Goal: Check status: Check status

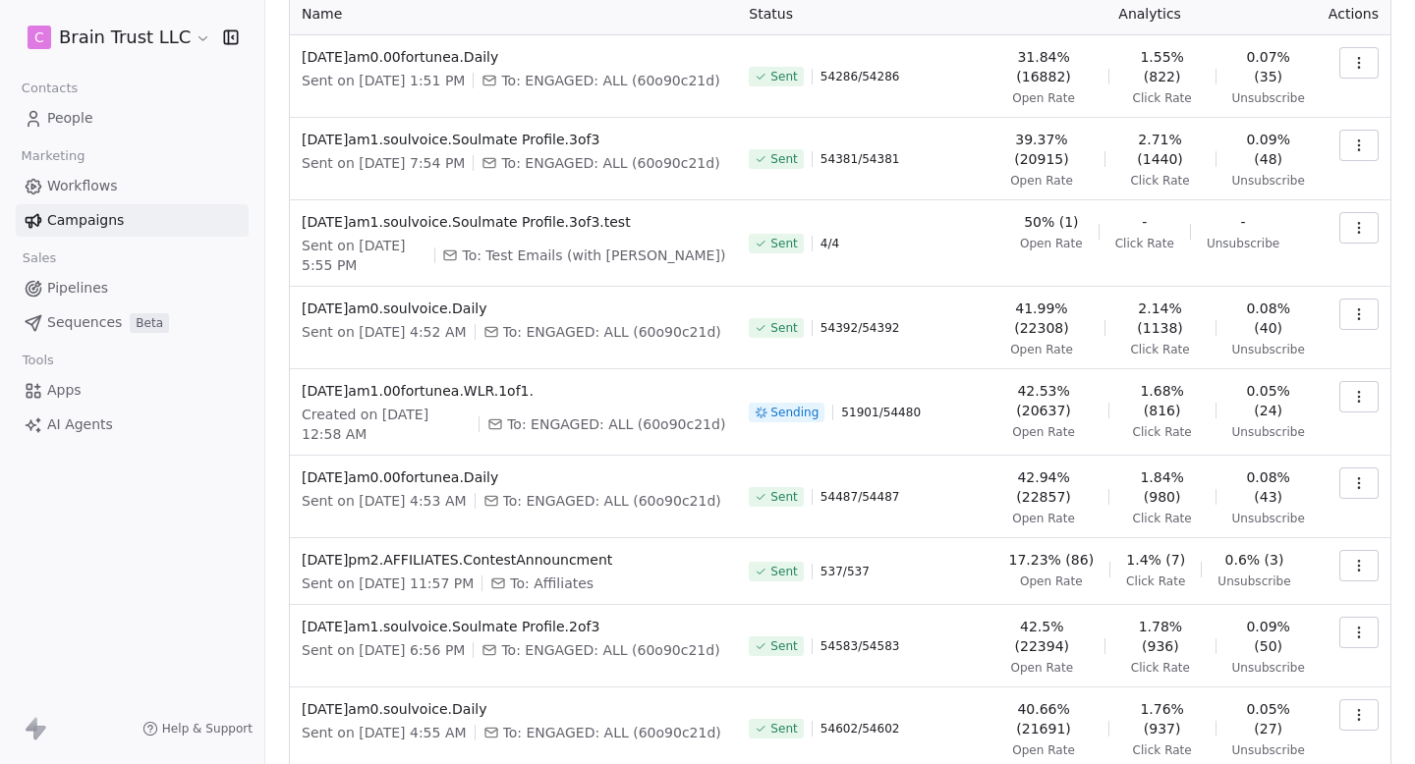
scroll to position [129, 0]
drag, startPoint x: 847, startPoint y: 408, endPoint x: 950, endPoint y: 408, distance: 103.2
click at [950, 408] on div "Sending 51901 / 54480" at bounding box center [860, 414] width 222 height 63
drag, startPoint x: 950, startPoint y: 408, endPoint x: 841, endPoint y: 408, distance: 109.0
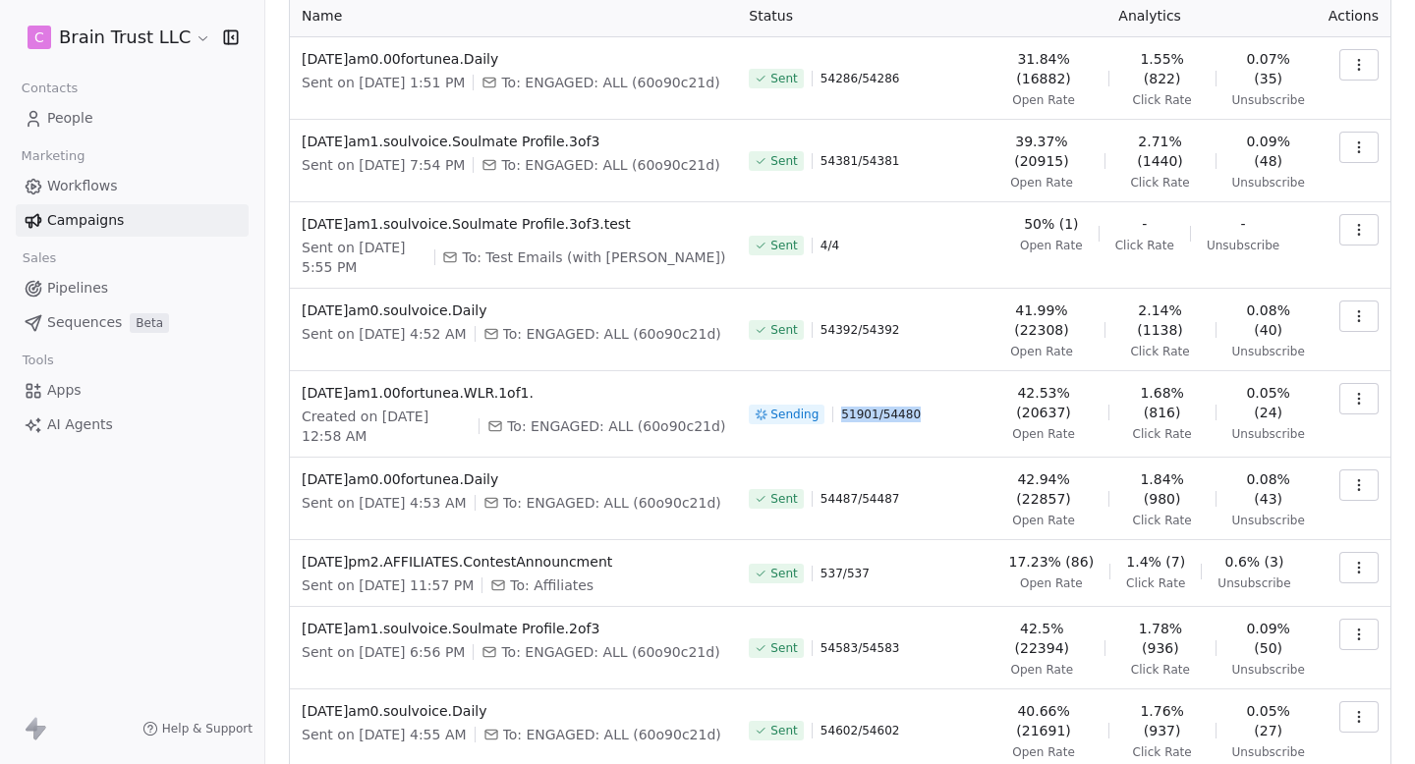
click at [841, 408] on div "Sending 51901 / 54480" at bounding box center [860, 414] width 222 height 63
drag, startPoint x: 841, startPoint y: 408, endPoint x: 958, endPoint y: 407, distance: 116.9
click at [959, 408] on div "Sending 51901 / 54480" at bounding box center [860, 414] width 222 height 63
click at [958, 407] on div "Sending 51901 / 54480" at bounding box center [860, 414] width 222 height 63
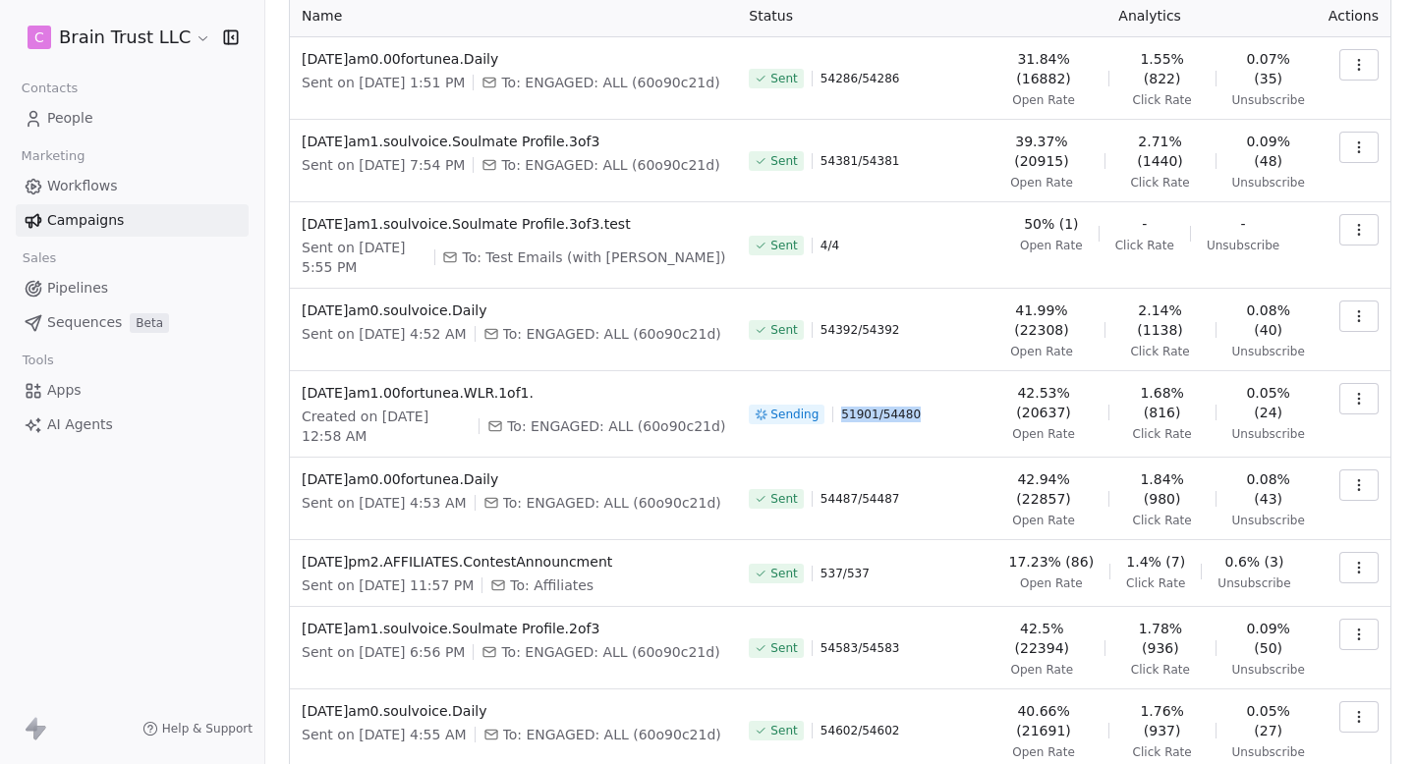
drag, startPoint x: 958, startPoint y: 407, endPoint x: 842, endPoint y: 407, distance: 115.9
click at [842, 407] on div "Sending 51901 / 54480" at bounding box center [860, 414] width 222 height 63
click at [841, 407] on div "Sending 51901 / 54480" at bounding box center [860, 414] width 222 height 63
drag, startPoint x: 841, startPoint y: 407, endPoint x: 945, endPoint y: 407, distance: 104.1
click at [944, 407] on div "Sending 51901 / 54480" at bounding box center [860, 414] width 222 height 63
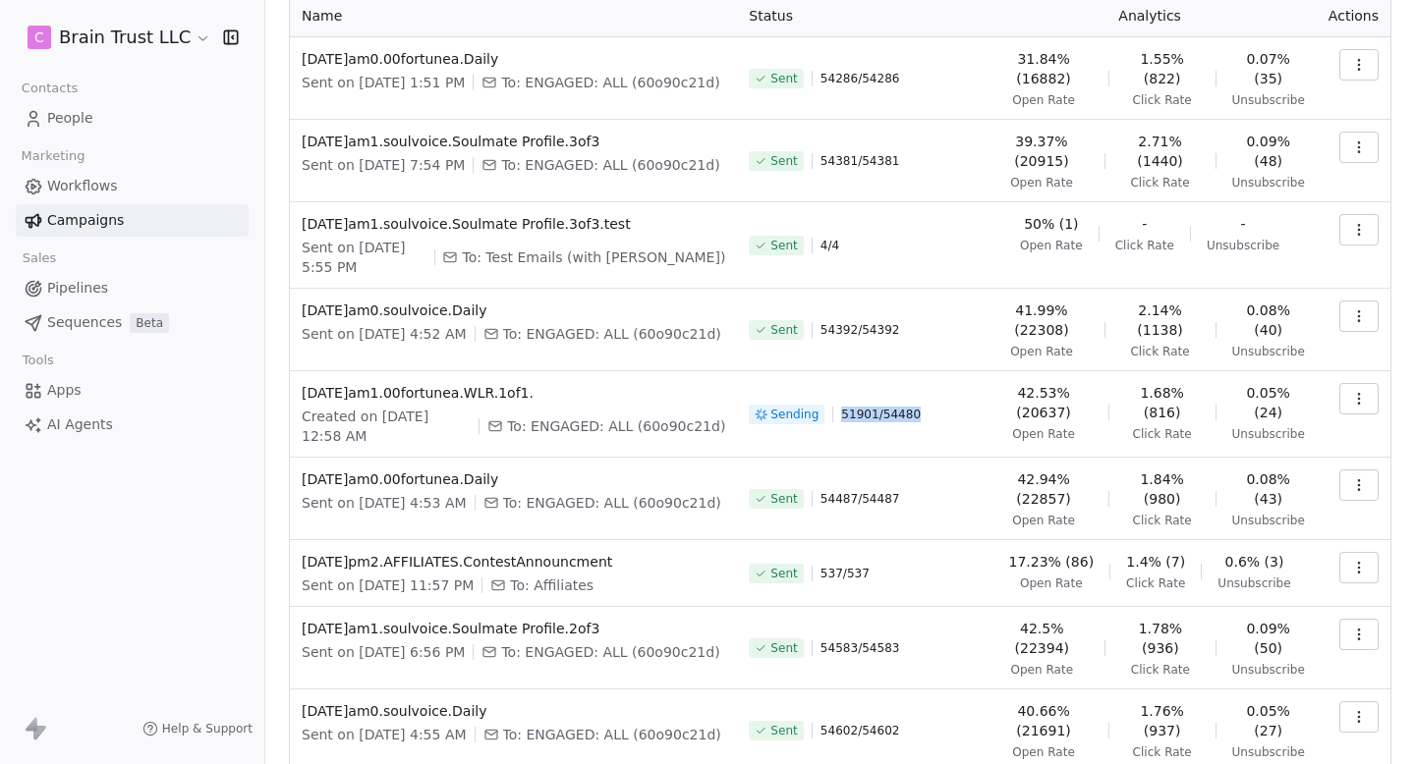
click at [945, 407] on div "Sending 51901 / 54480" at bounding box center [860, 414] width 222 height 63
drag, startPoint x: 945, startPoint y: 407, endPoint x: 852, endPoint y: 407, distance: 93.3
click at [852, 407] on div "Sending 51901 / 54480" at bounding box center [860, 414] width 222 height 63
click at [852, 407] on span "51901 / 54480" at bounding box center [881, 415] width 80 height 16
drag, startPoint x: 844, startPoint y: 407, endPoint x: 1014, endPoint y: 407, distance: 170.0
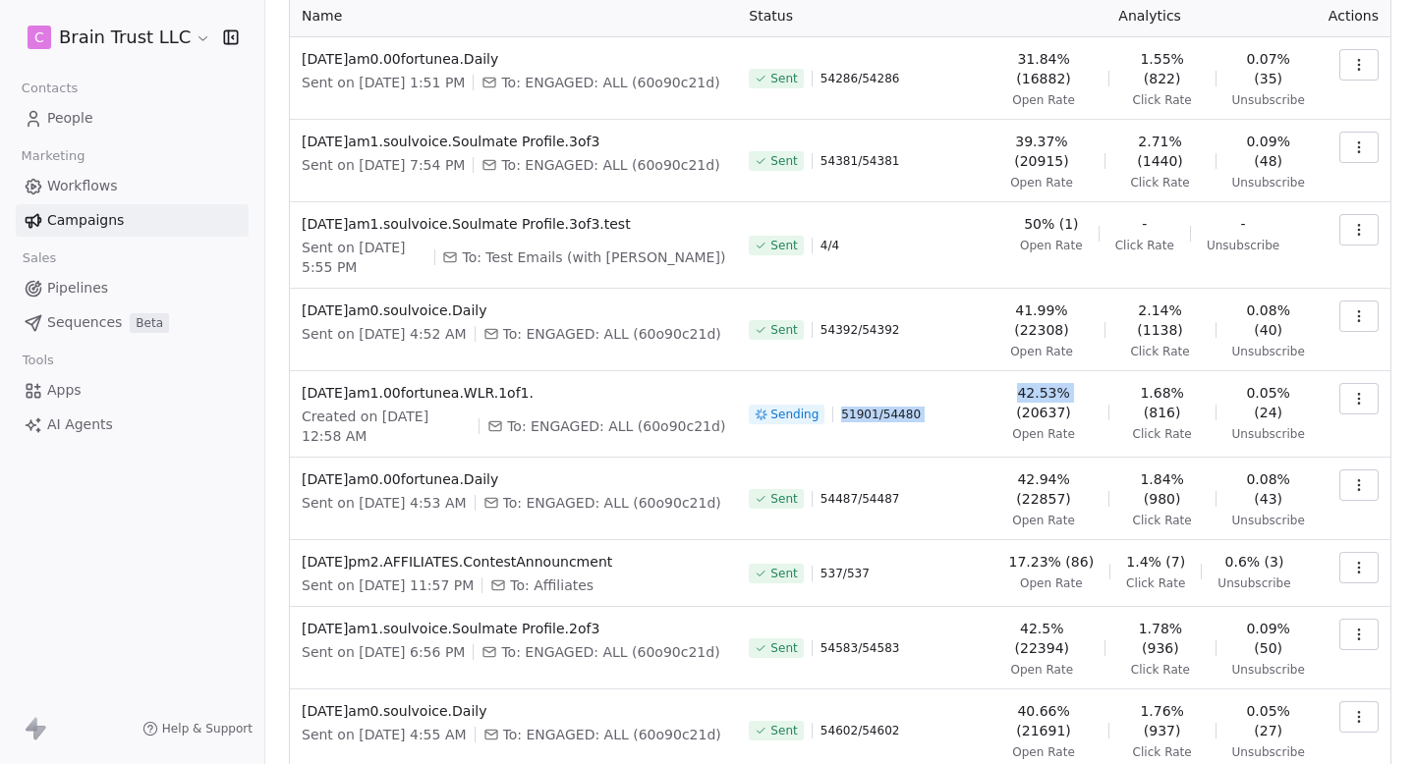
click at [1015, 407] on tr "2025.08.15.am1.00fortunea.WLR.1of1. Created on Aug 16, 2025, 12:58 AM To: ENGAG…" at bounding box center [840, 414] width 1100 height 86
click at [1014, 407] on span "42.53% (20637)" at bounding box center [1042, 402] width 97 height 39
drag, startPoint x: 956, startPoint y: 414, endPoint x: 849, endPoint y: 411, distance: 107.1
click at [849, 411] on div "Sending 51901 / 54480" at bounding box center [860, 414] width 222 height 63
click at [849, 411] on span "51901 / 54480" at bounding box center [881, 415] width 80 height 16
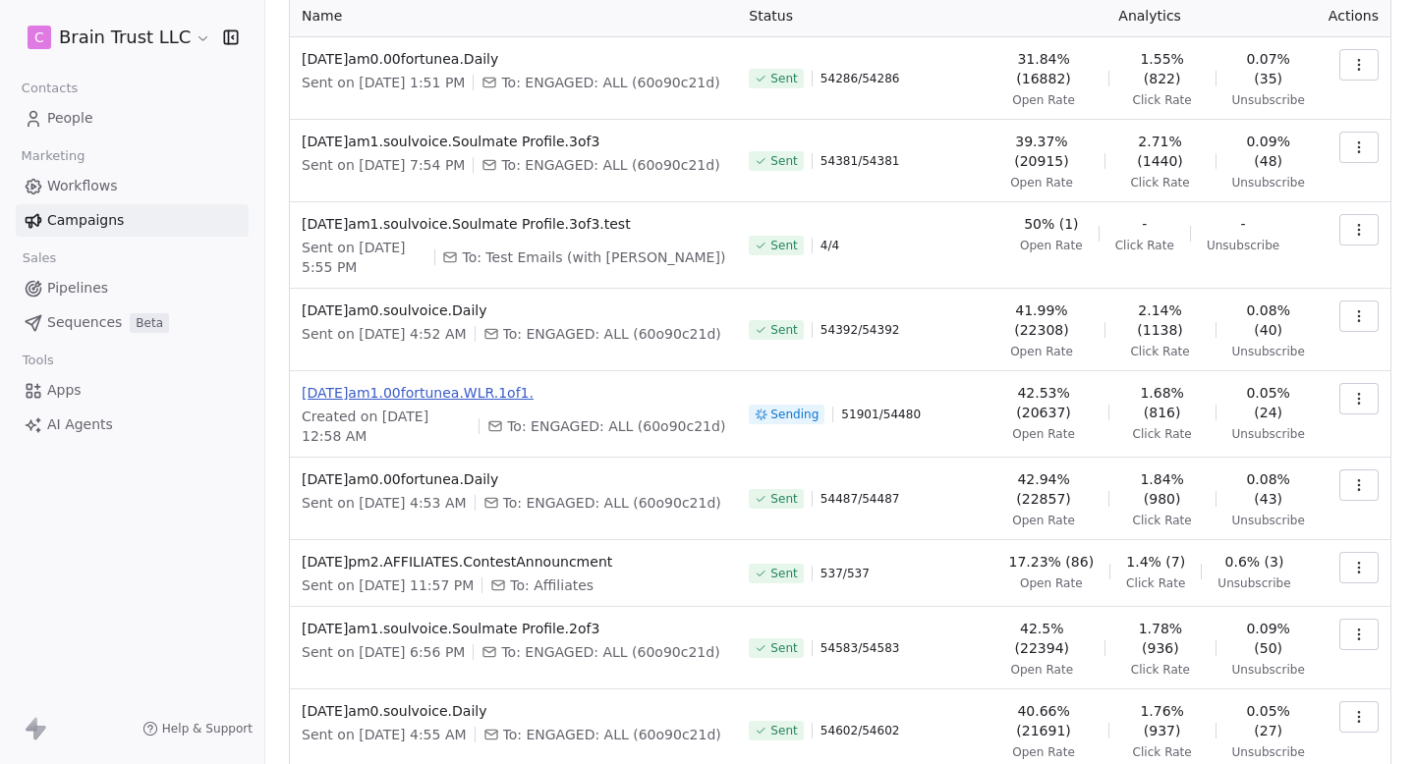
click at [415, 391] on span "[DATE]am1.00fortunea.WLR.1of1." at bounding box center [513, 393] width 423 height 20
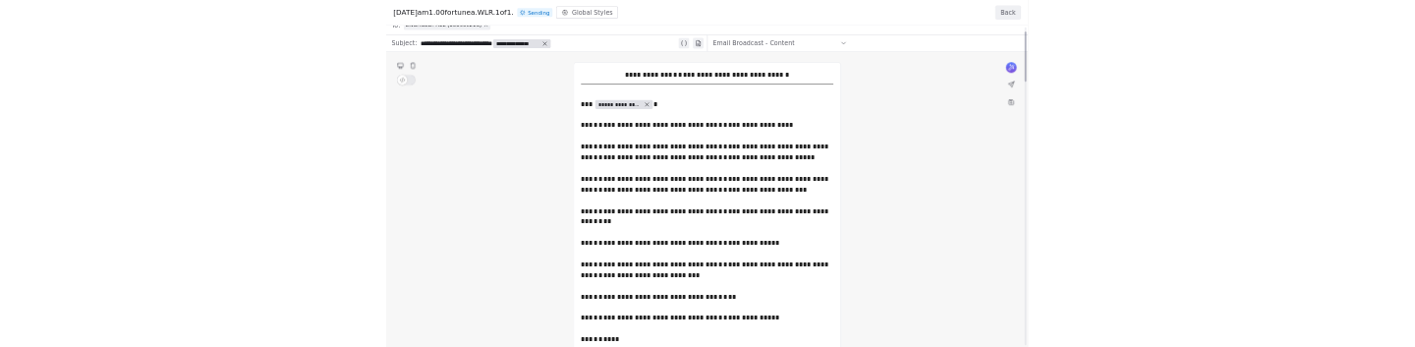
scroll to position [0, 0]
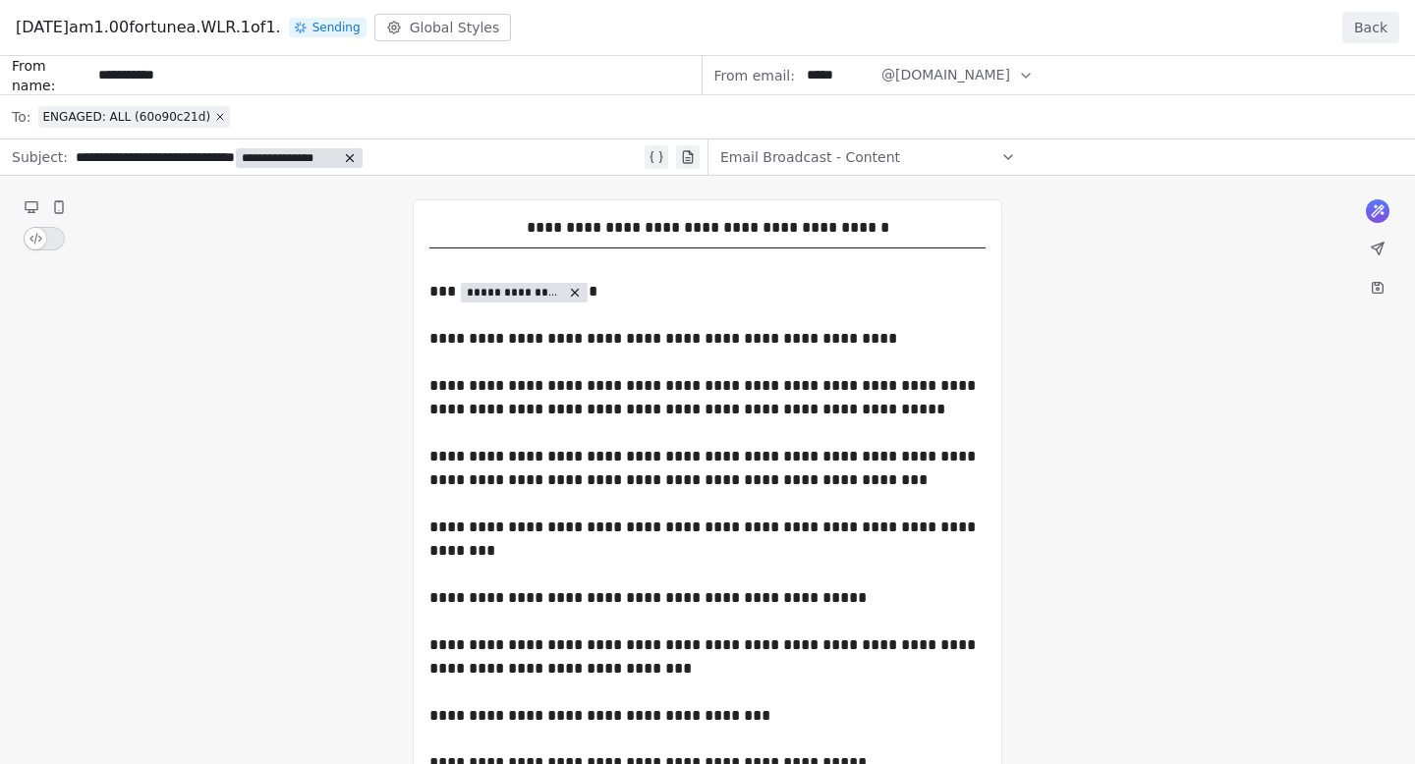
click at [1374, 28] on button "Back" at bounding box center [1370, 27] width 57 height 31
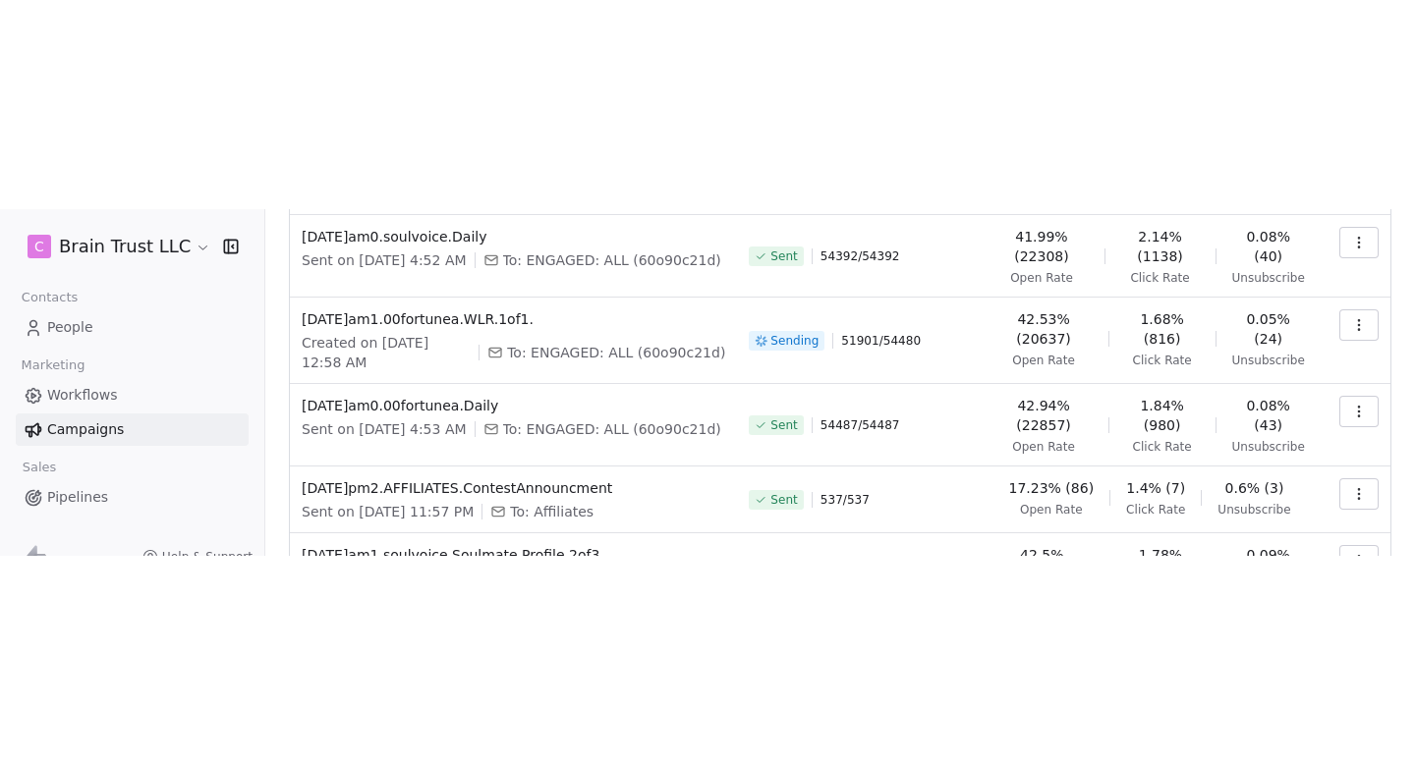
scroll to position [399, 0]
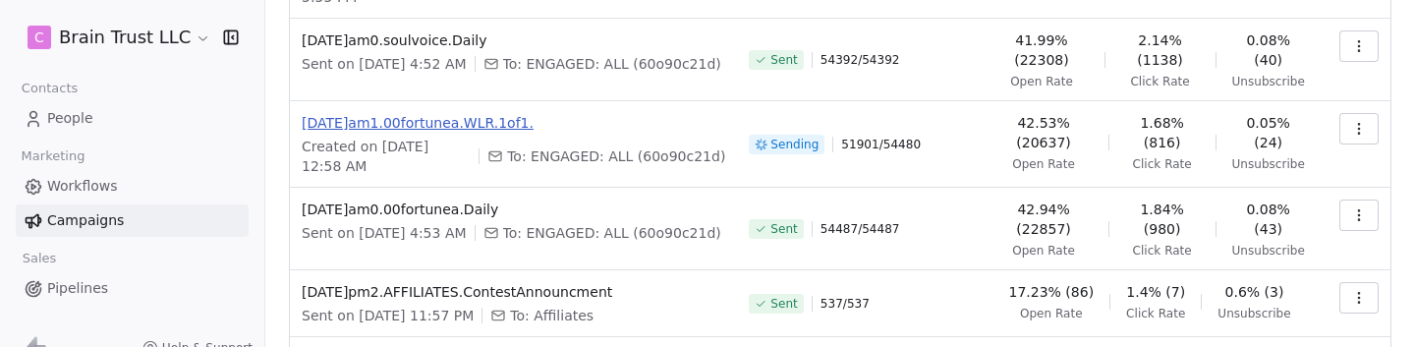
click at [480, 113] on span "[DATE]am1.00fortunea.WLR.1of1." at bounding box center [513, 123] width 423 height 20
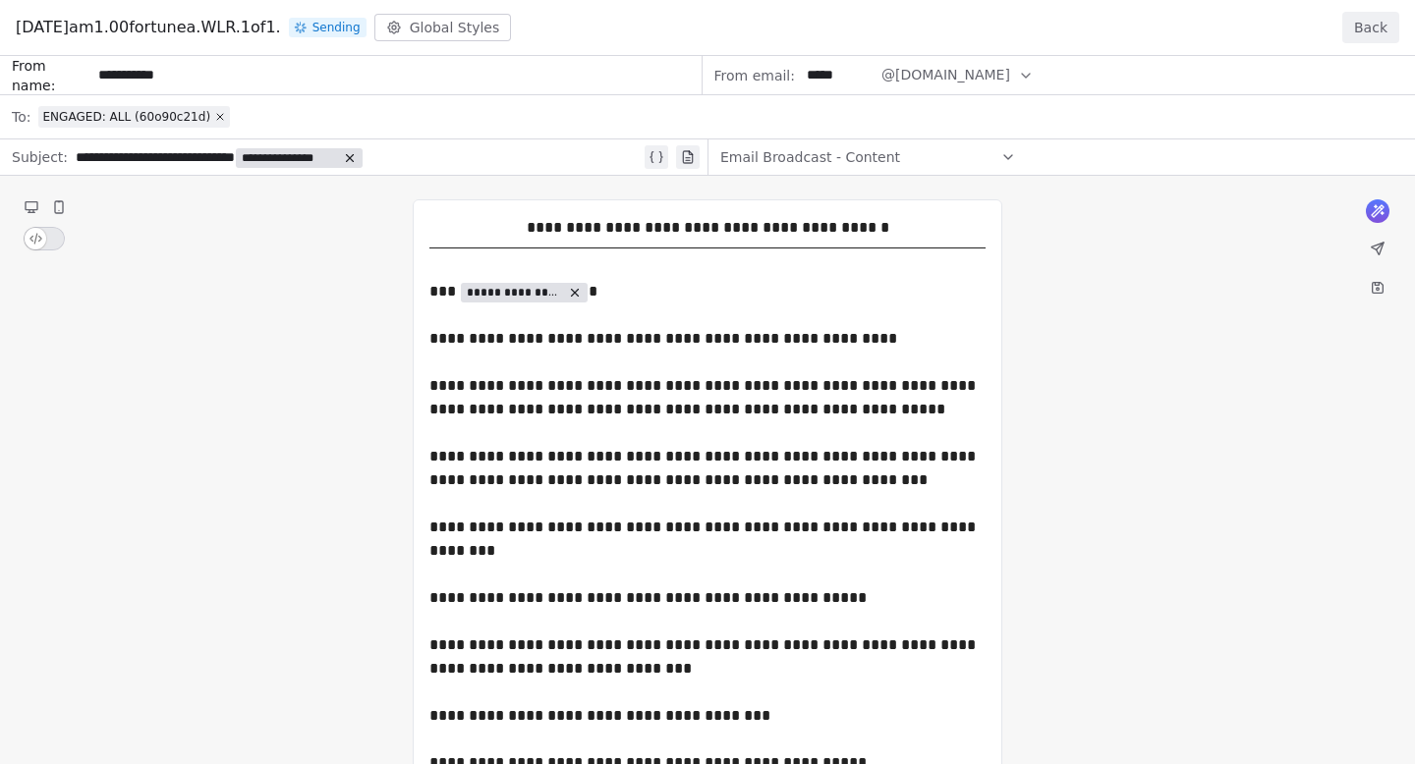
click at [1369, 29] on button "Back" at bounding box center [1370, 27] width 57 height 31
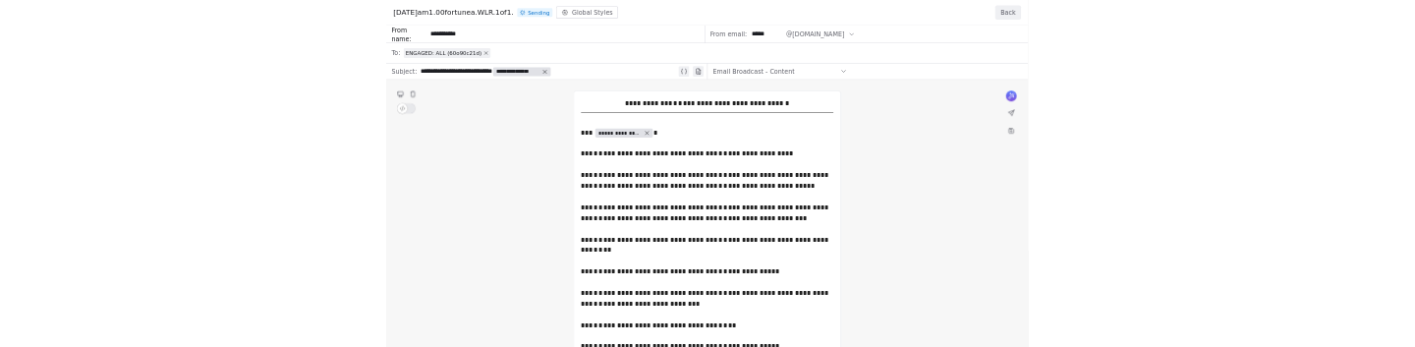
scroll to position [291, 0]
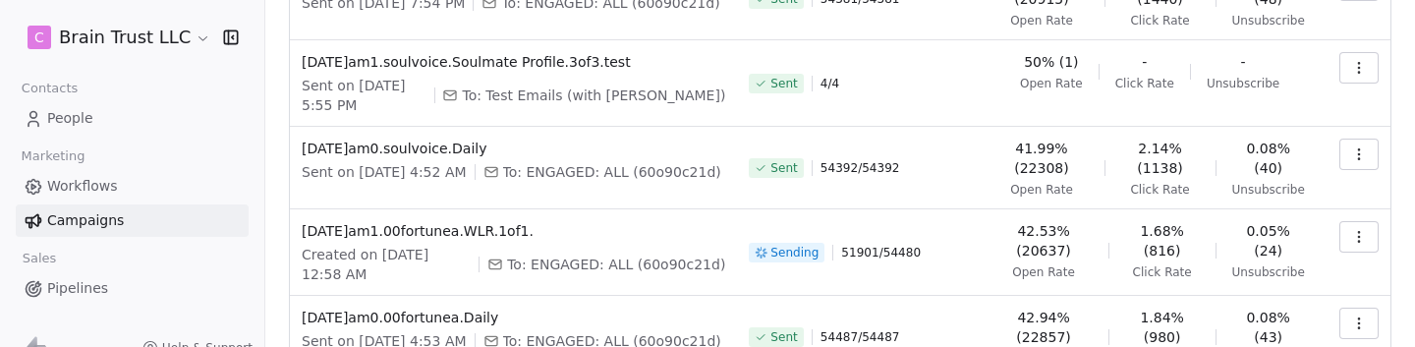
copy span "[DATE]am1.00fortunea.WLR.1of1."
drag, startPoint x: 568, startPoint y: 223, endPoint x: 300, endPoint y: 223, distance: 268.2
click at [300, 223] on td "2025.08.15.am1.00fortunea.WLR.1of1. Created on Aug 16, 2025, 12:58 AM To: ENGAG…" at bounding box center [513, 252] width 447 height 86
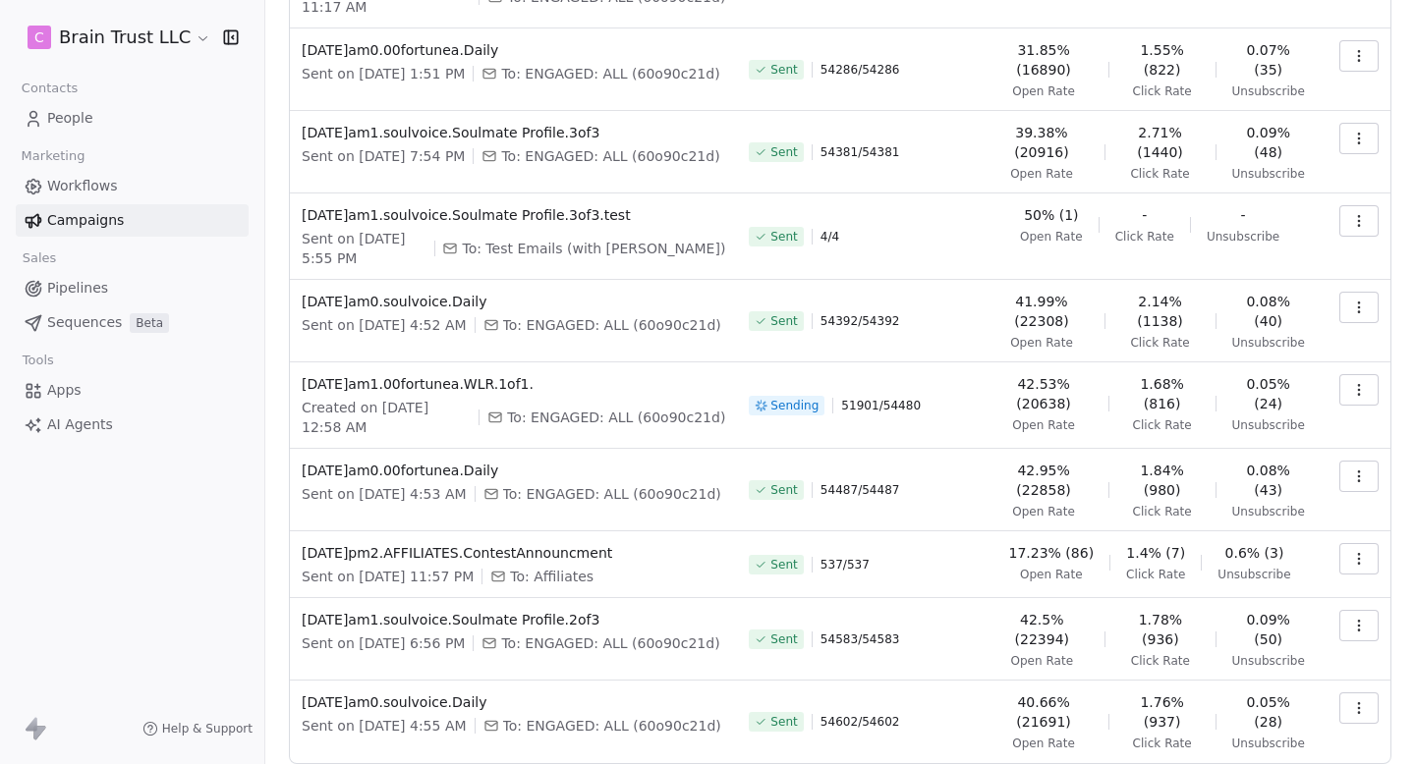
scroll to position [259, 0]
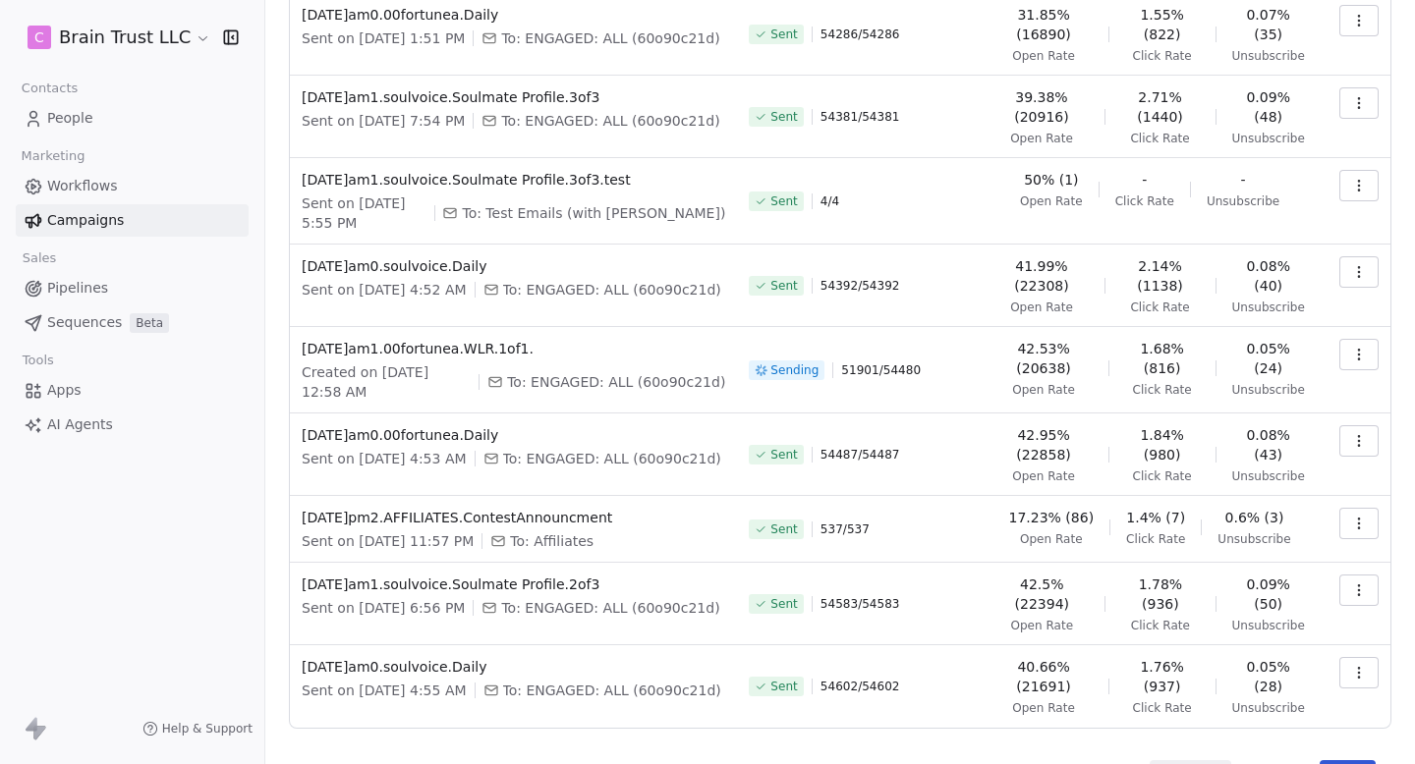
click at [1347, 305] on button "button" at bounding box center [1358, 354] width 39 height 31
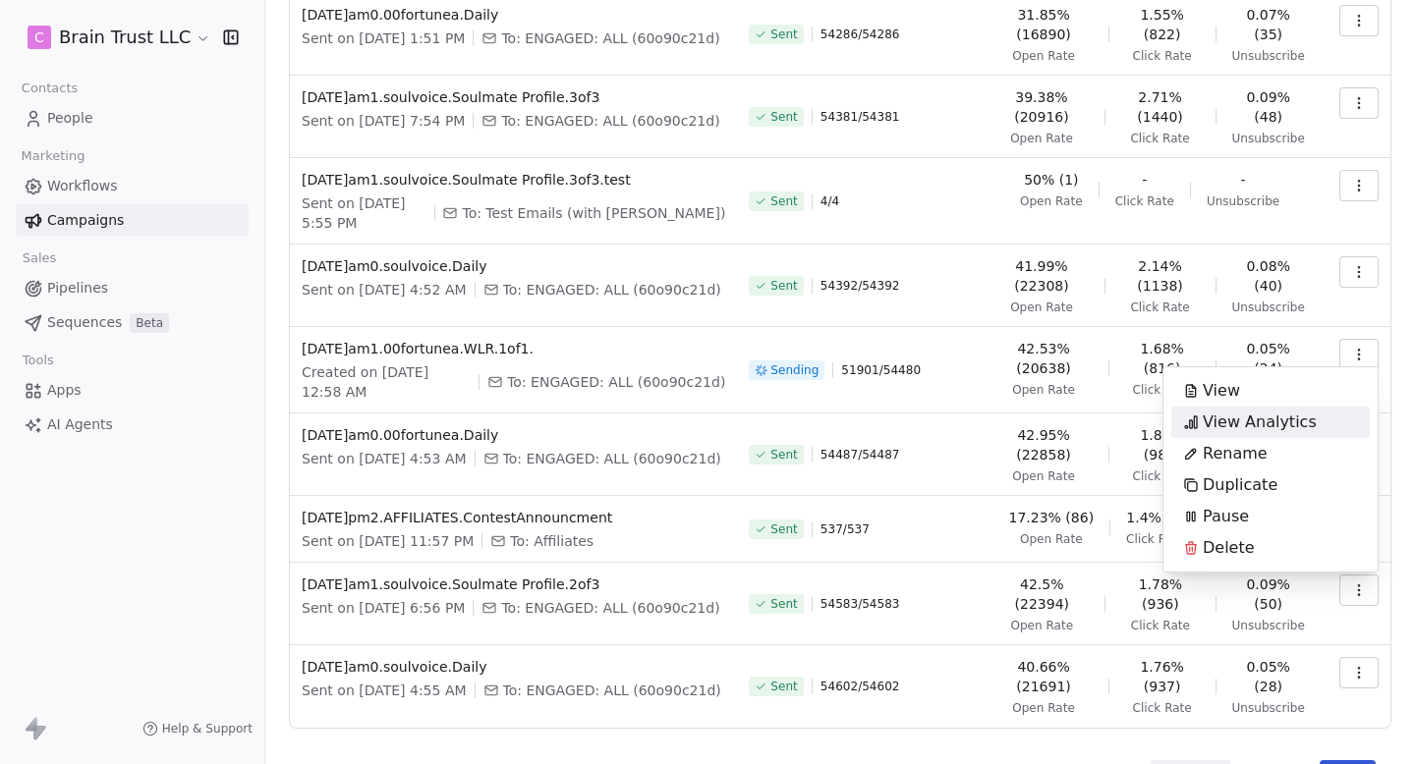
click at [1234, 305] on span "View Analytics" at bounding box center [1259, 423] width 114 height 24
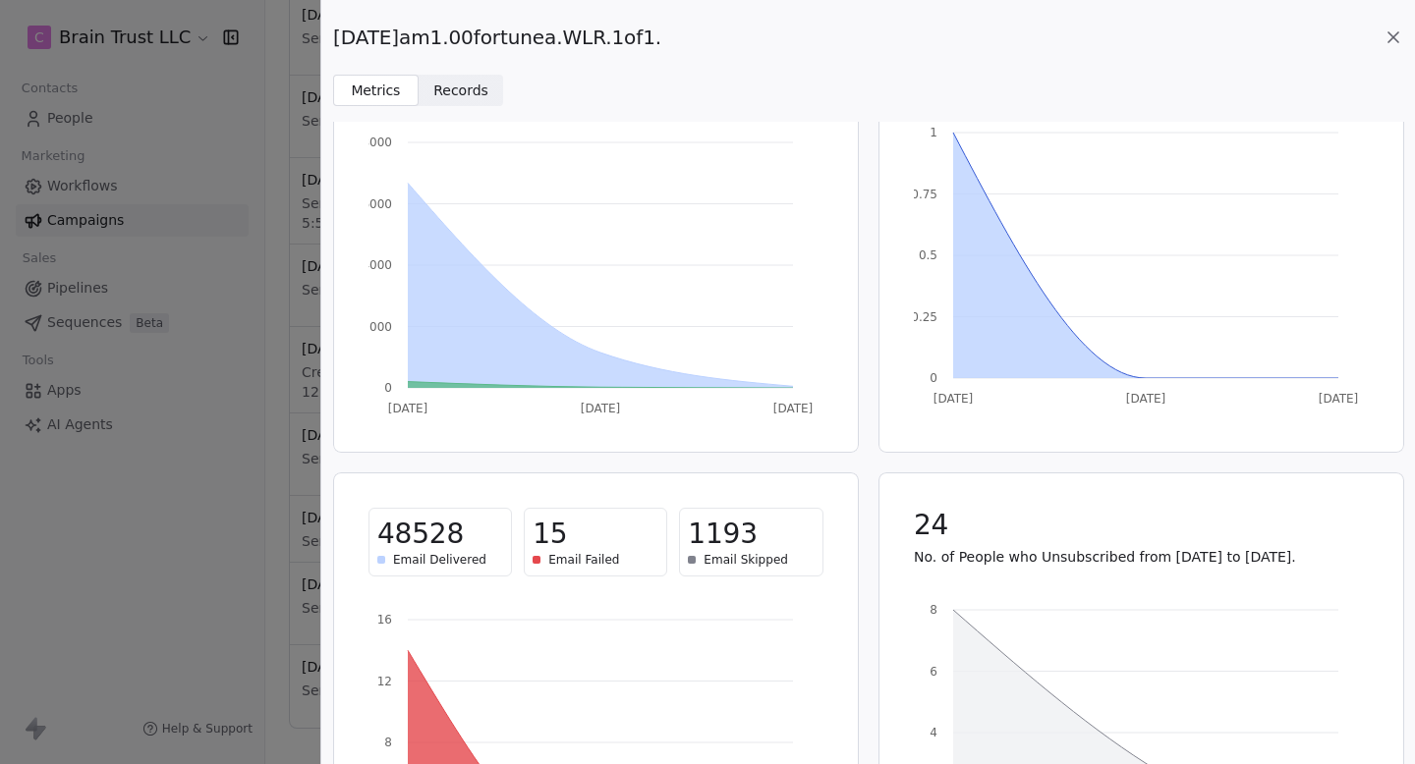
scroll to position [0, 0]
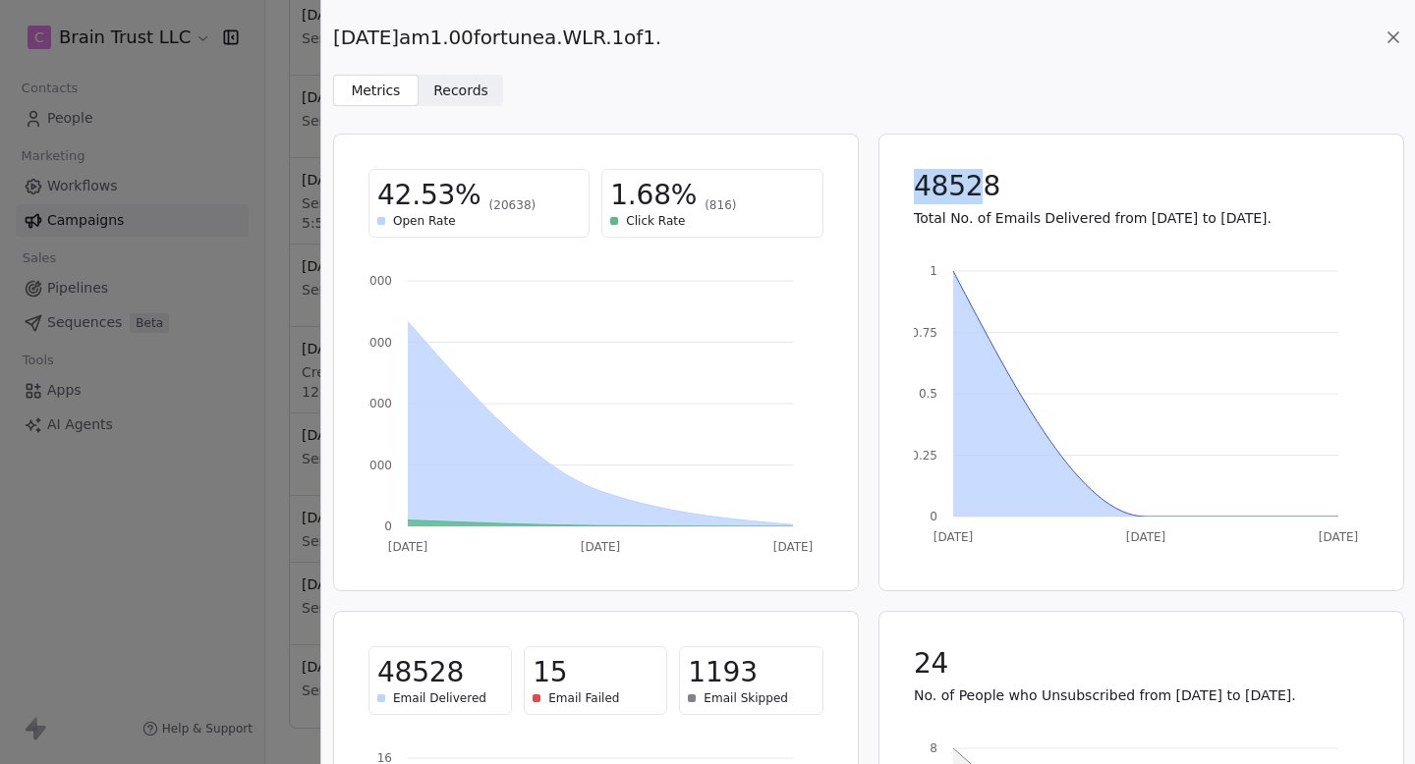
drag, startPoint x: 914, startPoint y: 188, endPoint x: 984, endPoint y: 188, distance: 70.7
click at [983, 188] on span "48528" at bounding box center [957, 186] width 86 height 35
click at [1017, 183] on div "48528" at bounding box center [1141, 186] width 455 height 35
drag, startPoint x: 1018, startPoint y: 183, endPoint x: 941, endPoint y: 183, distance: 76.6
click at [941, 183] on div "48528" at bounding box center [1141, 186] width 455 height 35
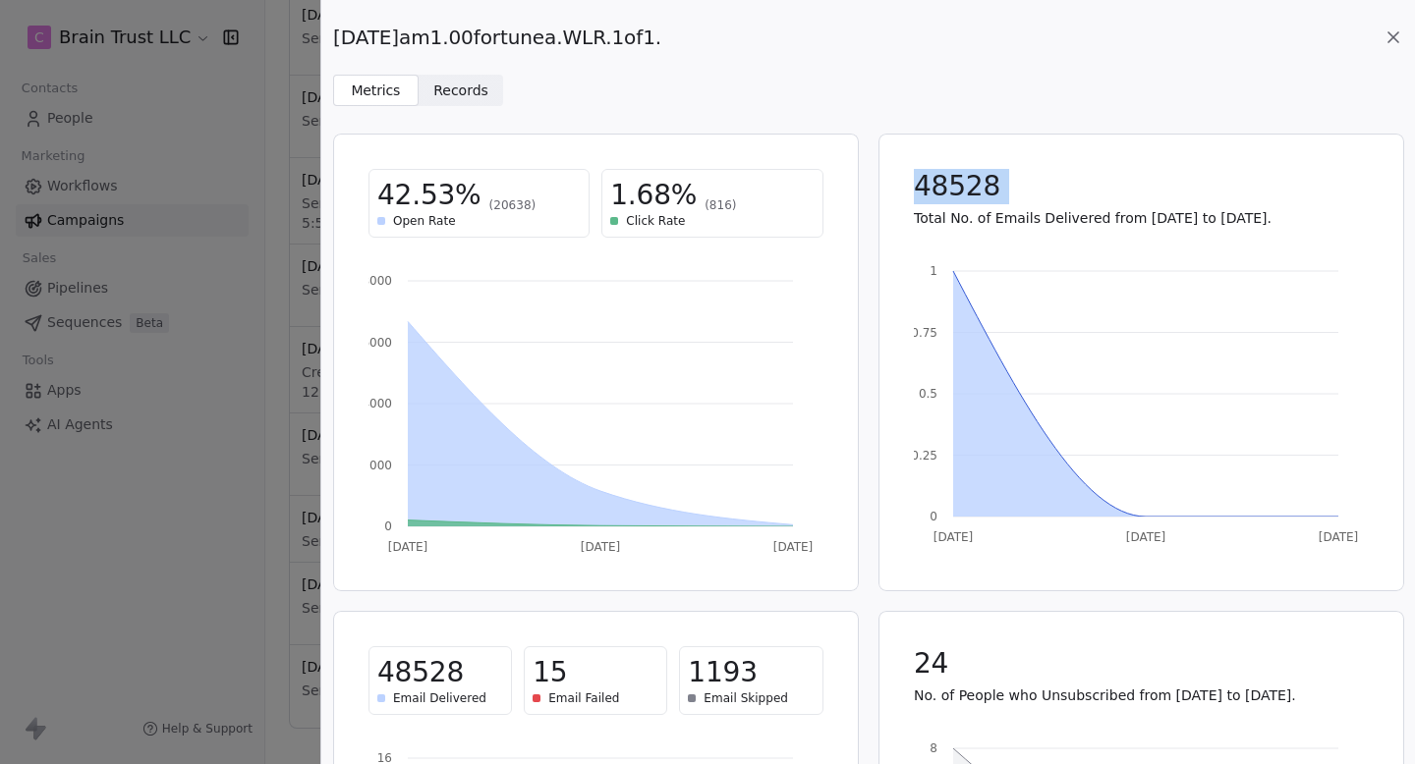
click at [941, 183] on span "48528" at bounding box center [957, 186] width 86 height 35
drag, startPoint x: 916, startPoint y: 185, endPoint x: 1014, endPoint y: 185, distance: 98.2
click at [1012, 185] on div "48528" at bounding box center [1141, 186] width 455 height 35
click at [1014, 183] on div "48528" at bounding box center [1141, 186] width 455 height 35
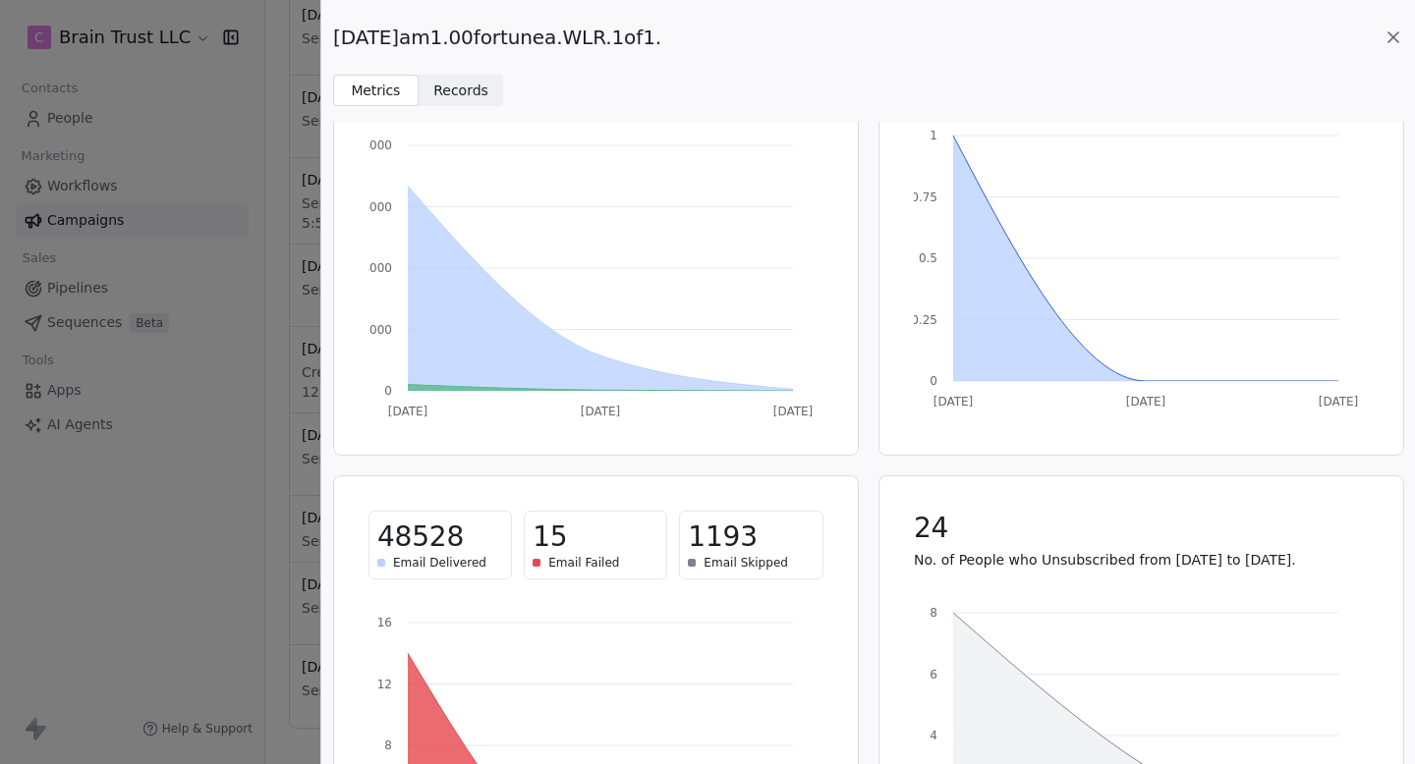
scroll to position [208, 0]
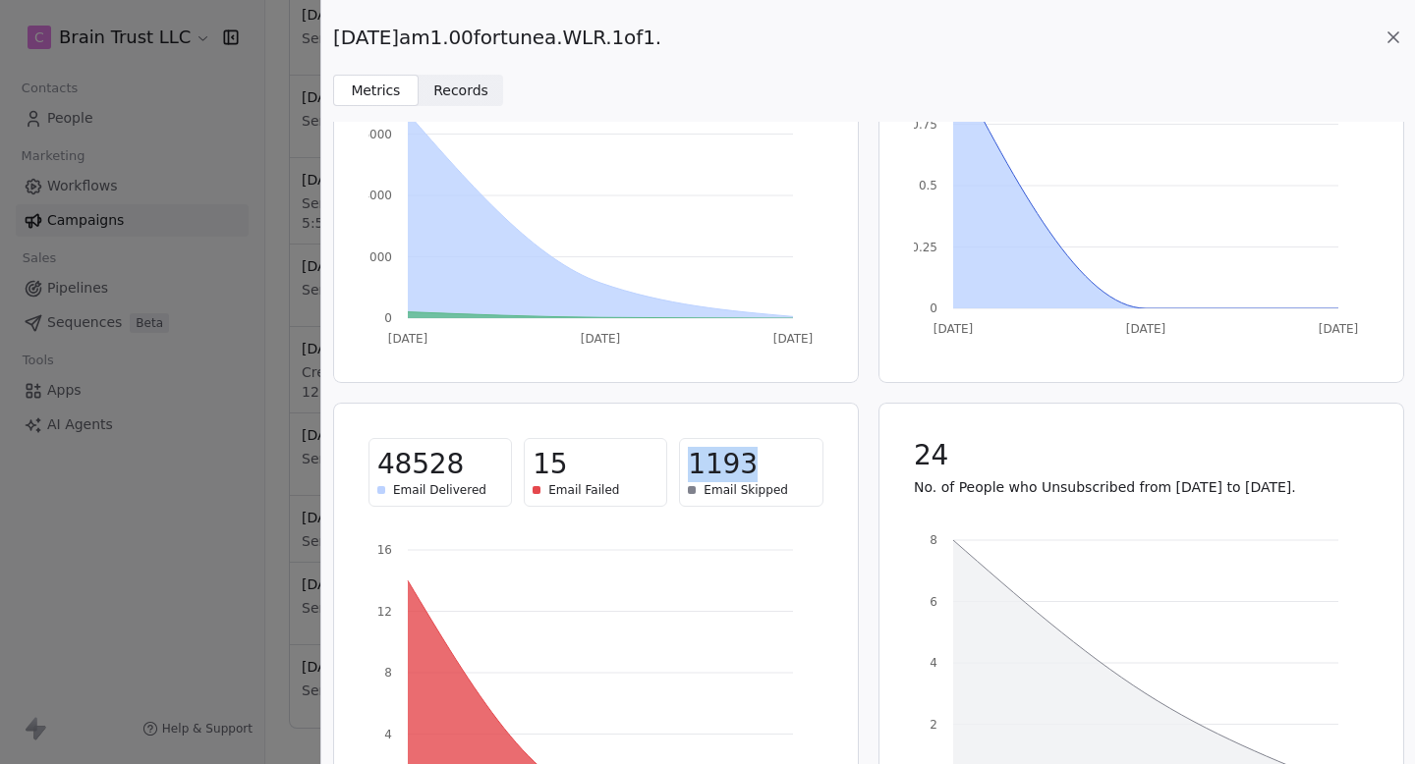
drag, startPoint x: 689, startPoint y: 462, endPoint x: 772, endPoint y: 463, distance: 83.5
click at [771, 305] on div "1193" at bounding box center [751, 464] width 126 height 35
click at [772, 305] on div "1193" at bounding box center [751, 464] width 126 height 35
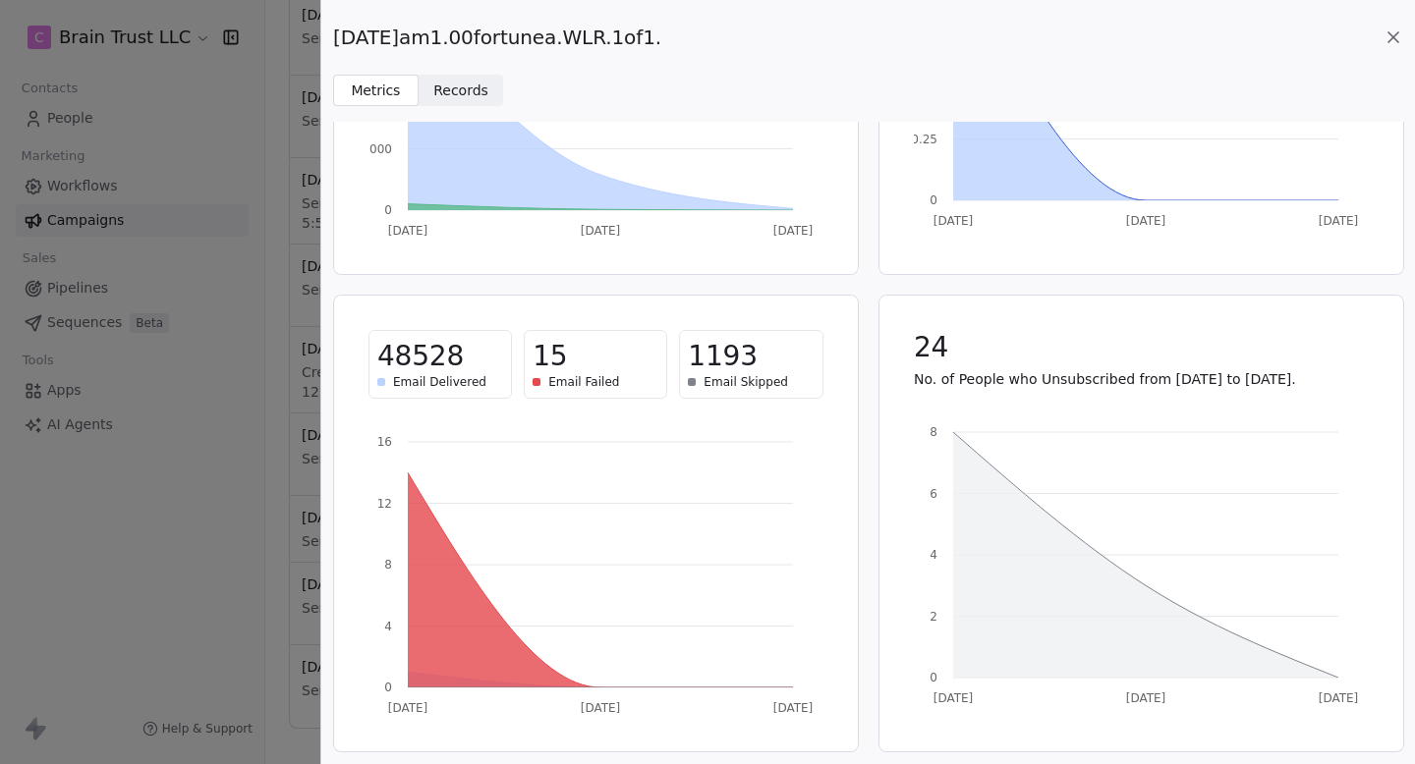
scroll to position [0, 0]
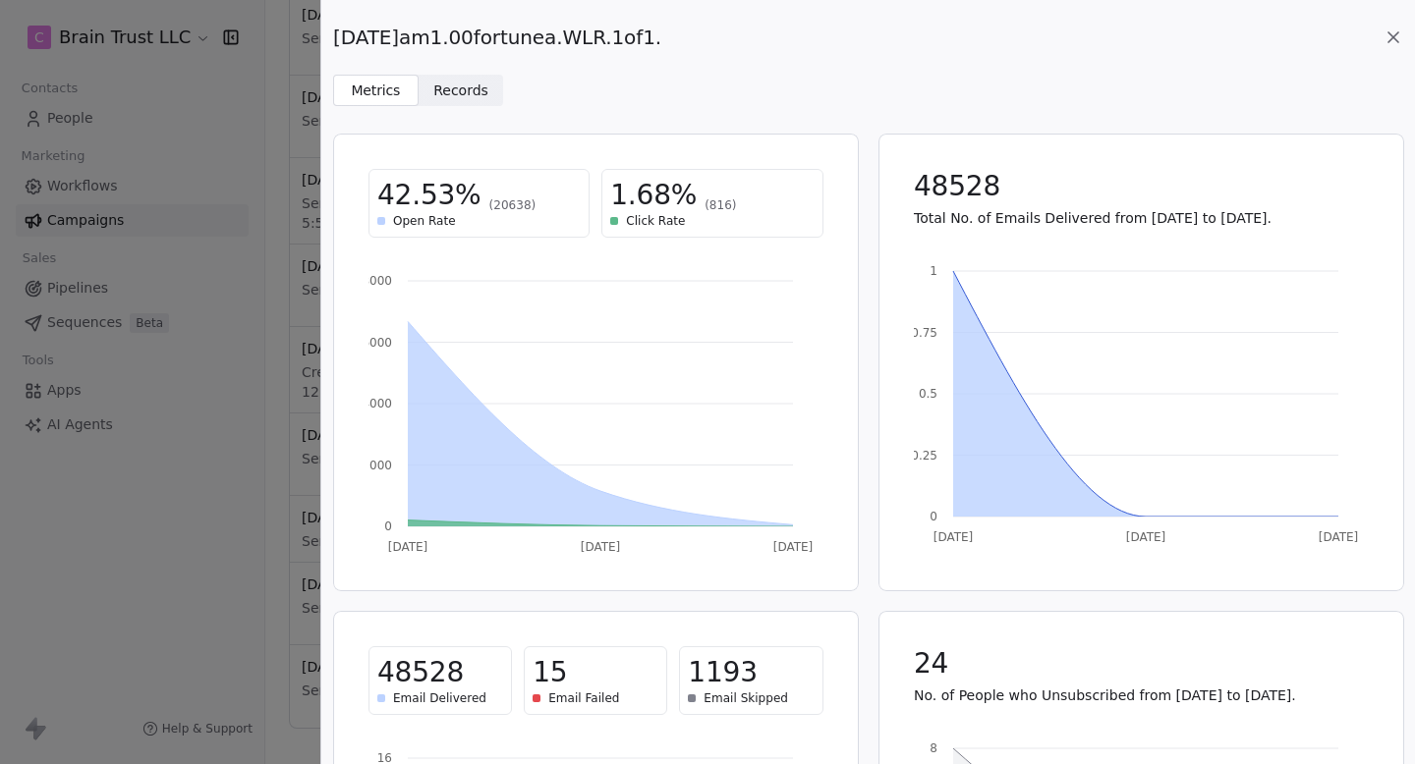
click at [1390, 39] on icon at bounding box center [1393, 37] width 10 height 10
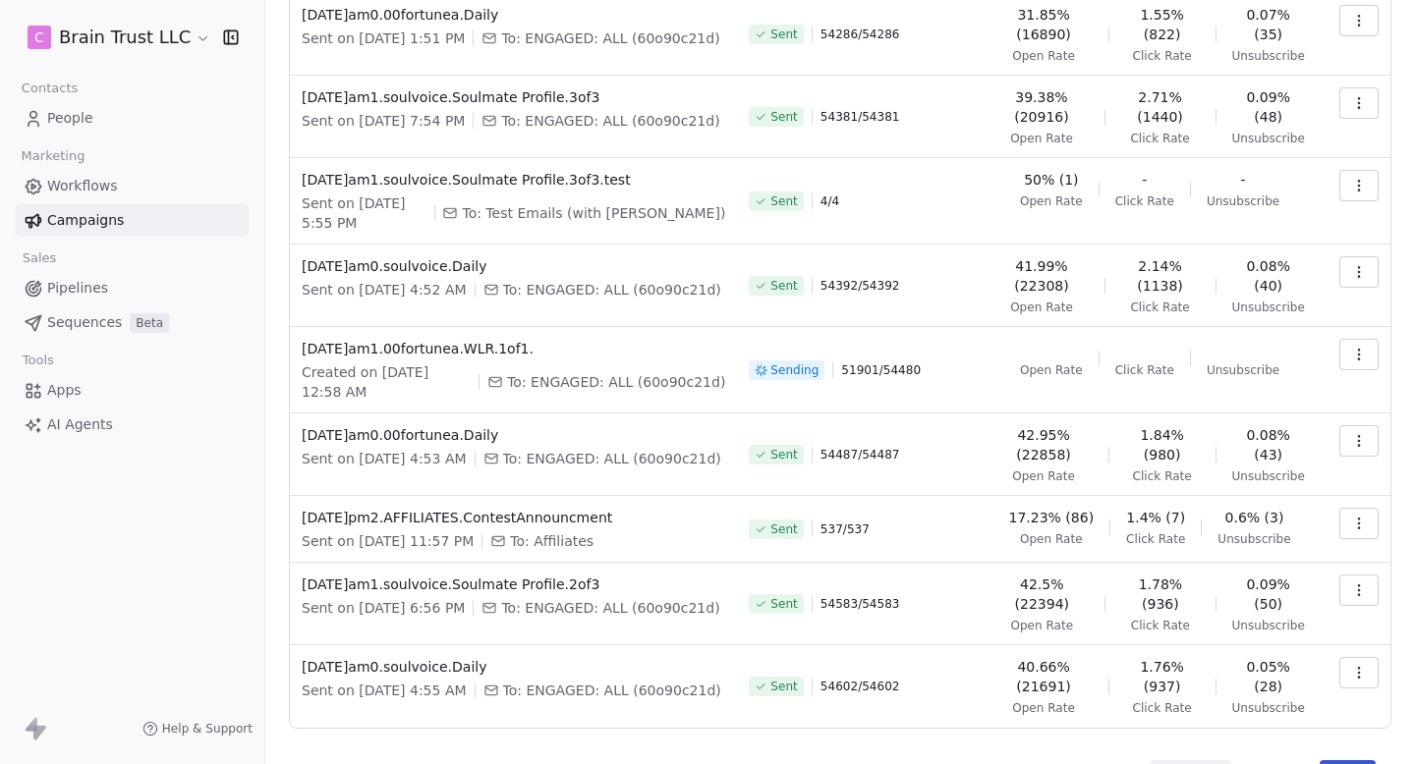
click at [1362, 266] on icon "button" at bounding box center [1359, 272] width 16 height 16
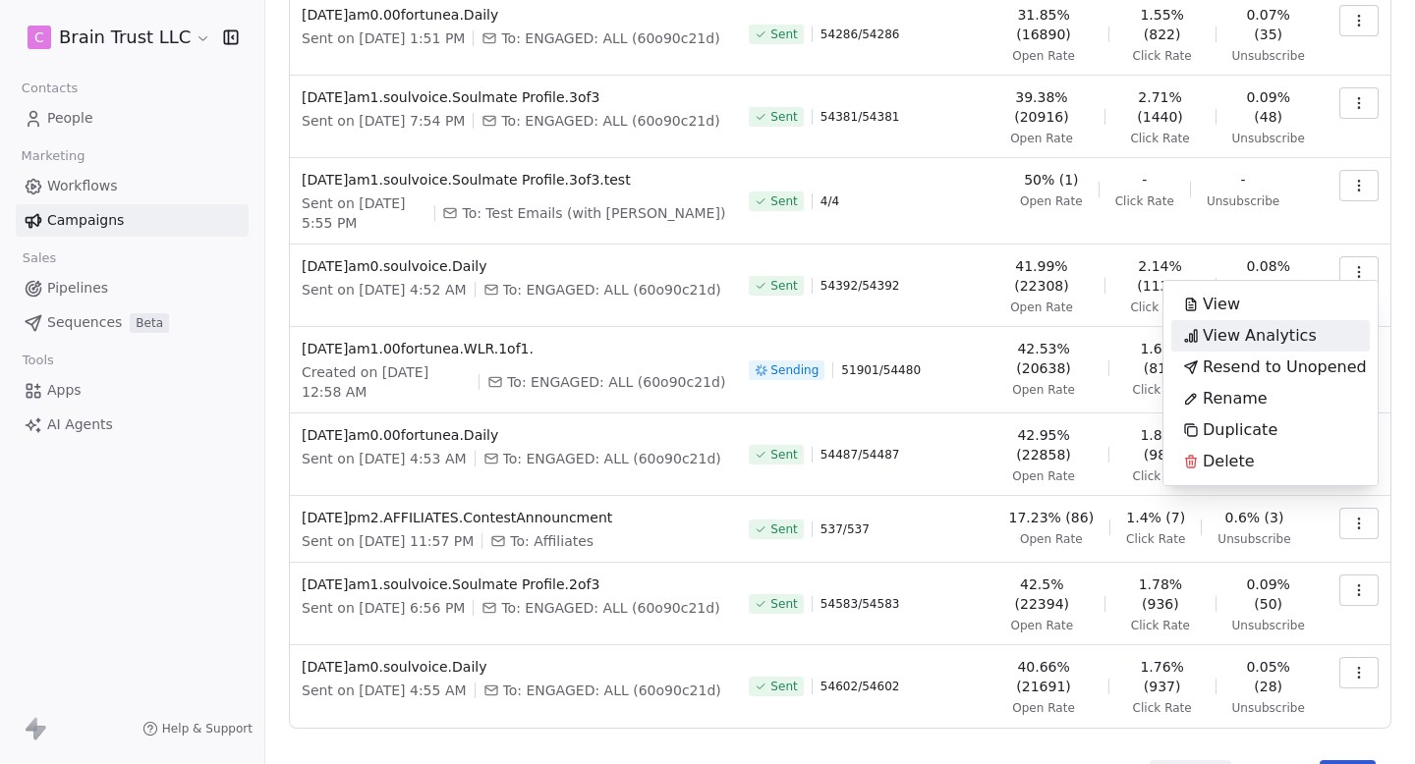
click at [1241, 305] on span "View Analytics" at bounding box center [1259, 336] width 114 height 24
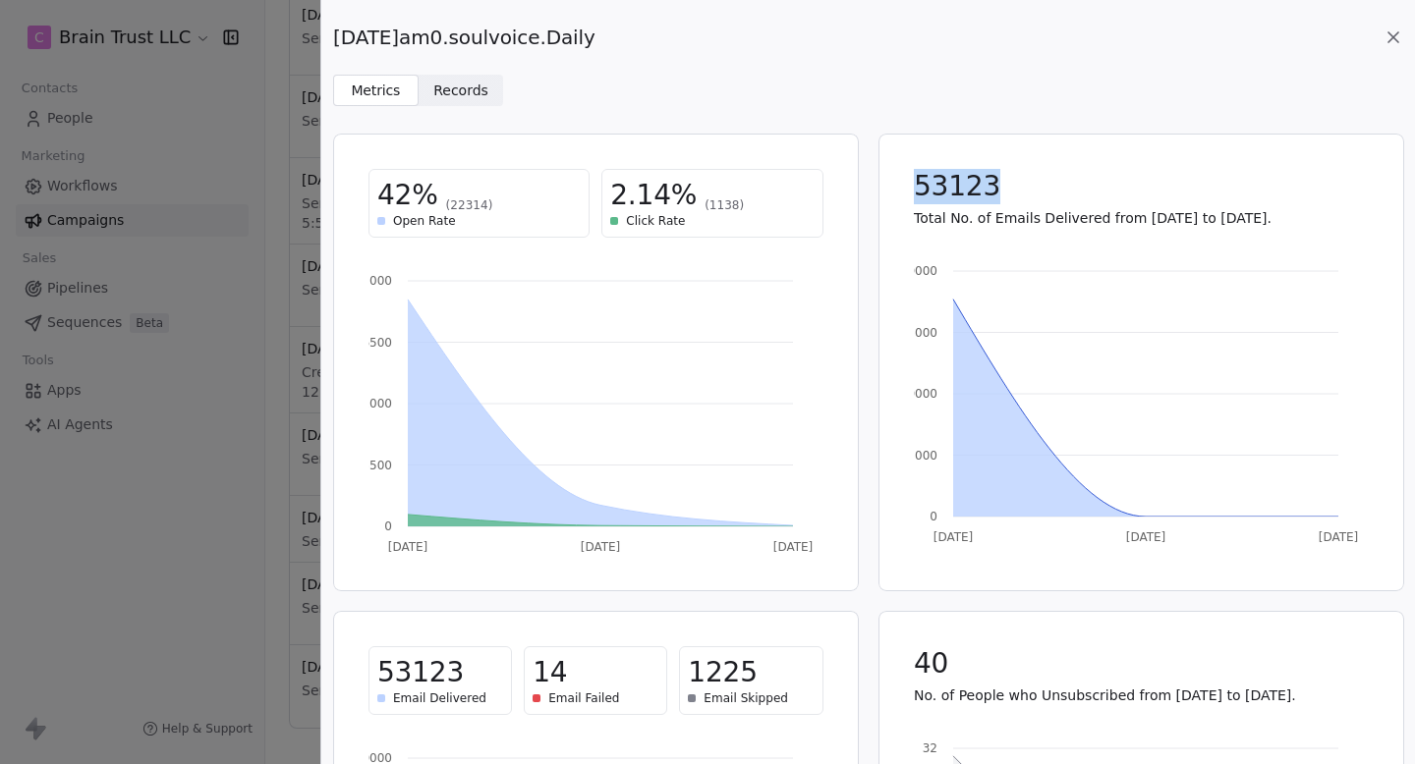
drag, startPoint x: 920, startPoint y: 196, endPoint x: 1007, endPoint y: 196, distance: 87.4
click at [1007, 196] on div "53123" at bounding box center [1141, 186] width 455 height 35
drag, startPoint x: 907, startPoint y: 185, endPoint x: 1080, endPoint y: 185, distance: 172.9
click at [1079, 185] on div "53123 Total No. of Emails Delivered from [DATE] to [DATE]." at bounding box center [1141, 198] width 502 height 106
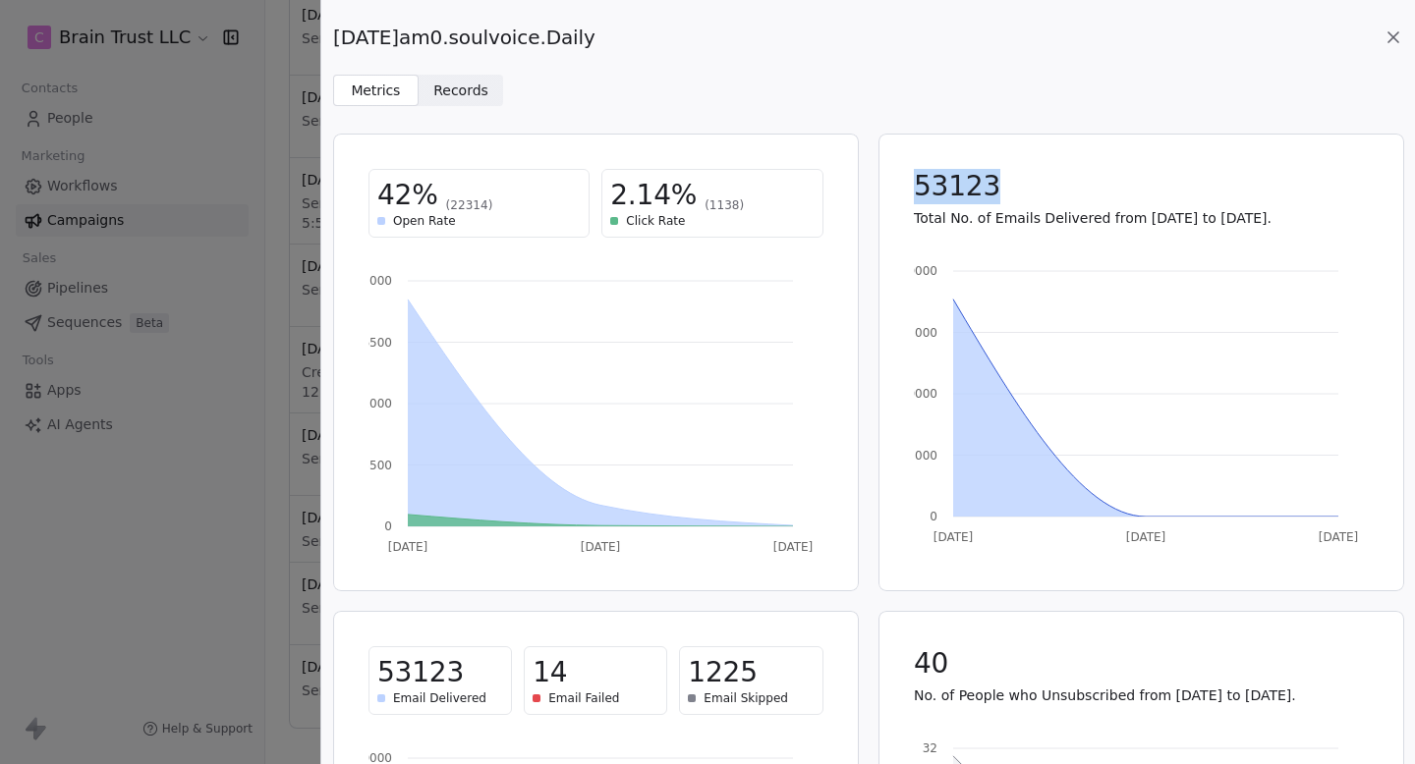
click at [1080, 185] on div "53123" at bounding box center [1141, 186] width 455 height 35
drag, startPoint x: 1080, startPoint y: 185, endPoint x: 823, endPoint y: 183, distance: 256.4
click at [823, 184] on div "42% (22314) Open Rate 2.14% (1138) Click Rate [DATE] Aug [DATE] 0 5500 11000 16…" at bounding box center [868, 601] width 1070 height 935
click at [886, 191] on div "53123 Total No. of Emails Delivered from [DATE] to [DATE]. [DATE] Aug [DATE] 0 …" at bounding box center [1141, 363] width 526 height 458
drag, startPoint x: 929, startPoint y: 189, endPoint x: 1105, endPoint y: 189, distance: 175.9
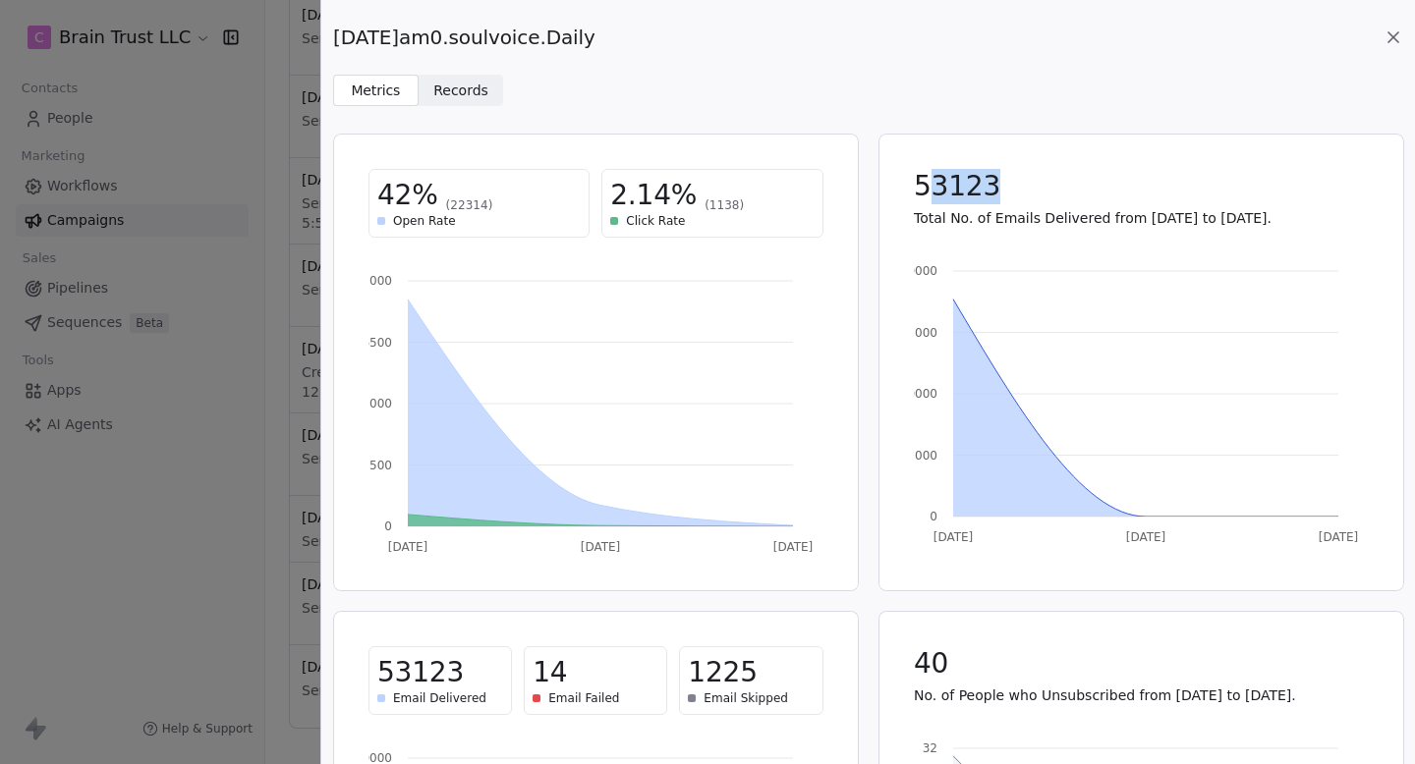
click at [1103, 189] on div "53123" at bounding box center [1141, 186] width 455 height 35
click at [1105, 189] on div "53123" at bounding box center [1141, 186] width 455 height 35
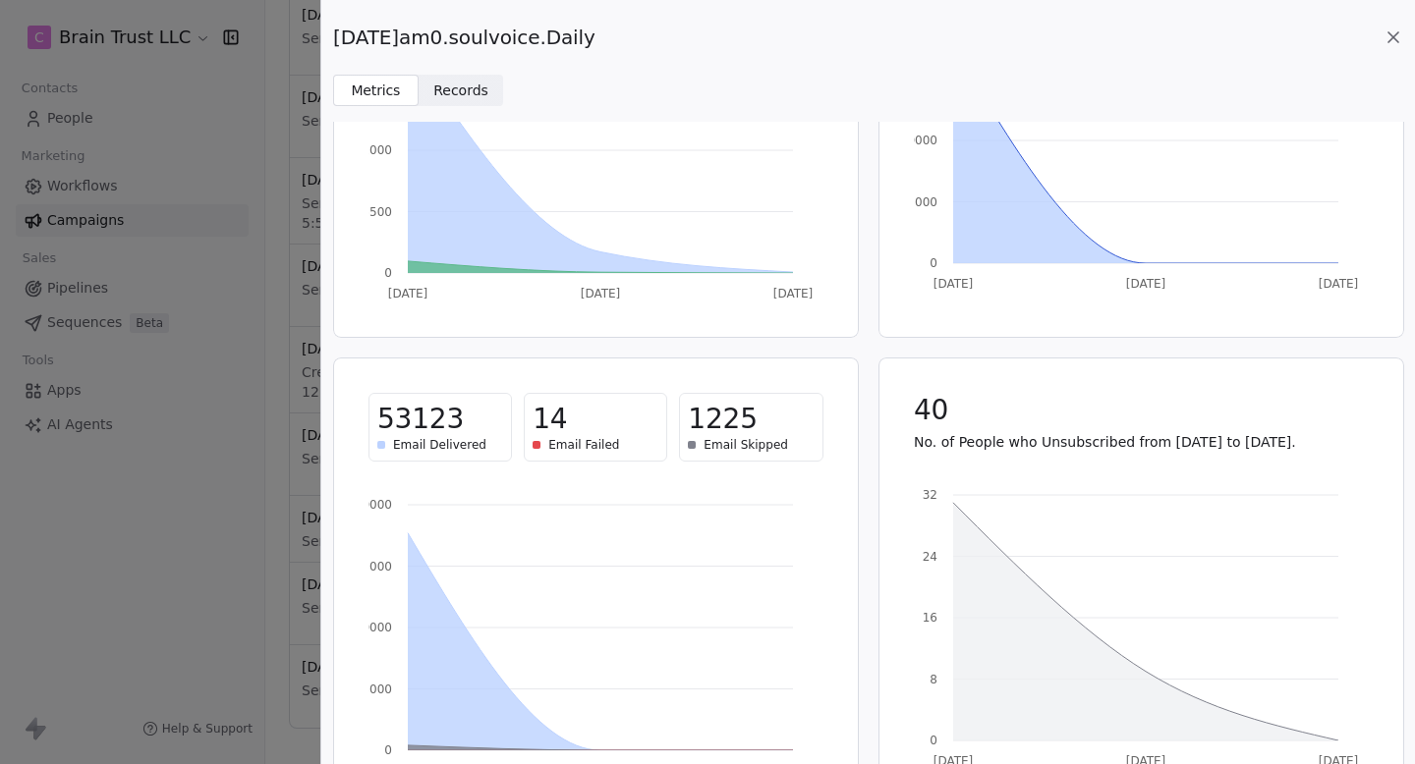
scroll to position [248, 0]
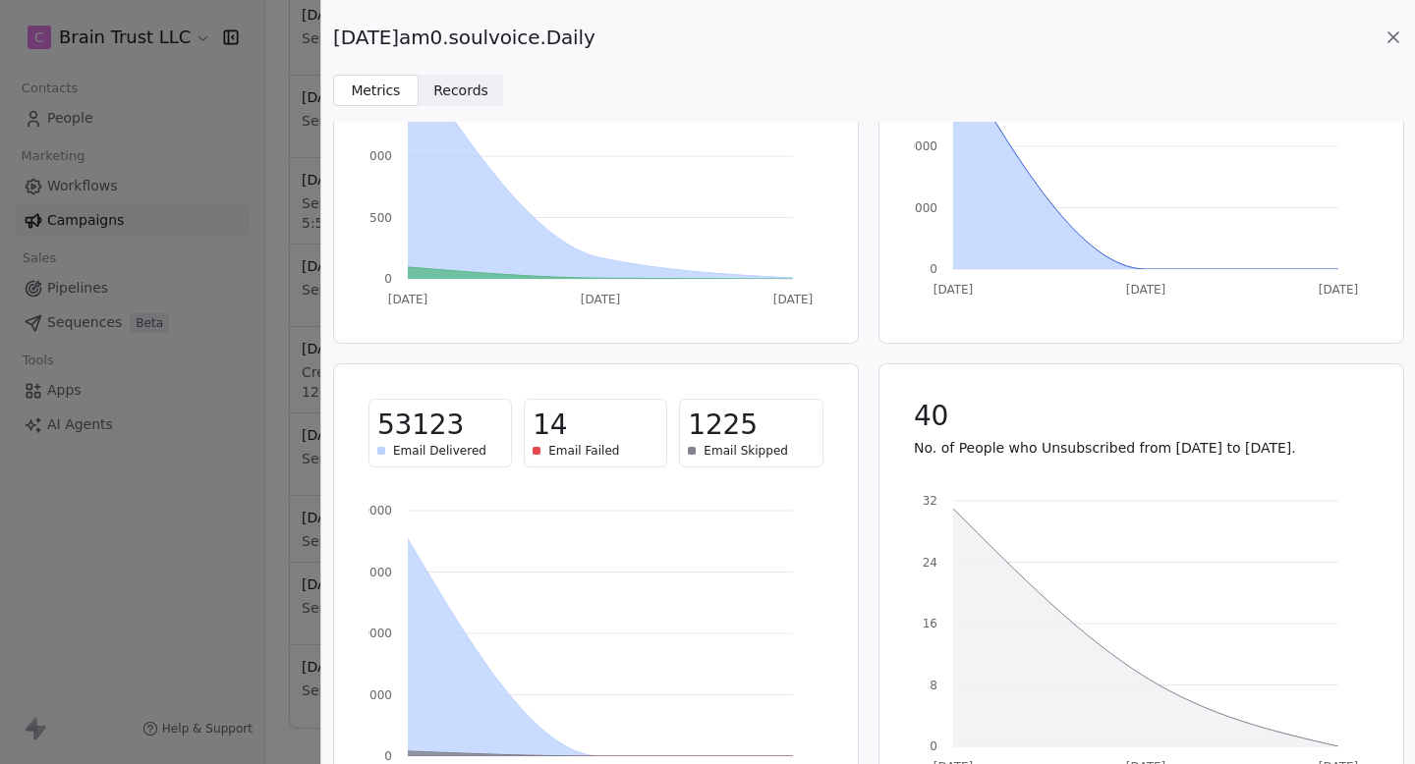
click at [1386, 35] on icon at bounding box center [1393, 38] width 20 height 20
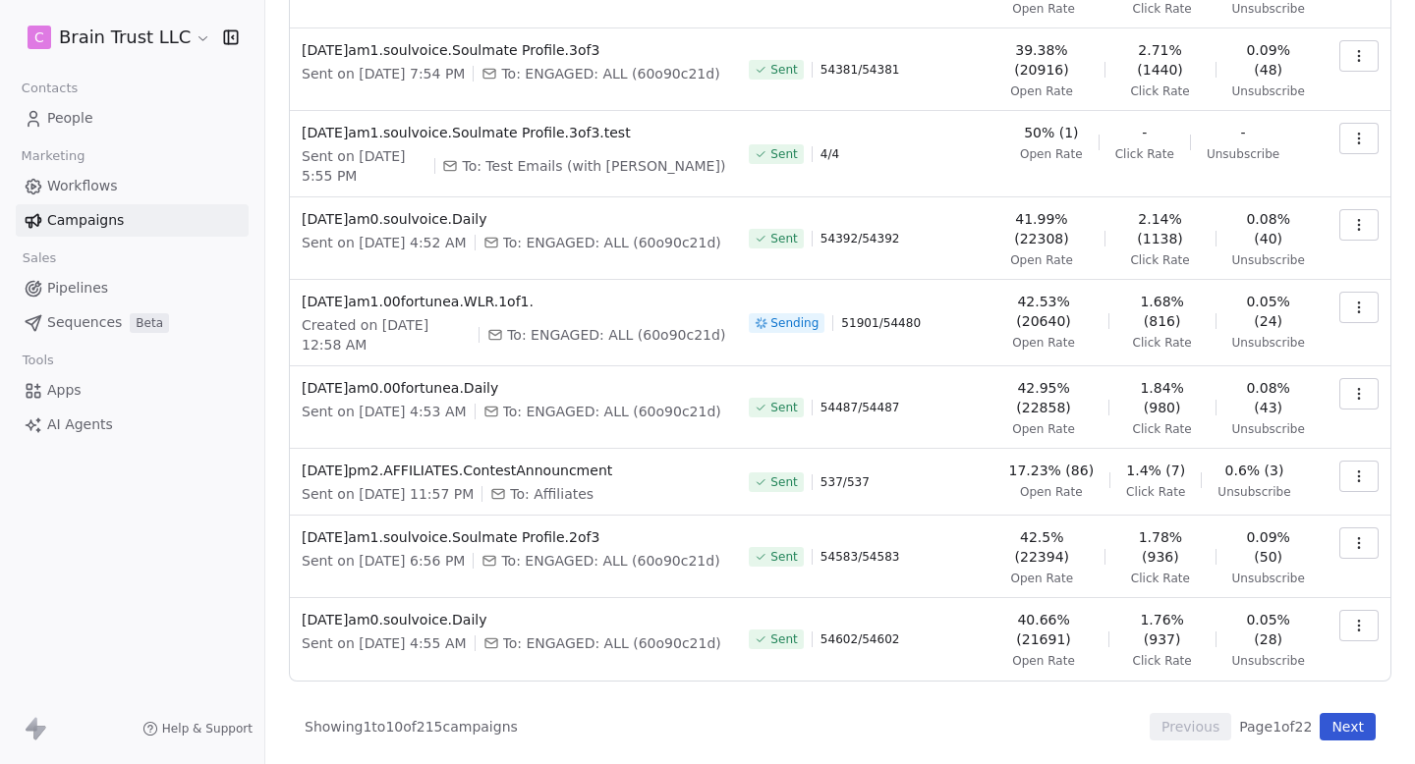
scroll to position [267, 0]
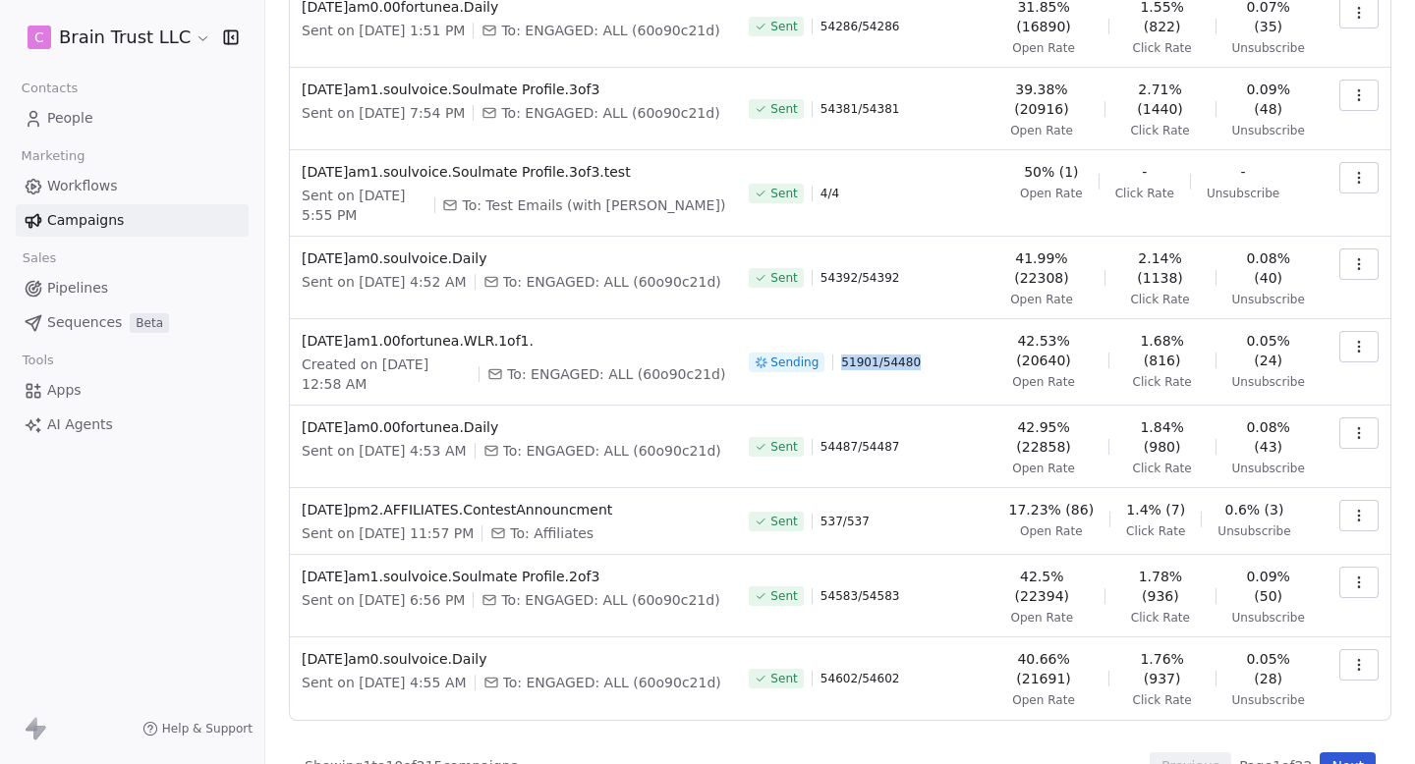
drag, startPoint x: 847, startPoint y: 360, endPoint x: 938, endPoint y: 359, distance: 91.4
click at [939, 305] on div "Sending 51901 / 54480" at bounding box center [860, 362] width 222 height 63
click at [938, 305] on div "Sending 51901 / 54480" at bounding box center [860, 362] width 222 height 63
drag, startPoint x: 938, startPoint y: 359, endPoint x: 851, endPoint y: 357, distance: 87.5
click at [851, 305] on div "Sending 51901 / 54480" at bounding box center [860, 362] width 222 height 63
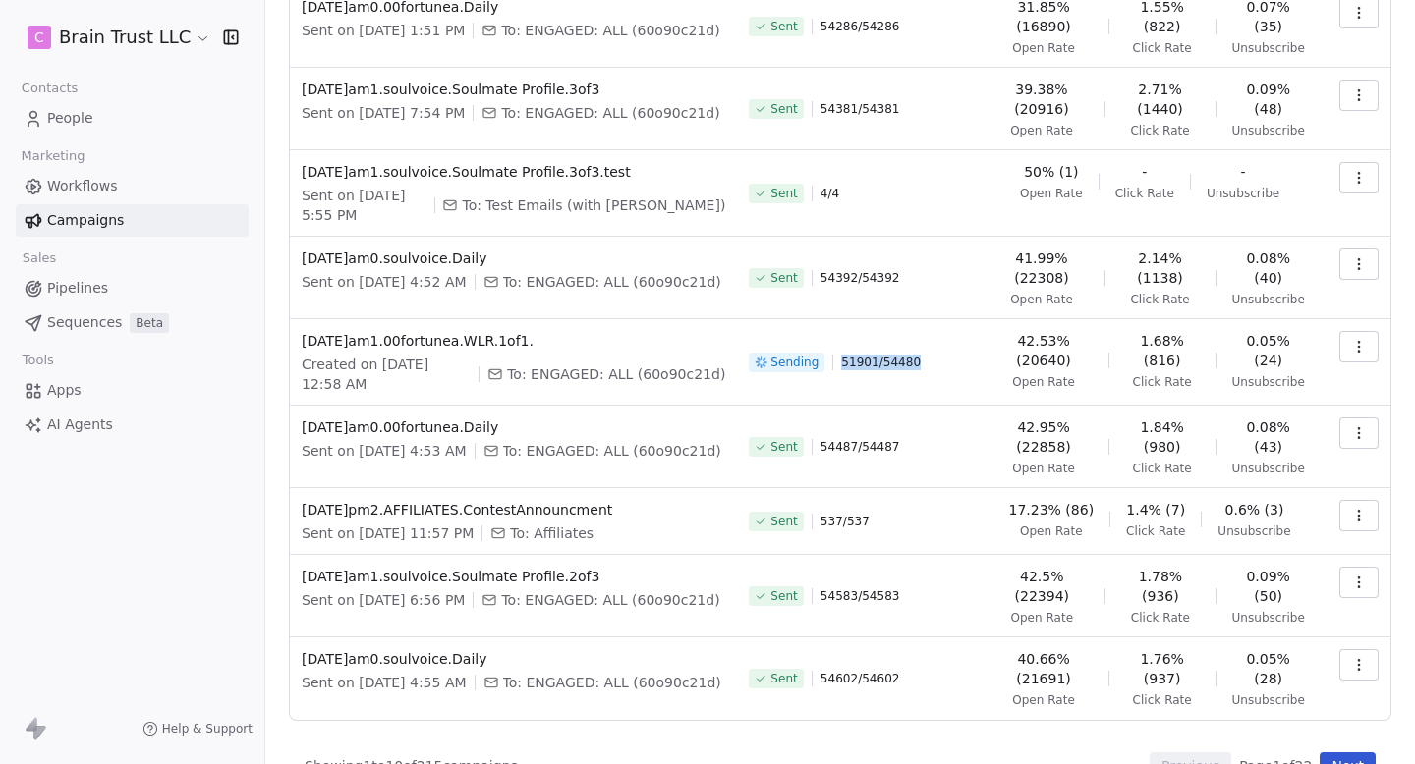
click at [851, 305] on span "51901 / 54480" at bounding box center [881, 363] width 80 height 16
drag, startPoint x: 843, startPoint y: 357, endPoint x: 927, endPoint y: 357, distance: 84.5
click at [927, 305] on div "Sending 51901 / 54480" at bounding box center [860, 362] width 222 height 63
click at [1365, 305] on icon "button" at bounding box center [1359, 347] width 16 height 16
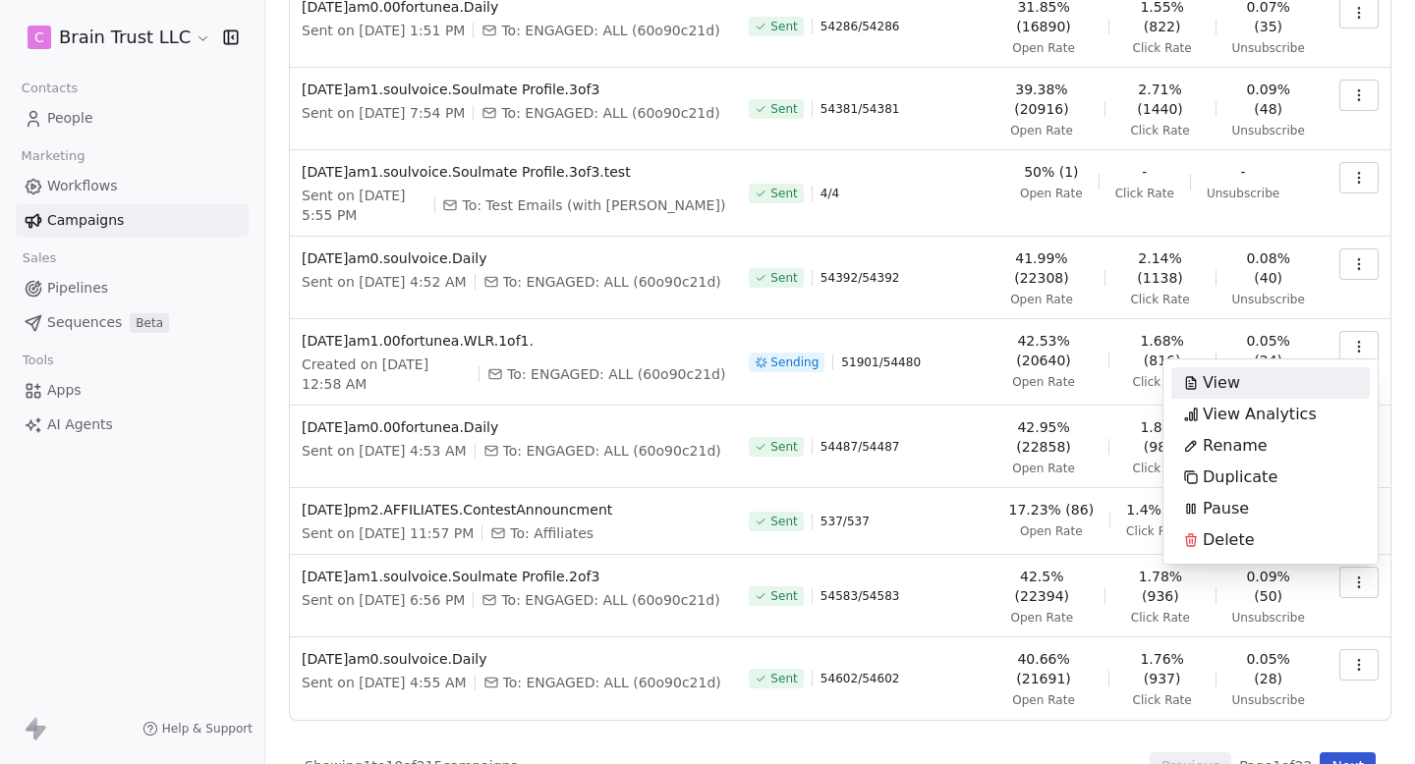
click at [944, 276] on html "C Brain Trust LLC Contacts People Marketing Workflows Campaigns Sales Pipelines…" at bounding box center [707, 382] width 1415 height 764
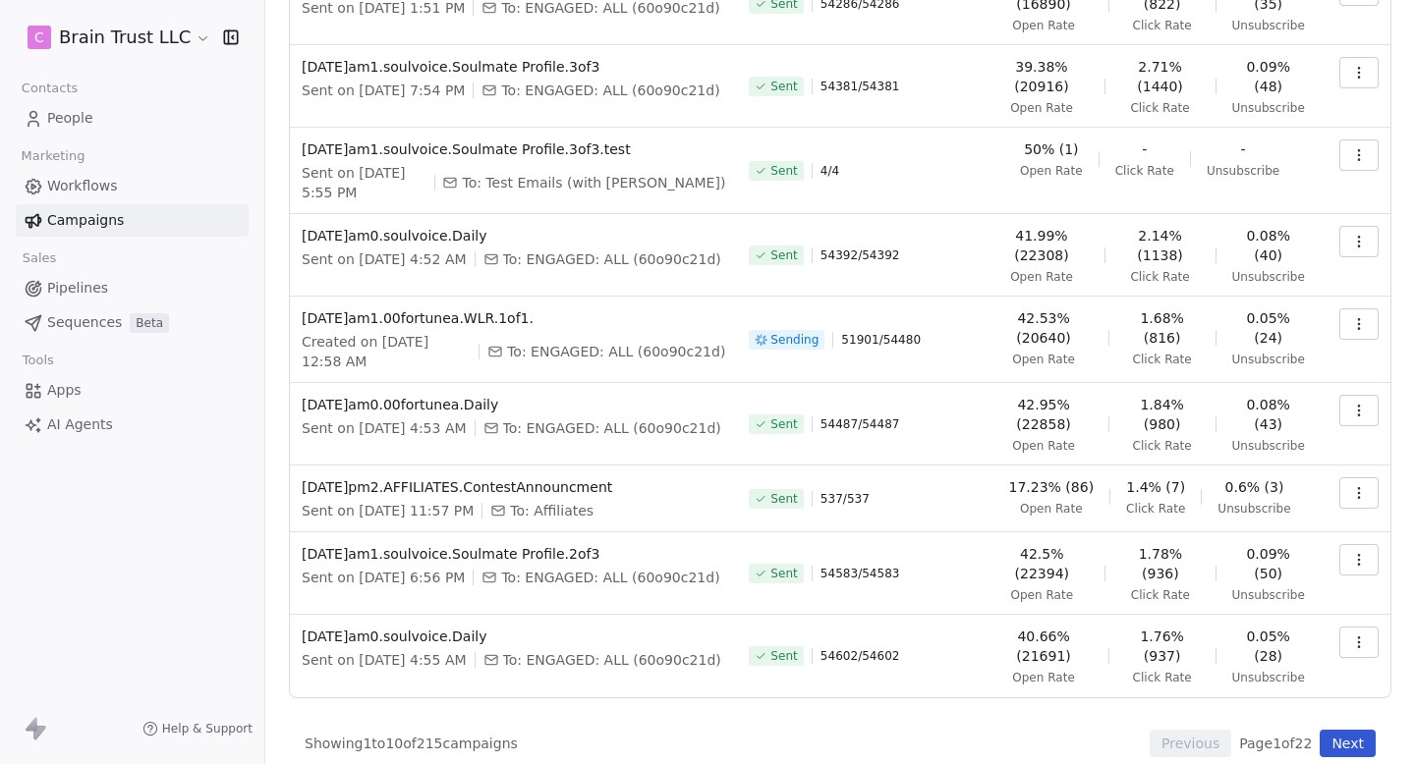
scroll to position [310, 0]
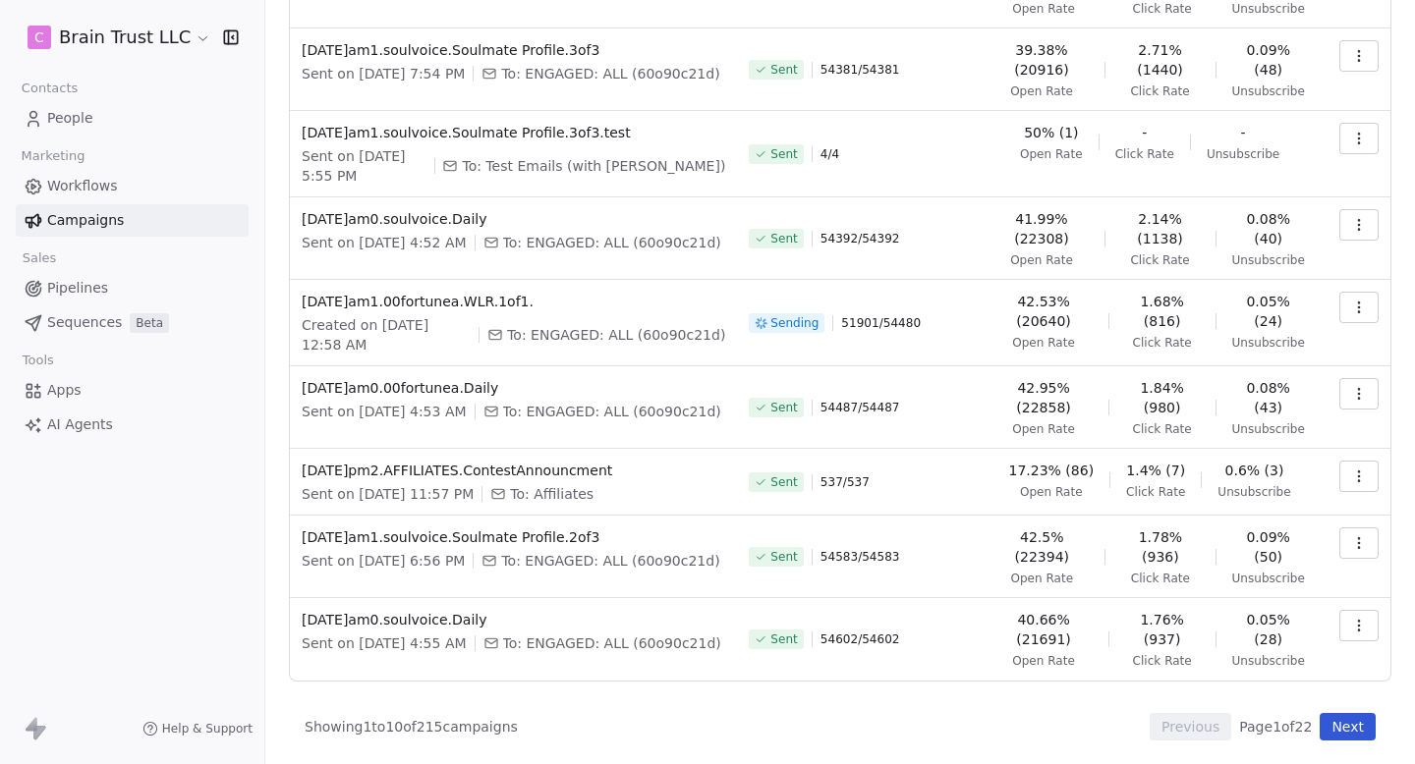
click at [1361, 305] on icon "button" at bounding box center [1359, 394] width 16 height 16
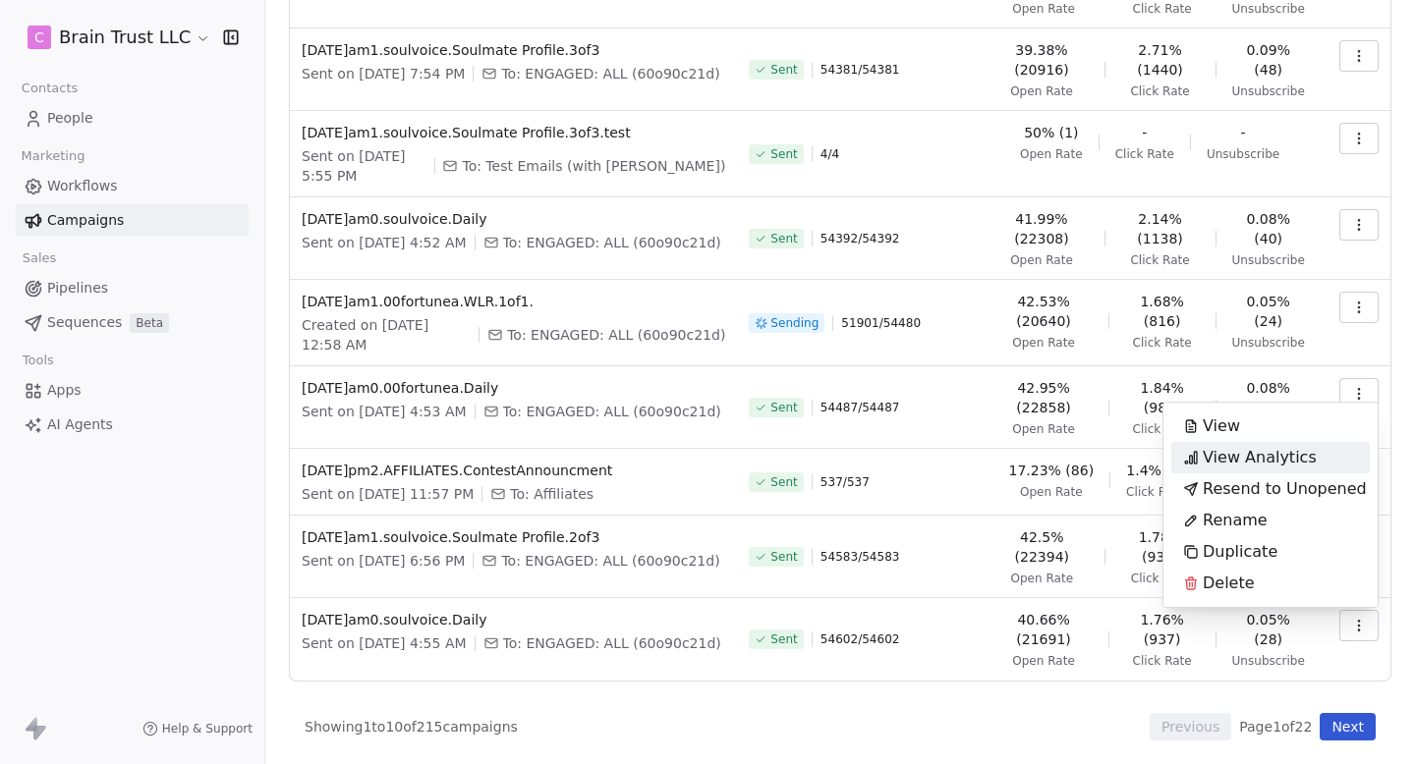
click at [1271, 305] on span "View Analytics" at bounding box center [1259, 458] width 114 height 24
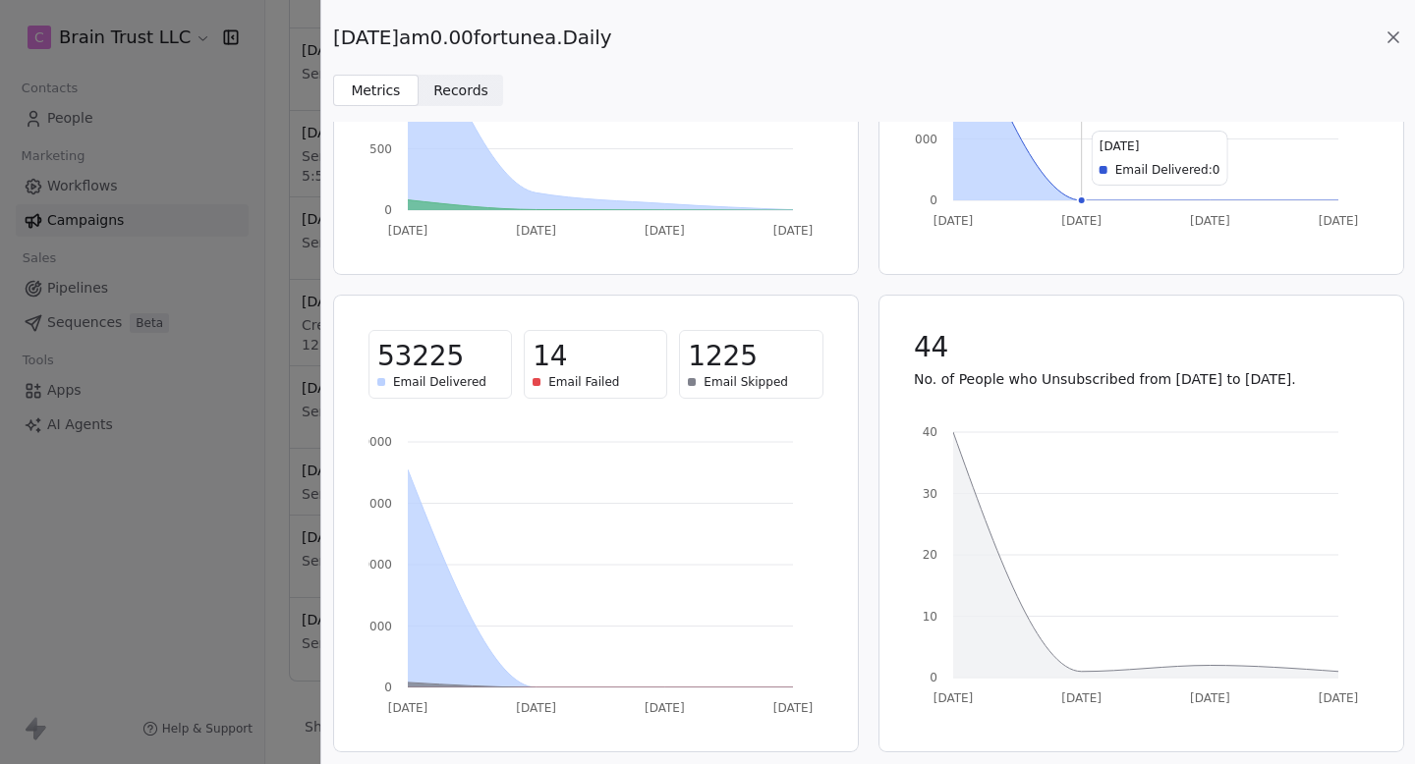
scroll to position [0, 0]
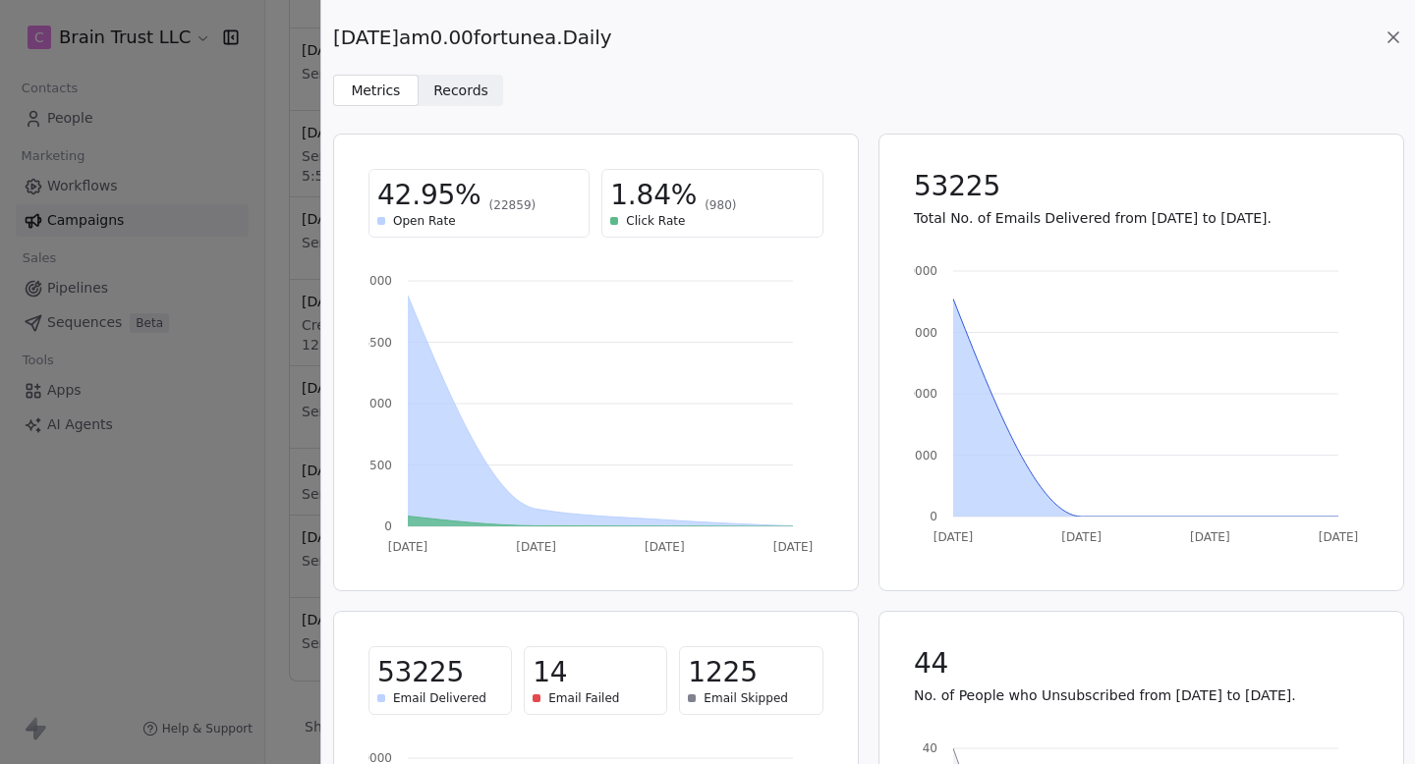
click at [1396, 49] on div "[DATE]am0.00fortunea.Daily" at bounding box center [868, 38] width 1070 height 28
click at [1391, 25] on div "[DATE]am0.00fortunea.Daily" at bounding box center [868, 38] width 1070 height 28
click at [1391, 22] on div "[DATE]am0.00fortunea.Daily Metrics Metrics Records Records" at bounding box center [867, 53] width 1093 height 106
click at [1391, 28] on icon at bounding box center [1393, 38] width 20 height 20
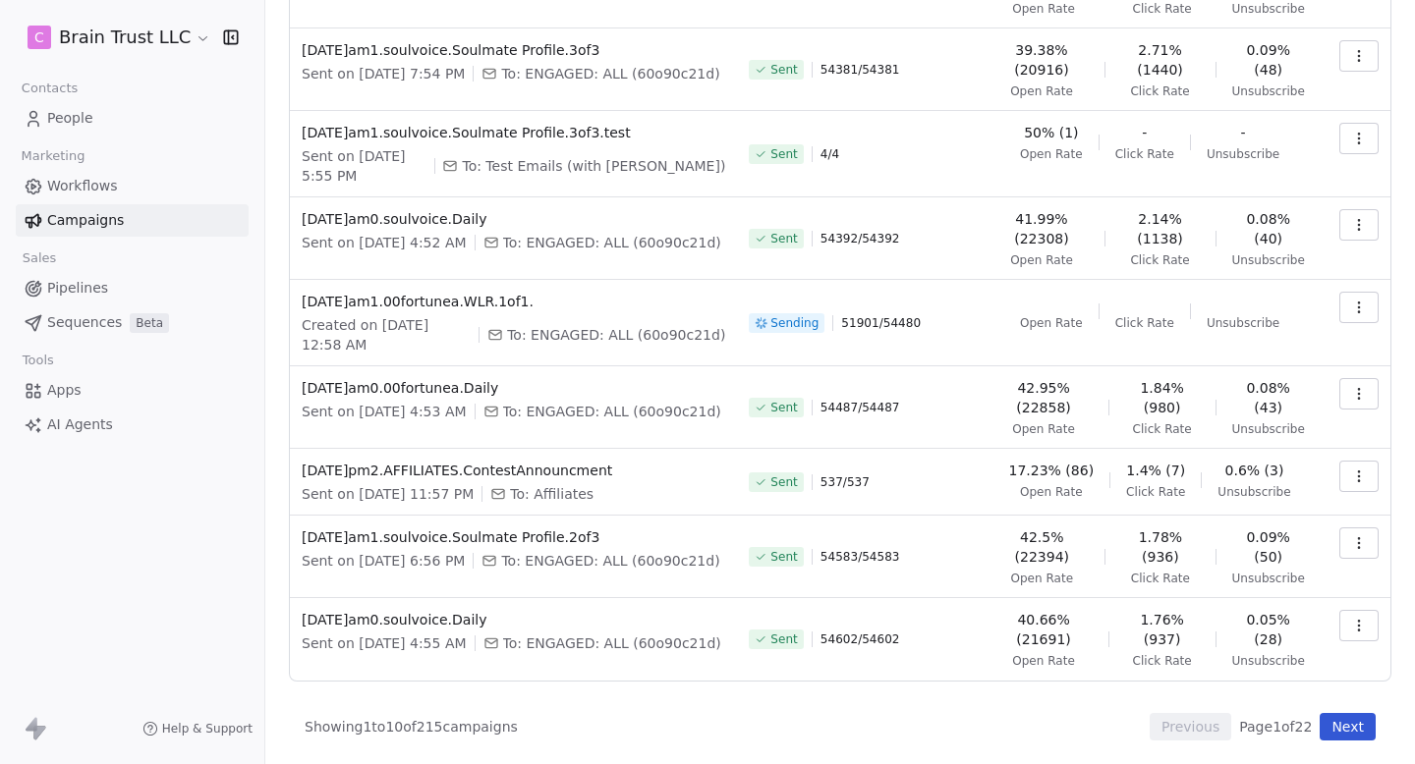
click at [1362, 292] on button "button" at bounding box center [1358, 307] width 39 height 31
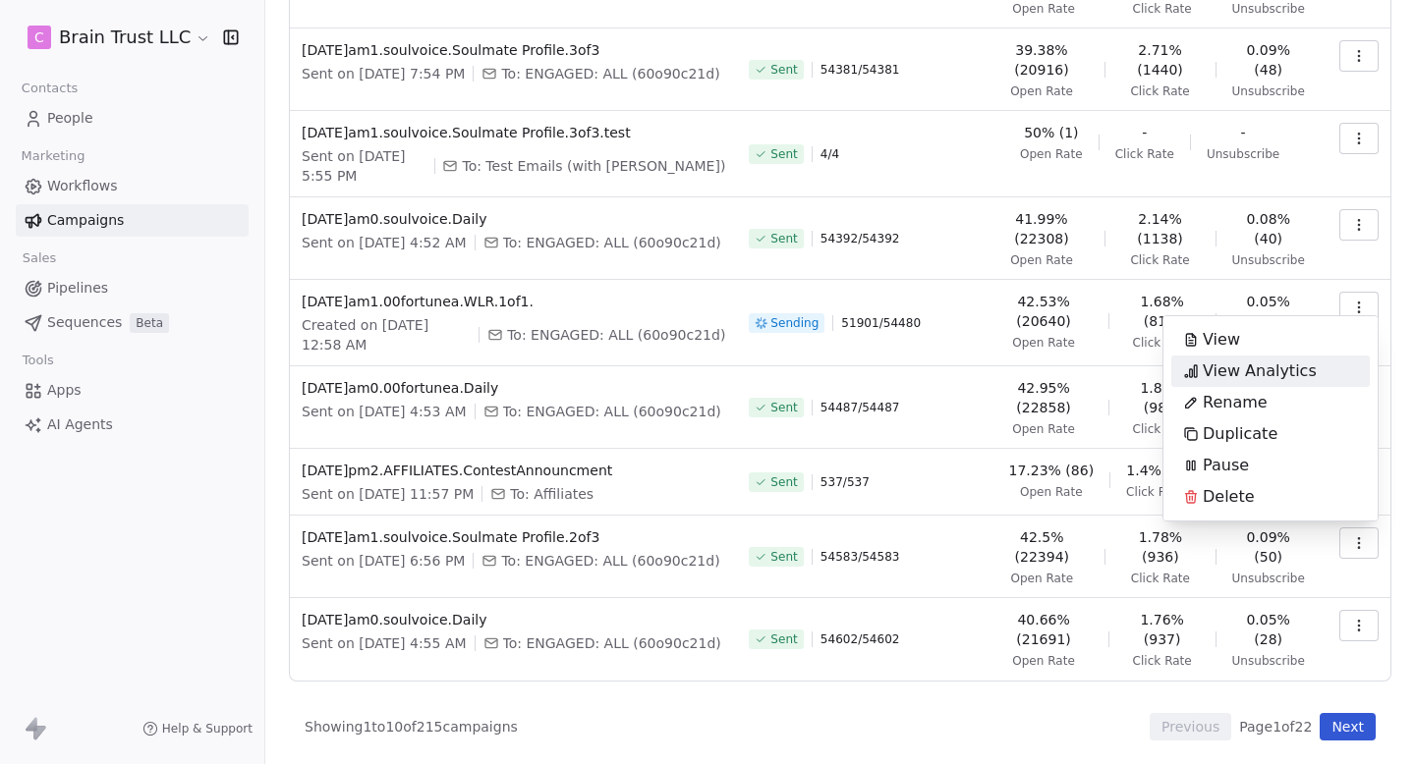
click at [1247, 305] on span "View Analytics" at bounding box center [1259, 372] width 114 height 24
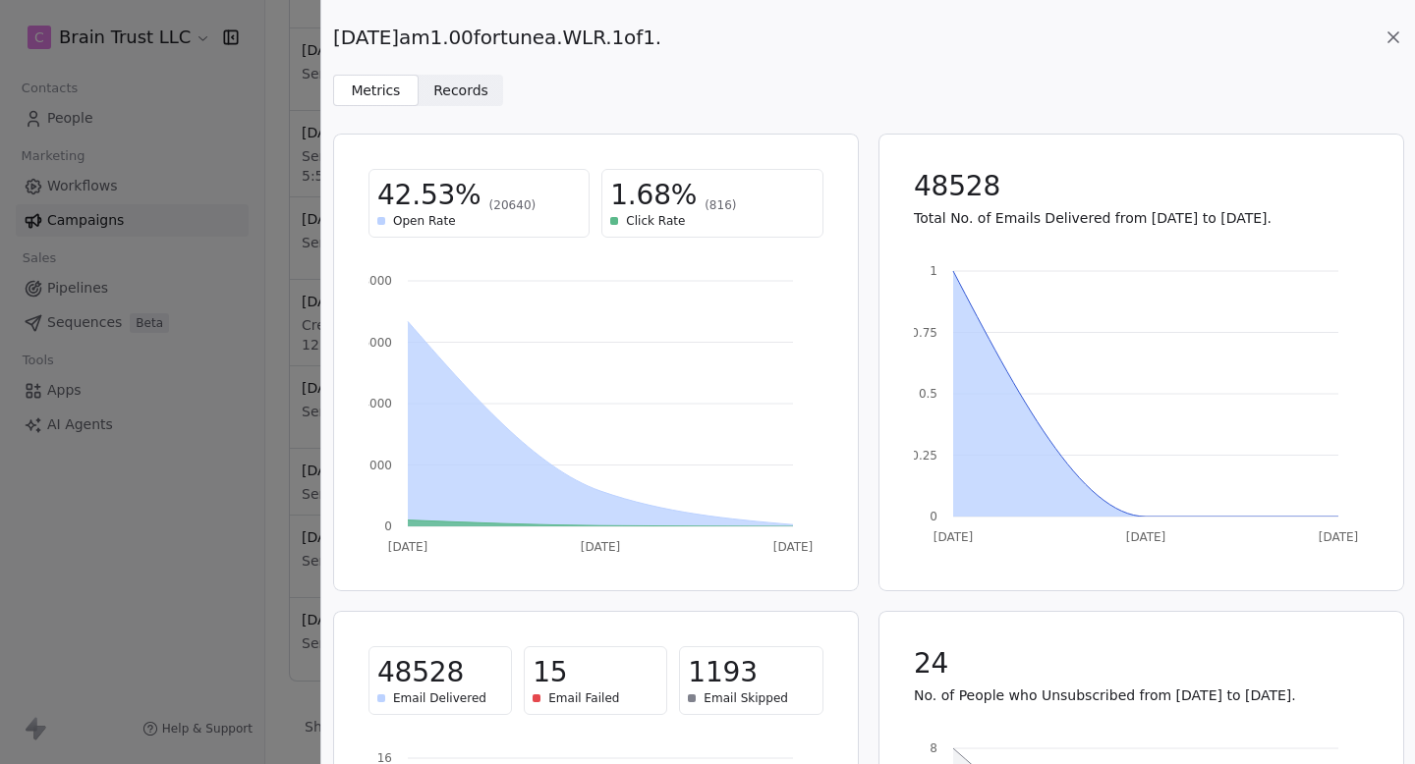
click at [472, 99] on span "Records" at bounding box center [460, 91] width 55 height 21
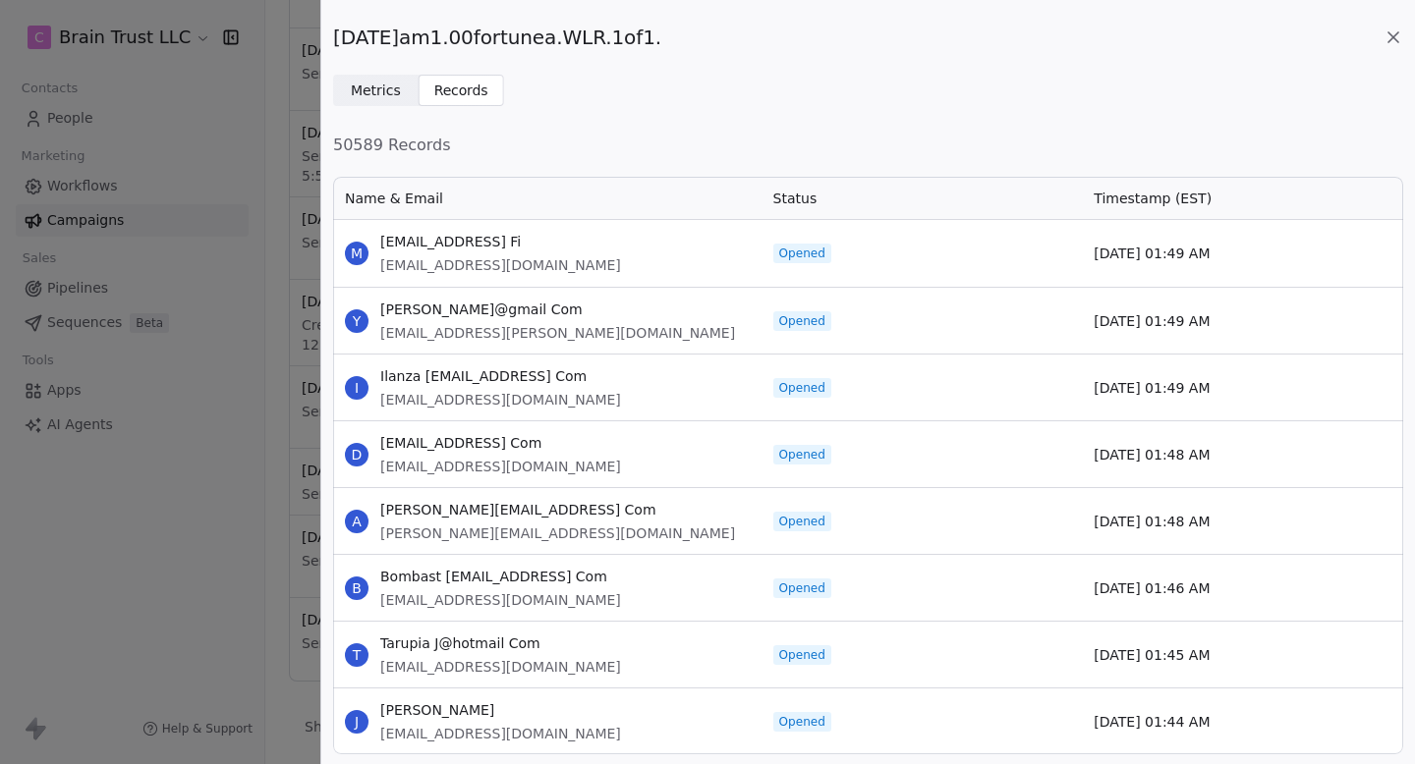
scroll to position [580, 1070]
drag, startPoint x: 331, startPoint y: 144, endPoint x: 473, endPoint y: 143, distance: 141.5
click at [472, 143] on div "50589 Records Name & Email Status Timestamp (EST) [PERSON_NAME][EMAIL_ADDRESS] …" at bounding box center [867, 444] width 1093 height 644
click at [473, 143] on span "50589 Records" at bounding box center [868, 146] width 1070 height 24
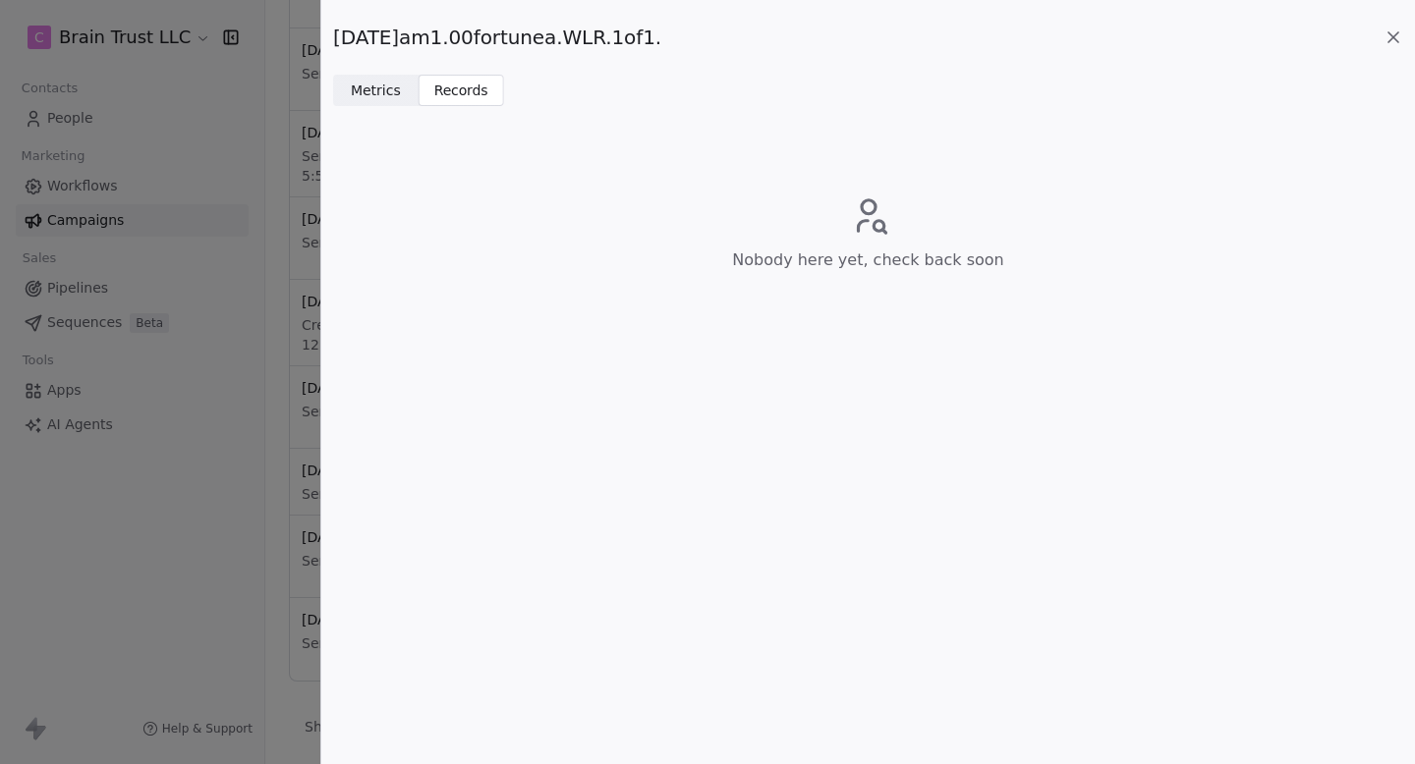
click at [1398, 28] on icon at bounding box center [1393, 38] width 20 height 20
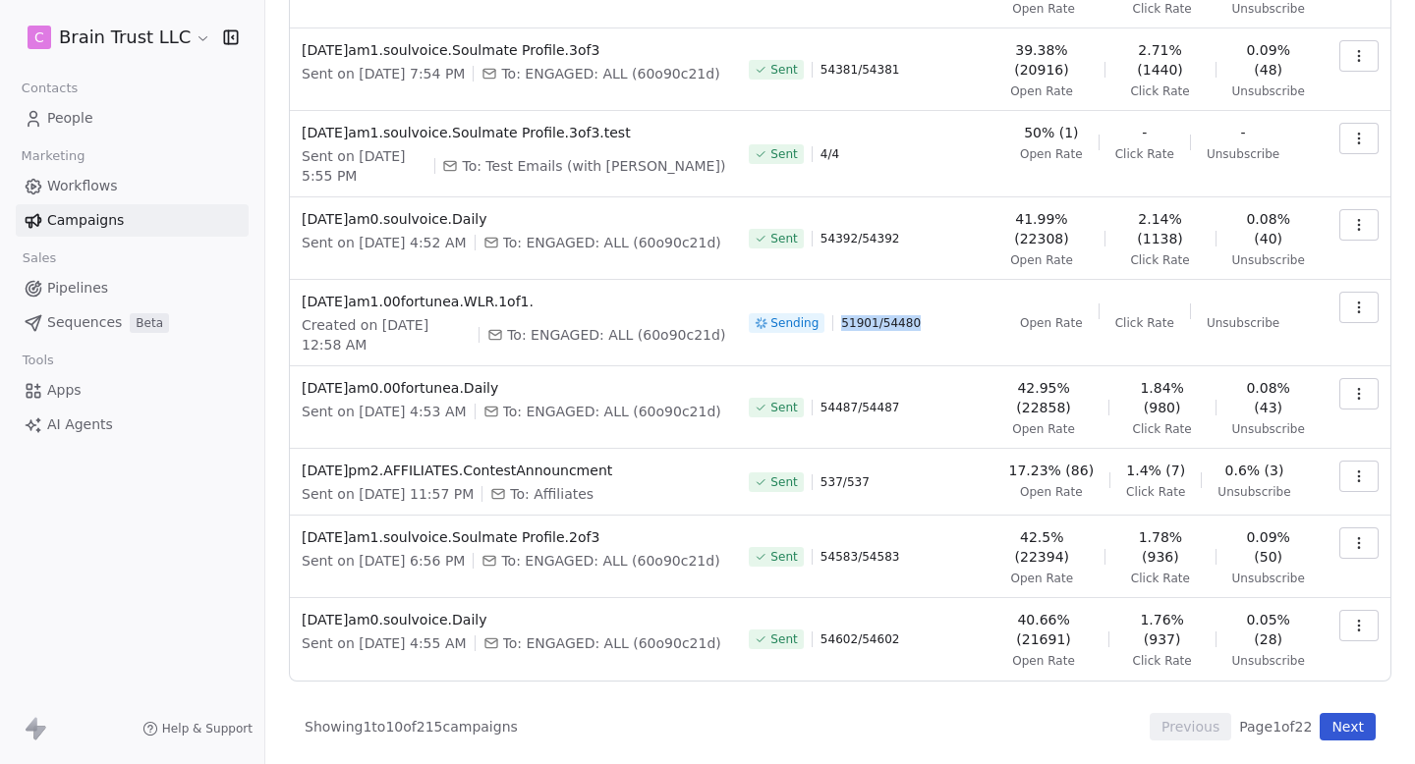
drag, startPoint x: 845, startPoint y: 307, endPoint x: 945, endPoint y: 307, distance: 100.2
click at [945, 305] on div "Sending 51901 / 54480" at bounding box center [860, 323] width 222 height 63
click at [1342, 292] on button "button" at bounding box center [1358, 307] width 39 height 31
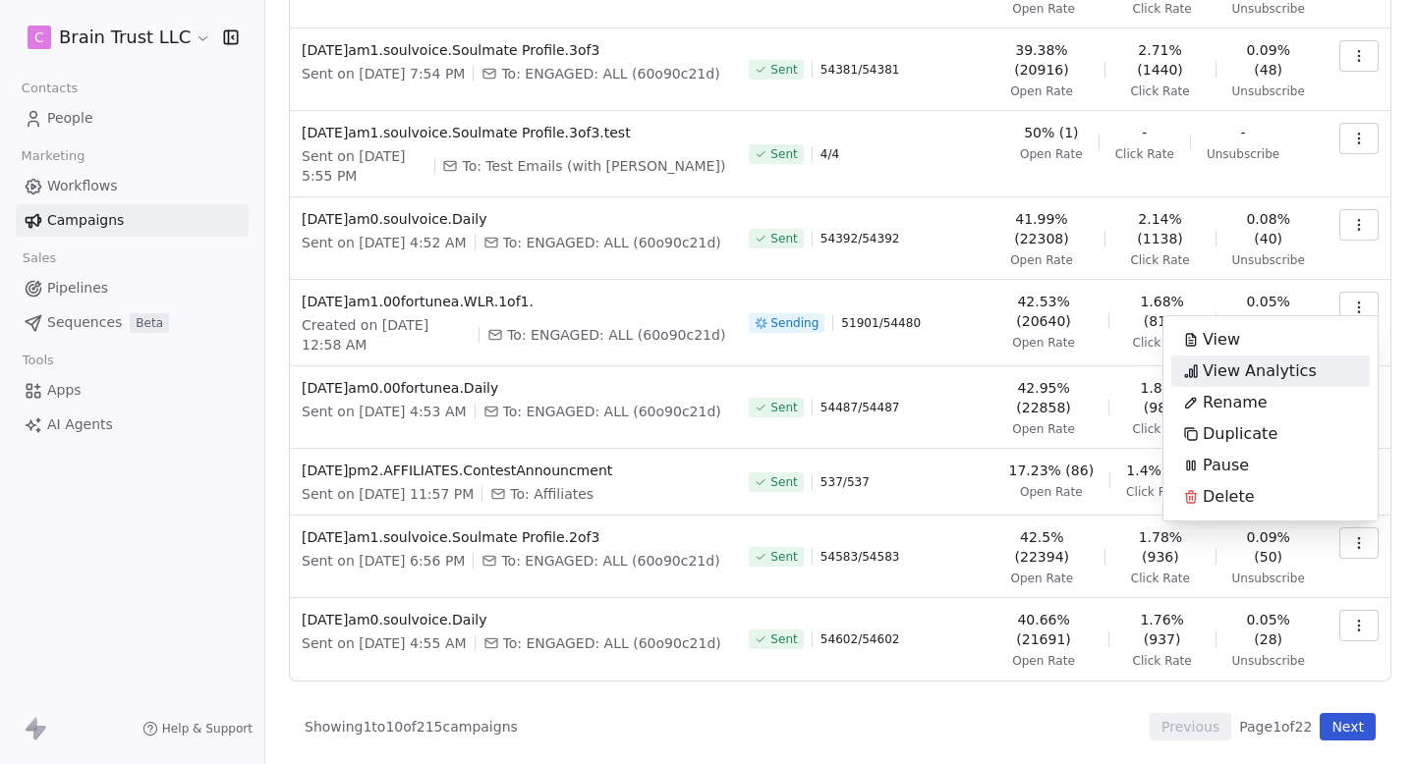
click at [1277, 305] on span "View Analytics" at bounding box center [1259, 372] width 114 height 24
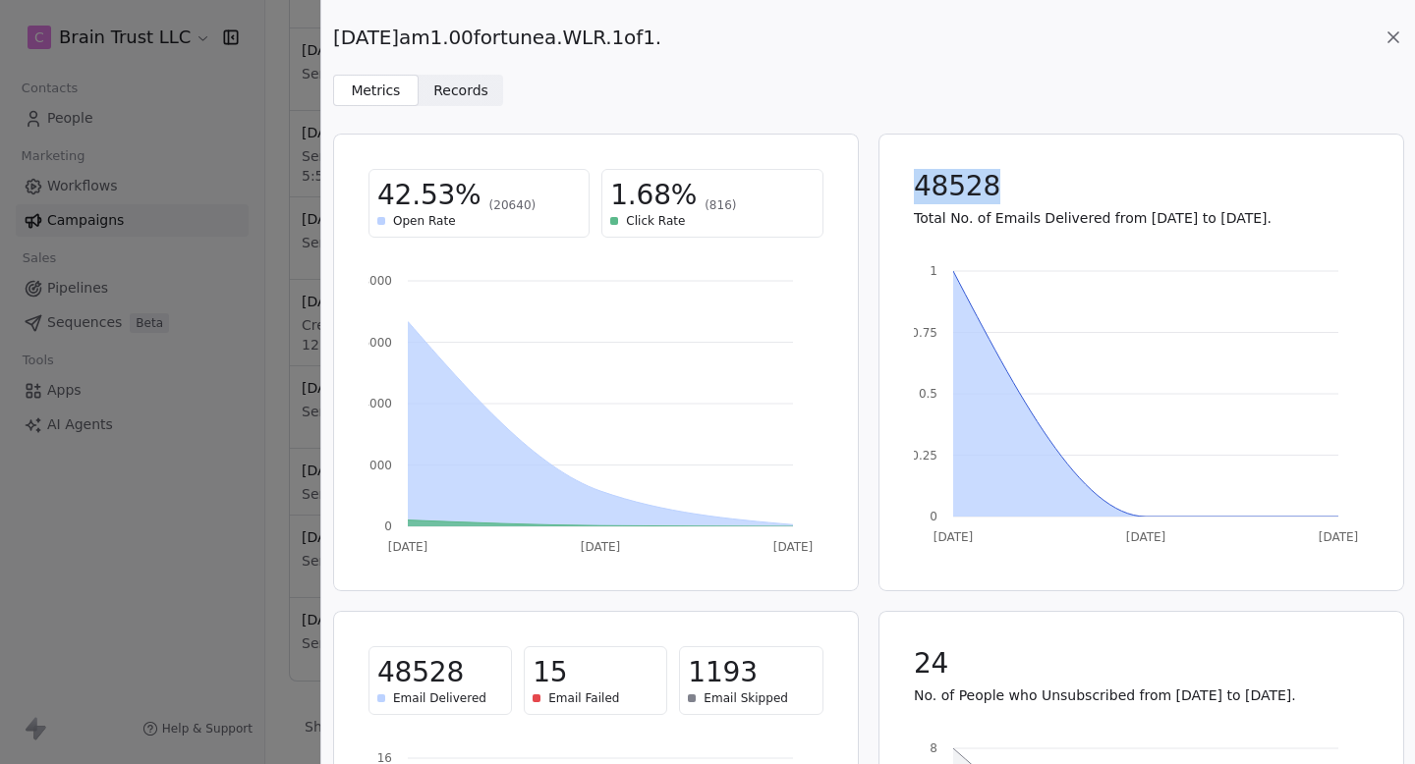
drag, startPoint x: 917, startPoint y: 191, endPoint x: 1123, endPoint y: 191, distance: 206.3
click at [1123, 191] on div "48528" at bounding box center [1141, 186] width 455 height 35
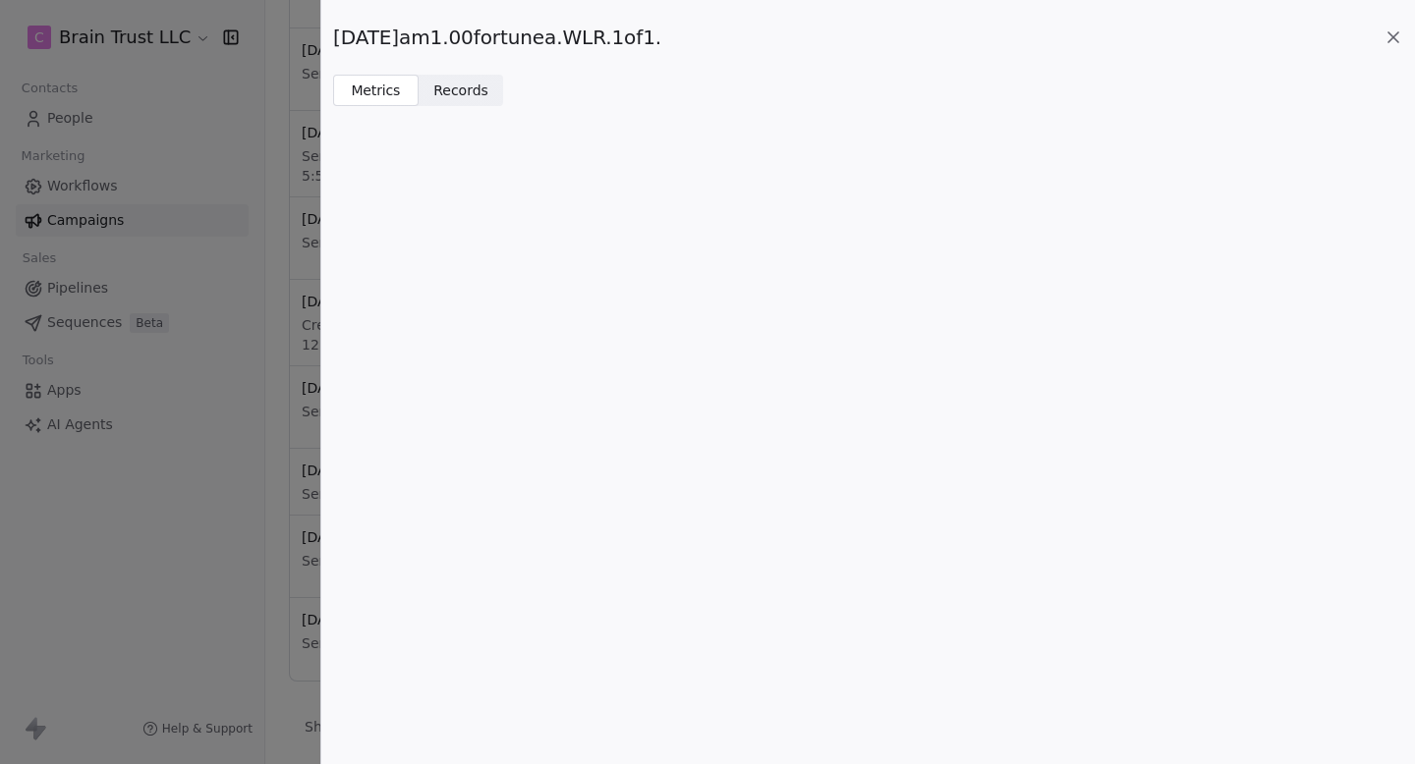
scroll to position [0, 0]
click at [732, 102] on div "Metrics Metrics Records Records" at bounding box center [868, 90] width 1070 height 31
click at [1396, 28] on icon at bounding box center [1393, 38] width 20 height 20
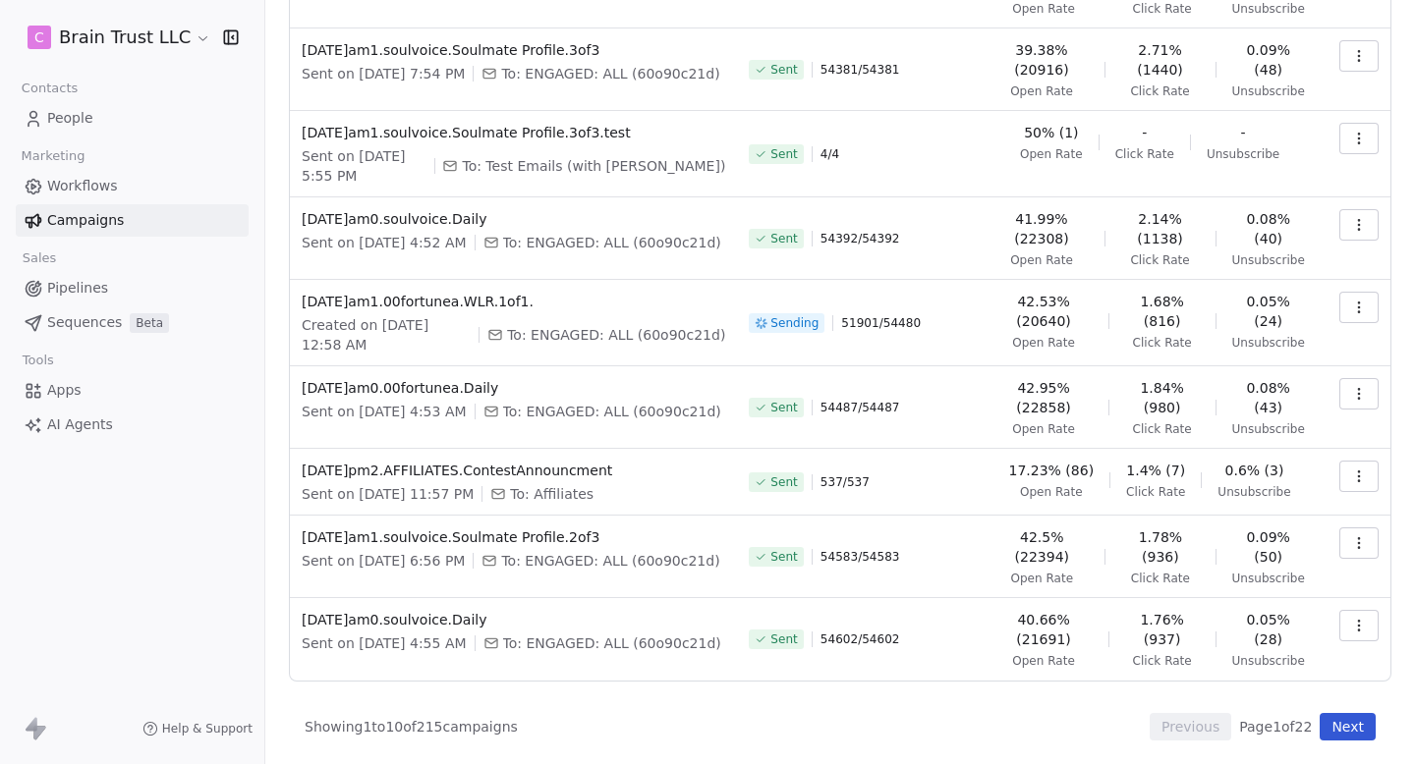
click at [1352, 300] on icon "button" at bounding box center [1359, 308] width 16 height 16
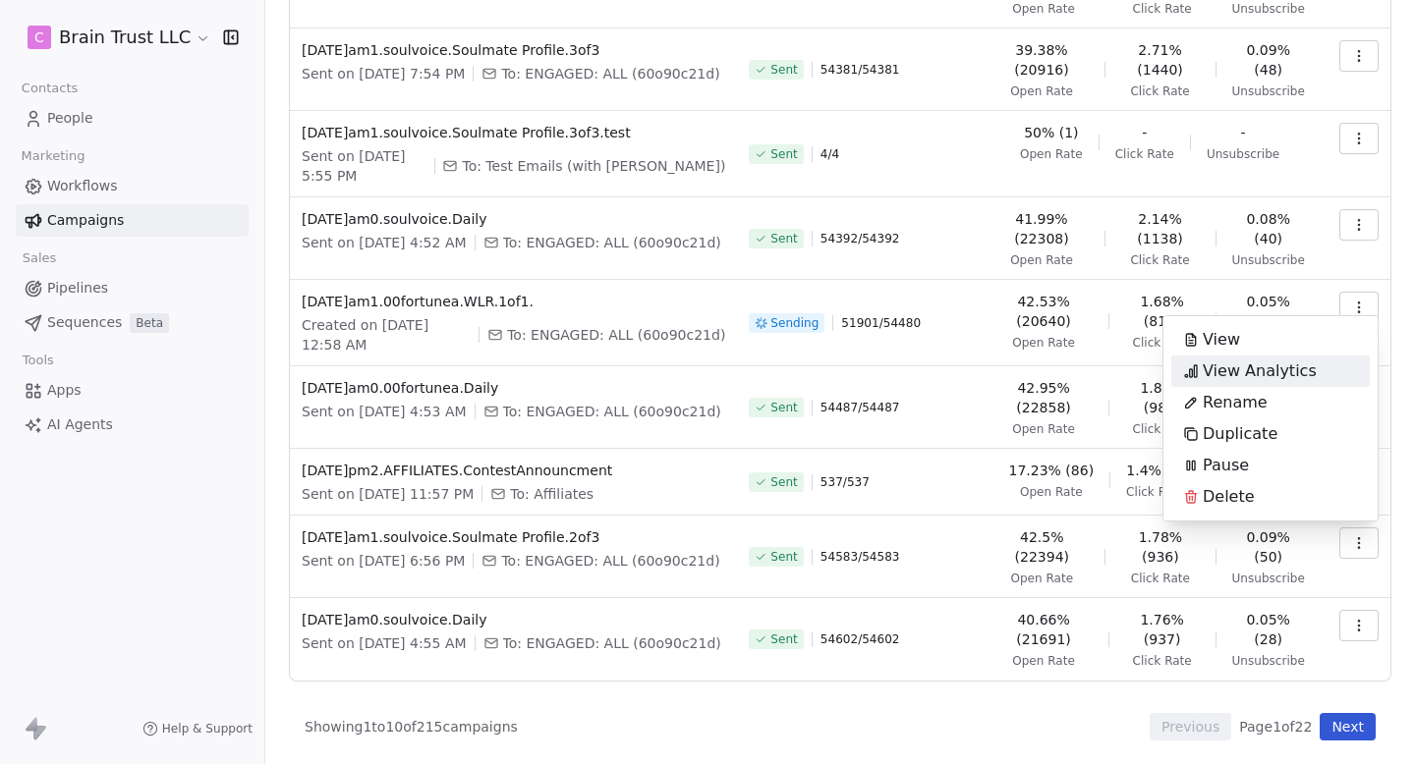
click at [1236, 305] on span "View Analytics" at bounding box center [1259, 372] width 114 height 24
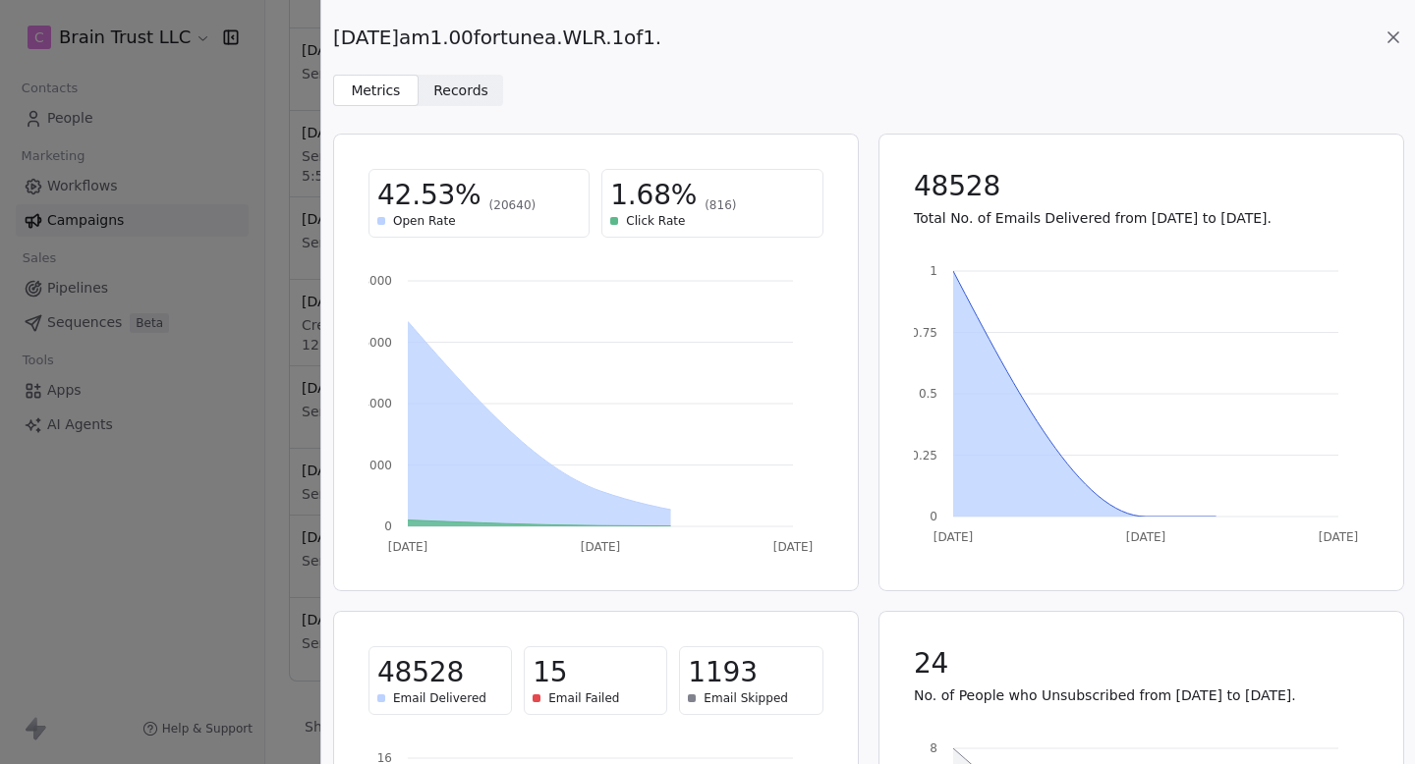
scroll to position [316, 0]
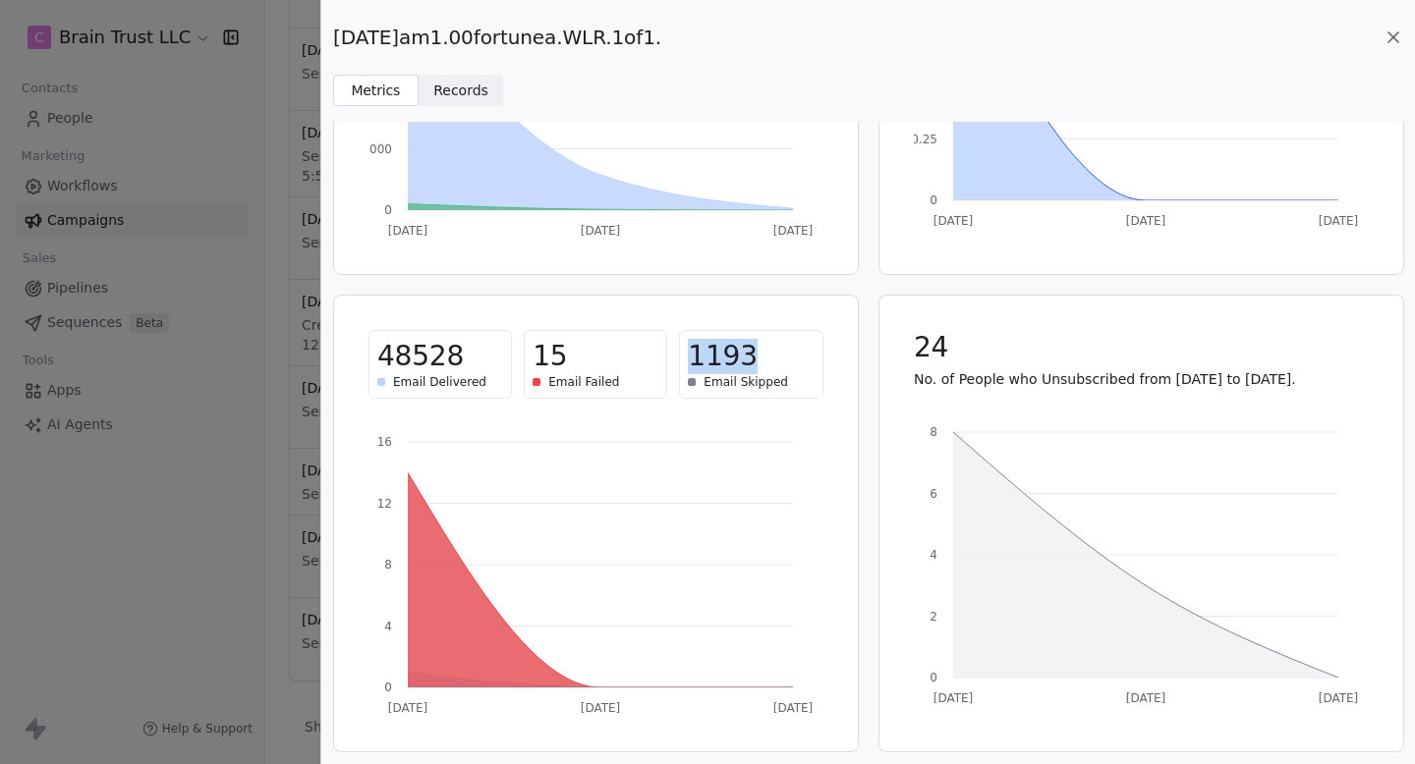
drag, startPoint x: 679, startPoint y: 354, endPoint x: 774, endPoint y: 354, distance: 95.3
click at [774, 305] on div "1193 Email Skipped" at bounding box center [750, 364] width 143 height 69
copy span "1193"
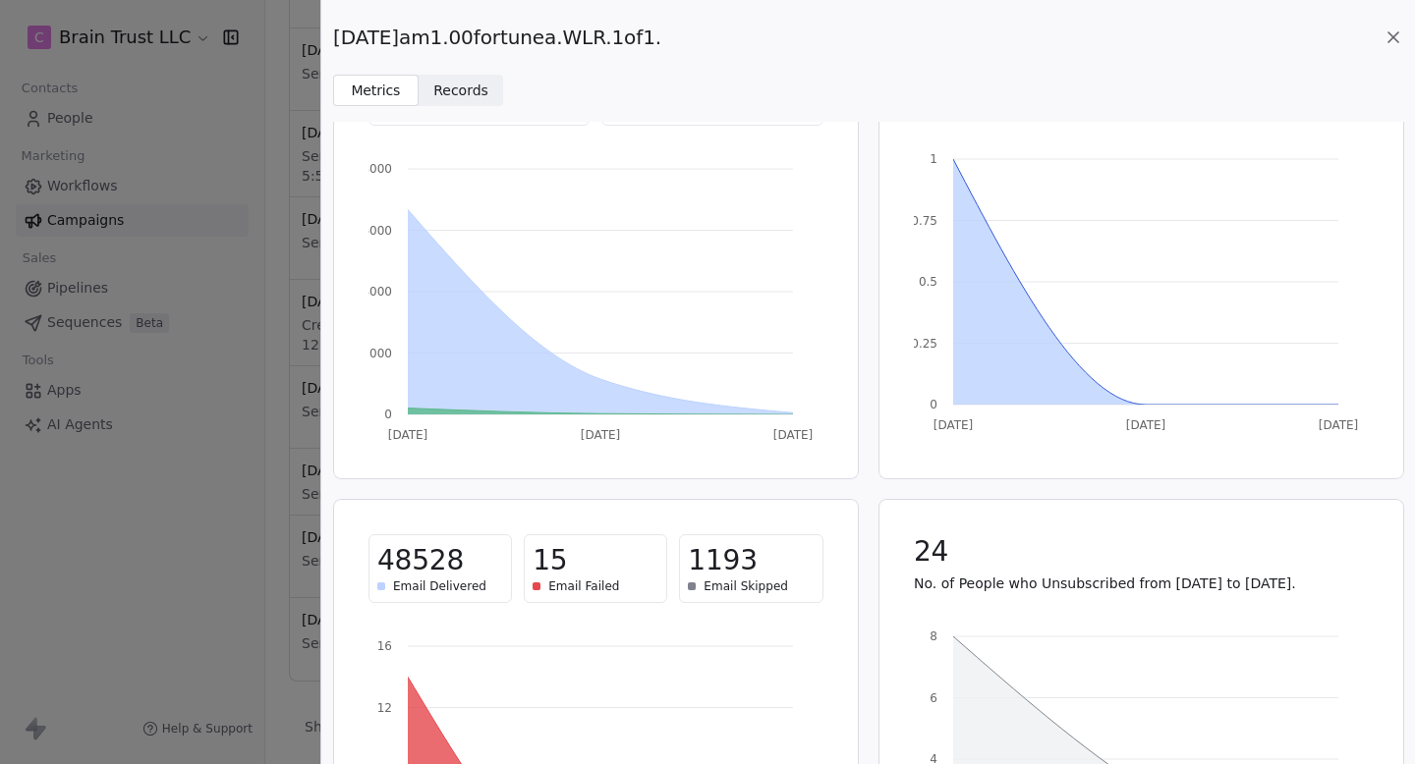
scroll to position [0, 0]
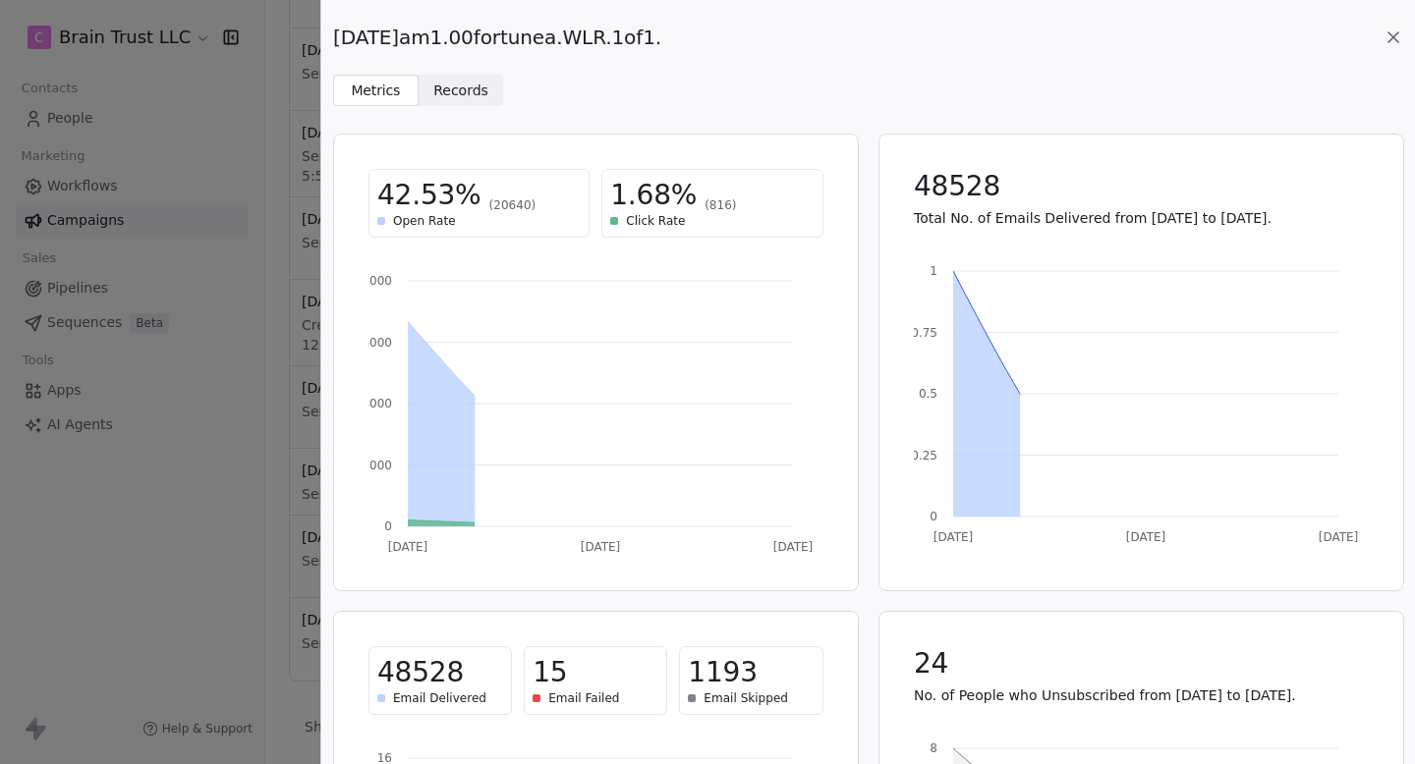
click at [469, 87] on span "Records" at bounding box center [460, 91] width 55 height 21
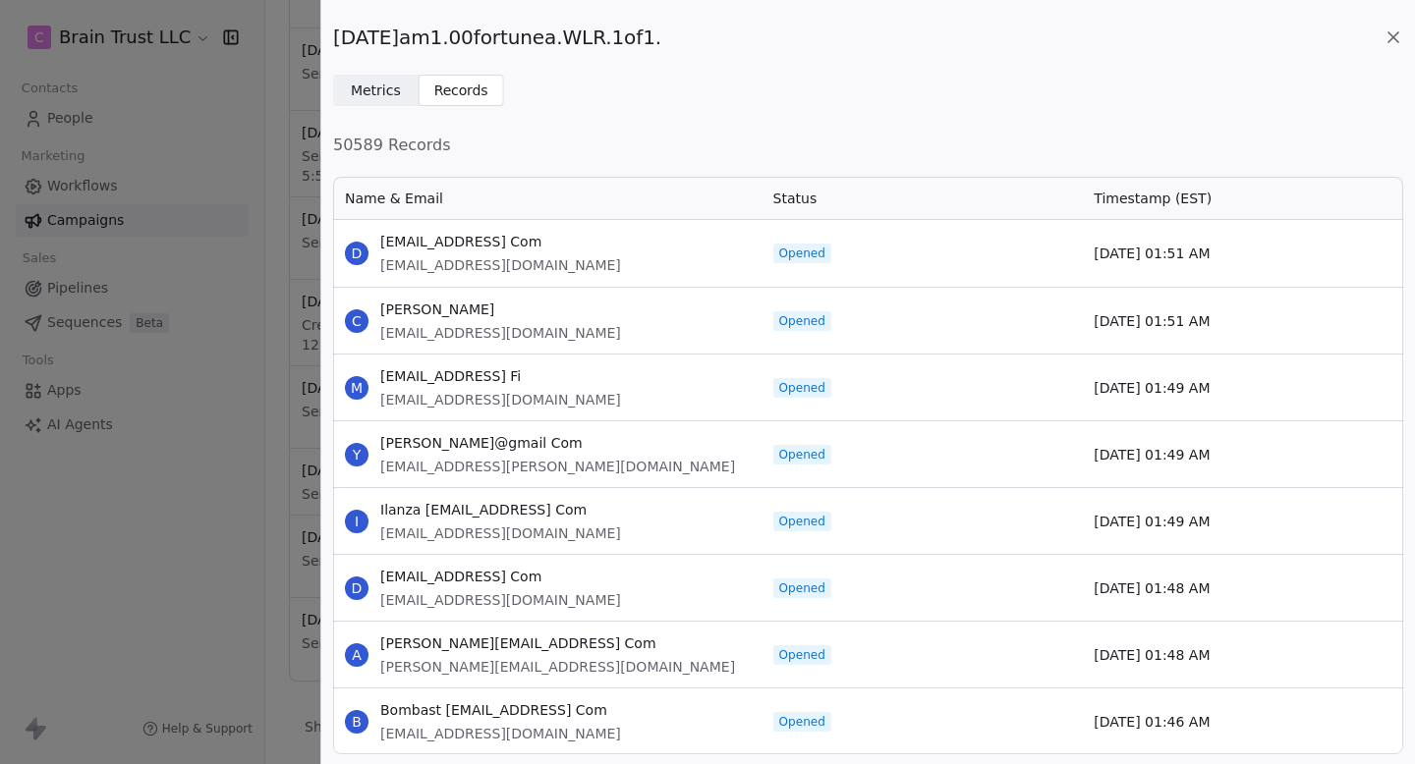
scroll to position [580, 1070]
click at [384, 84] on span "Metrics" at bounding box center [376, 91] width 50 height 21
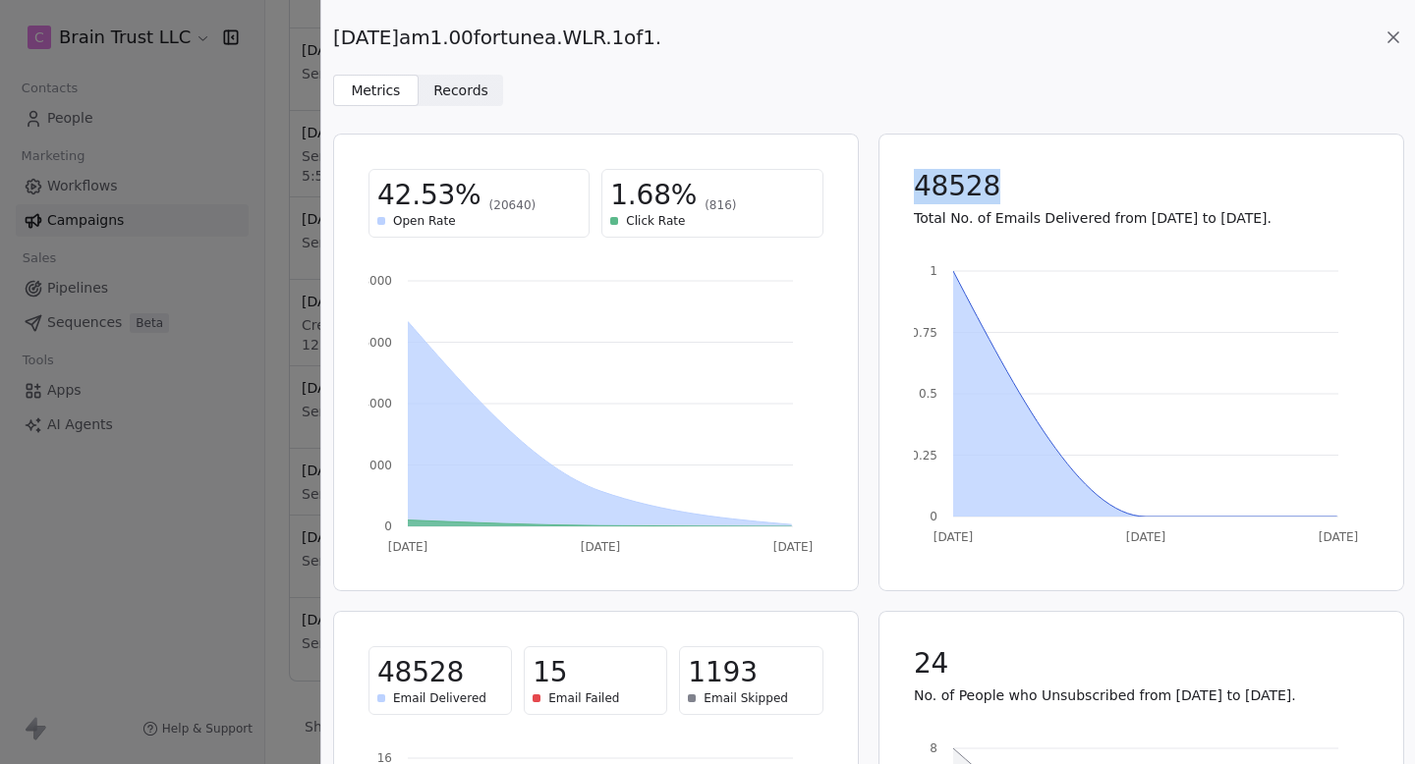
drag, startPoint x: 919, startPoint y: 192, endPoint x: 1038, endPoint y: 192, distance: 119.9
click at [1038, 192] on div "48528" at bounding box center [1141, 186] width 455 height 35
click at [1039, 192] on div "48528" at bounding box center [1141, 186] width 455 height 35
drag, startPoint x: 1016, startPoint y: 188, endPoint x: 896, endPoint y: 179, distance: 120.2
click at [896, 179] on div "48528 Total No. of Emails Delivered from [DATE] to [DATE]." at bounding box center [1141, 198] width 502 height 106
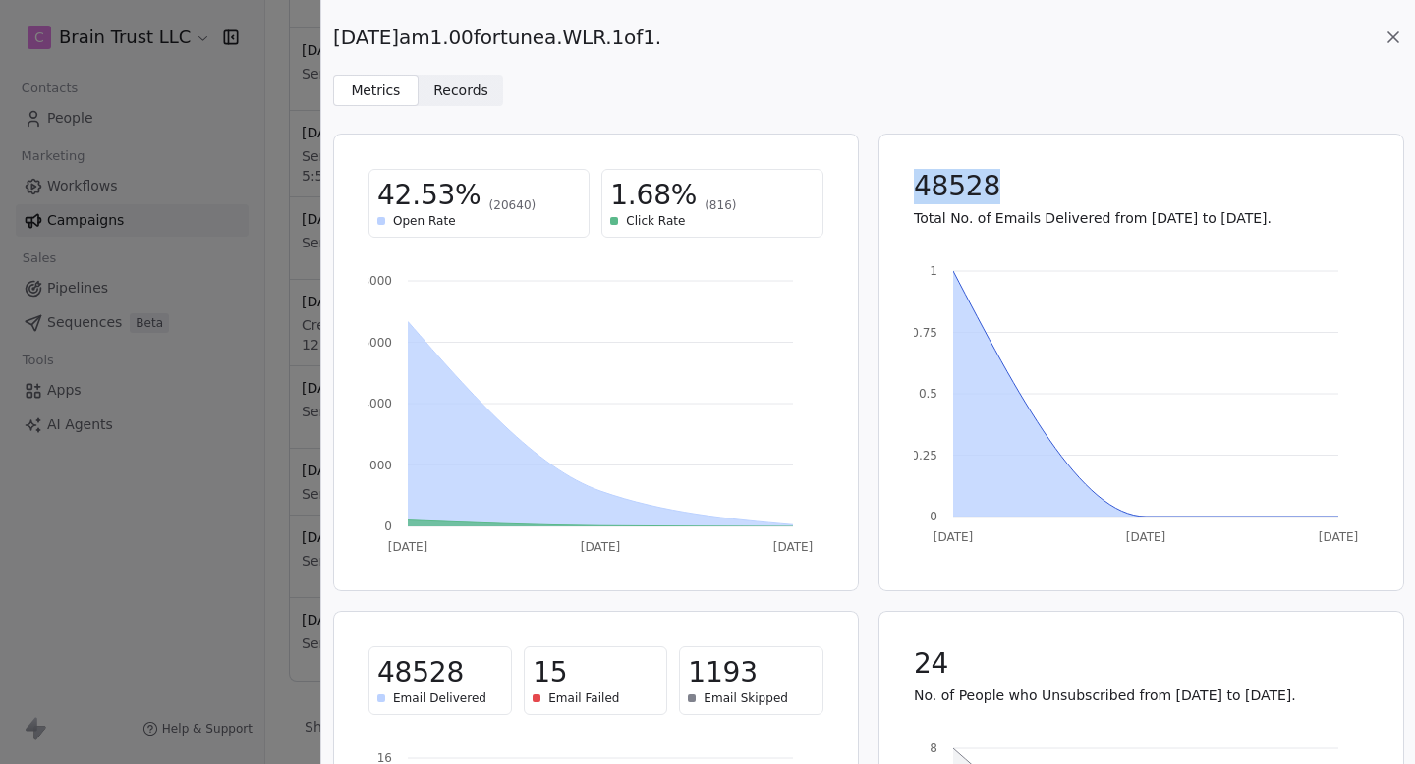
click at [896, 179] on div "48528 Total No. of Emails Delivered from [DATE] to [DATE]." at bounding box center [1141, 198] width 502 height 106
drag, startPoint x: 896, startPoint y: 179, endPoint x: 1041, endPoint y: 190, distance: 145.8
click at [1041, 190] on div "48528 Total No. of Emails Delivered from [DATE] to [DATE]." at bounding box center [1141, 198] width 502 height 106
click at [1041, 190] on div "48528" at bounding box center [1141, 186] width 455 height 35
drag, startPoint x: 1005, startPoint y: 188, endPoint x: 922, endPoint y: 184, distance: 83.6
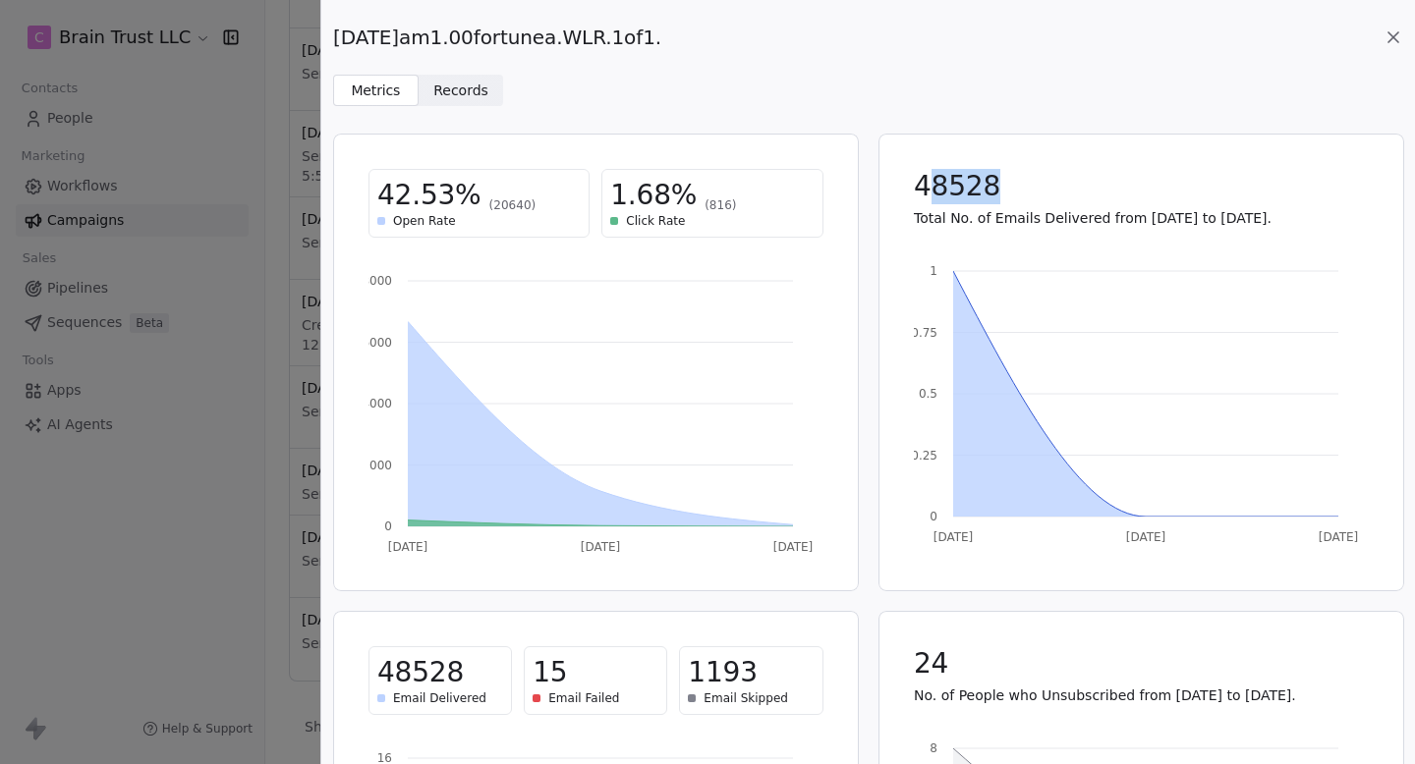
click at [922, 184] on div "48528" at bounding box center [1141, 186] width 455 height 35
click at [919, 183] on span "48528" at bounding box center [957, 186] width 86 height 35
drag, startPoint x: 919, startPoint y: 183, endPoint x: 1008, endPoint y: 183, distance: 89.4
click at [1008, 183] on div "48528" at bounding box center [1141, 186] width 455 height 35
click at [1009, 183] on div "48528" at bounding box center [1141, 186] width 455 height 35
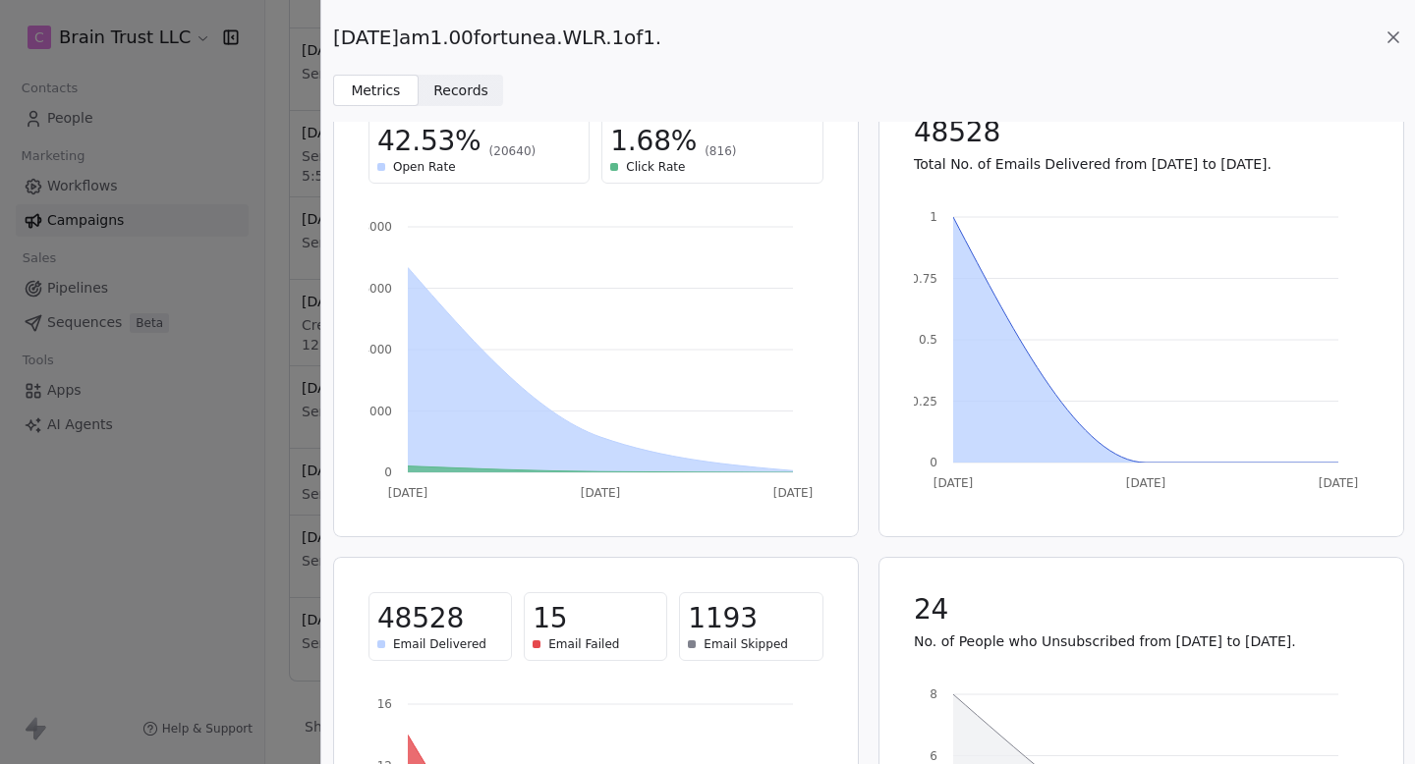
scroll to position [49, 0]
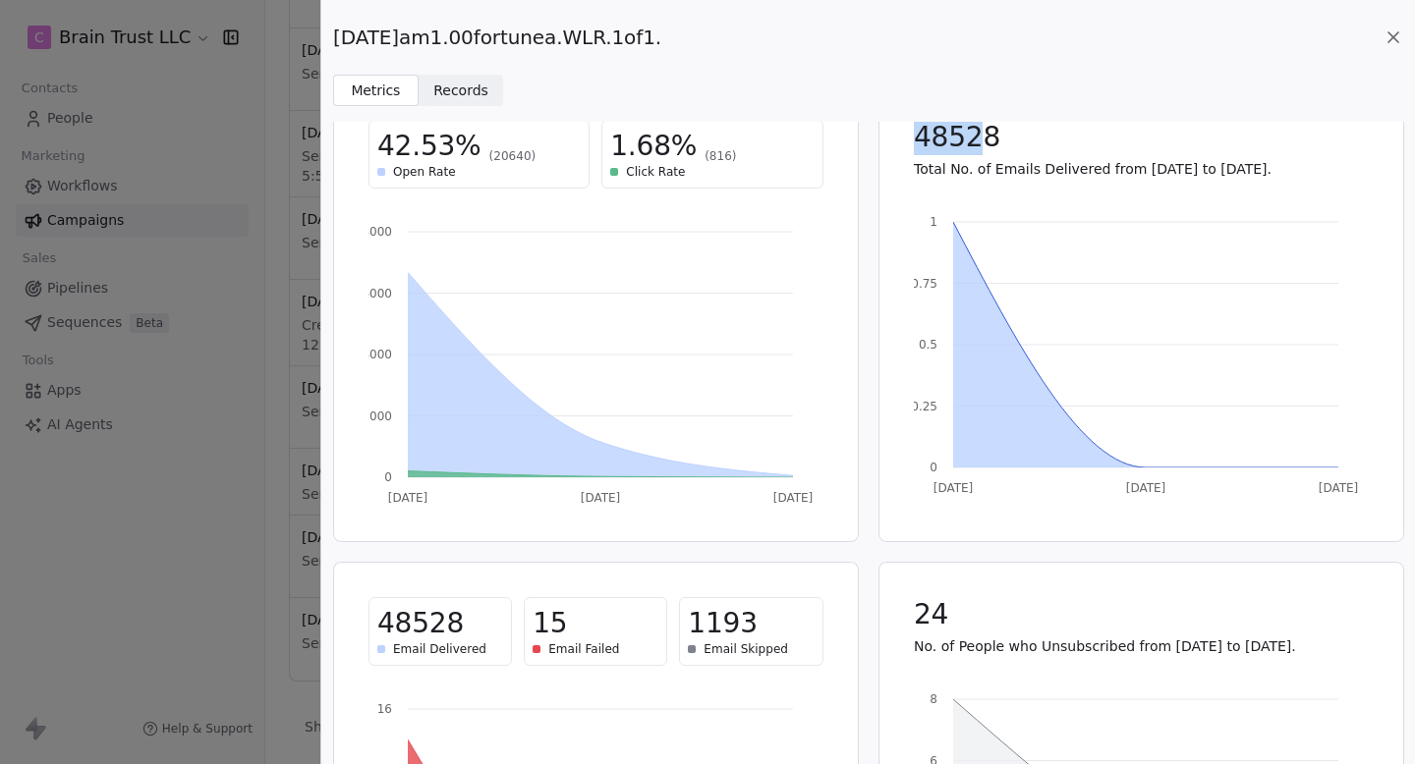
drag, startPoint x: 914, startPoint y: 139, endPoint x: 979, endPoint y: 139, distance: 65.8
click at [979, 139] on span "48528" at bounding box center [957, 137] width 86 height 35
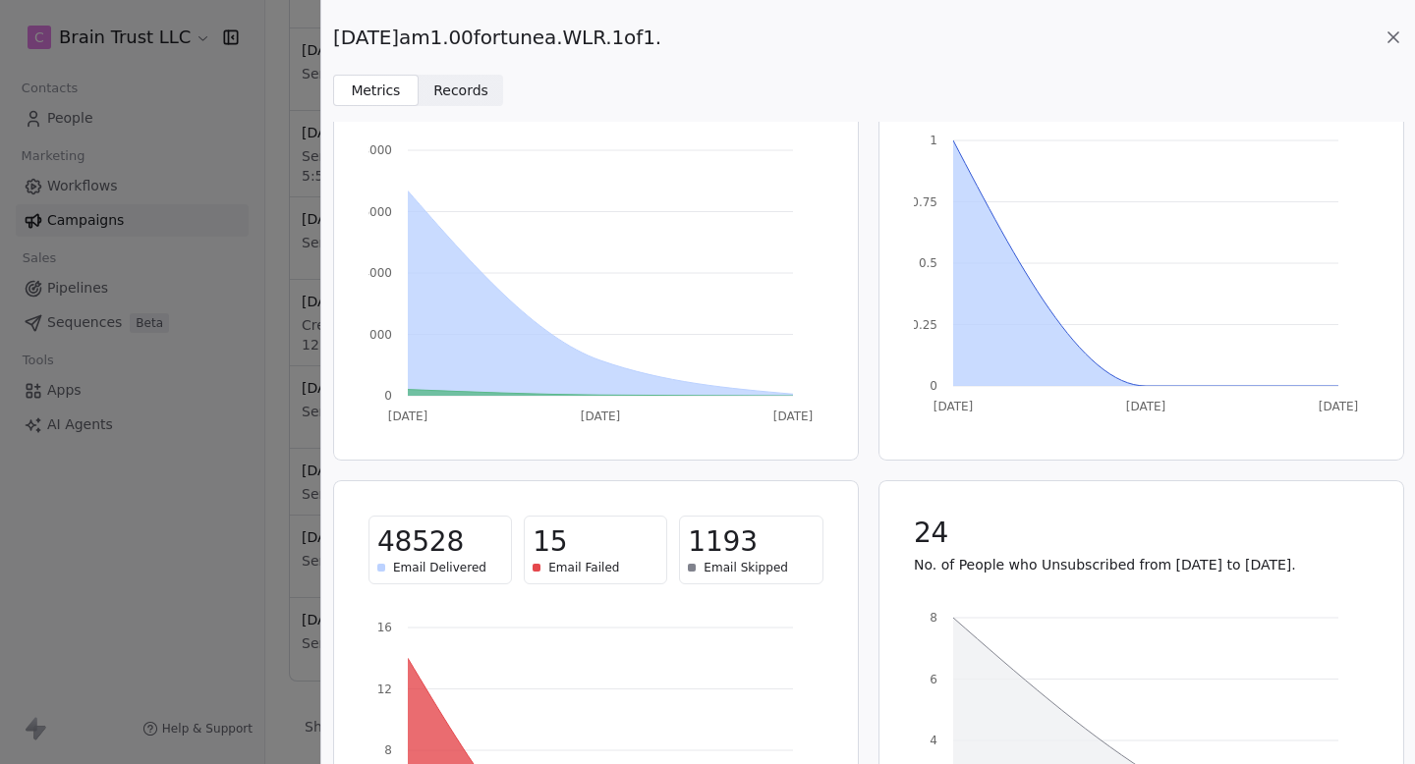
scroll to position [149, 0]
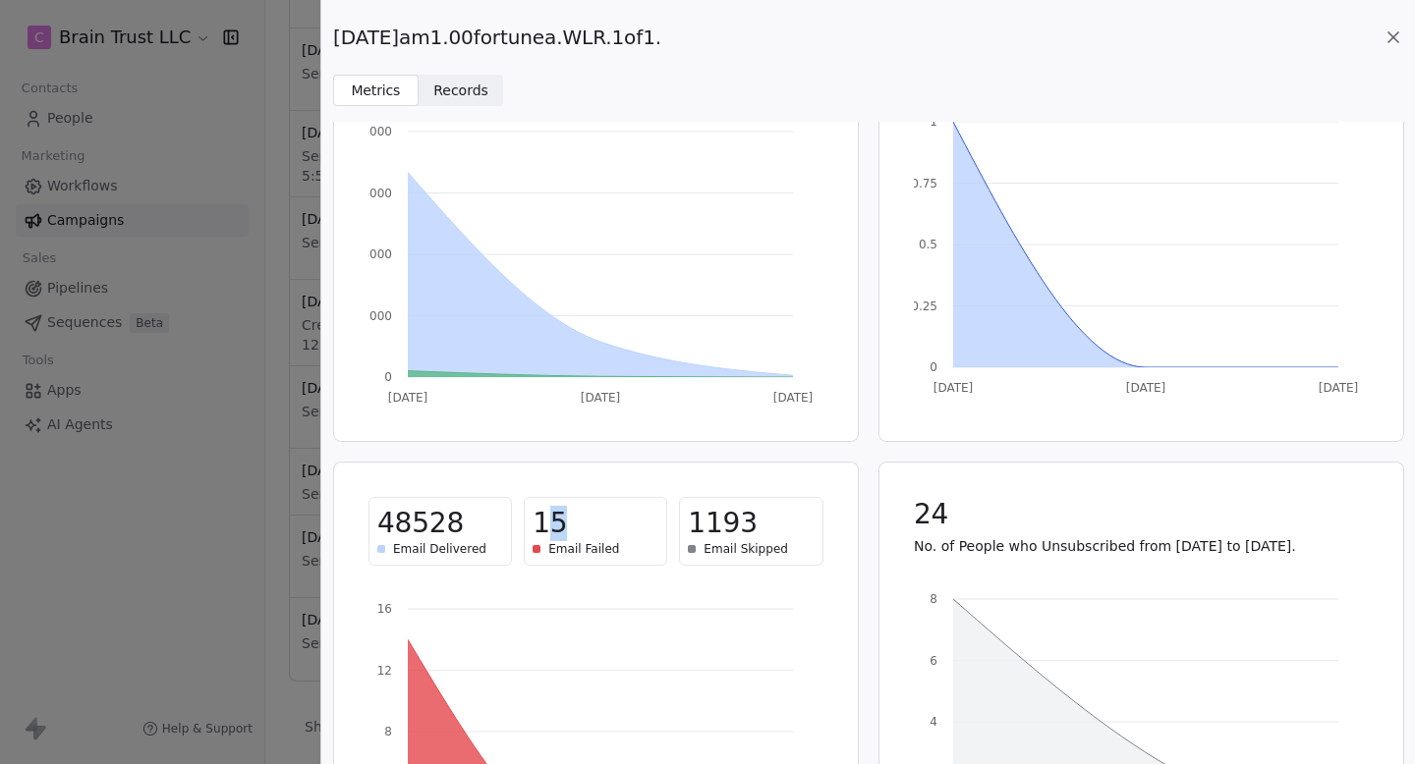
drag, startPoint x: 539, startPoint y: 529, endPoint x: 576, endPoint y: 529, distance: 36.3
click at [576, 305] on div "15" at bounding box center [595, 523] width 126 height 35
click at [577, 305] on div "15" at bounding box center [595, 523] width 126 height 35
drag, startPoint x: 532, startPoint y: 526, endPoint x: 587, endPoint y: 526, distance: 54.0
click at [587, 305] on div "15" at bounding box center [595, 523] width 126 height 35
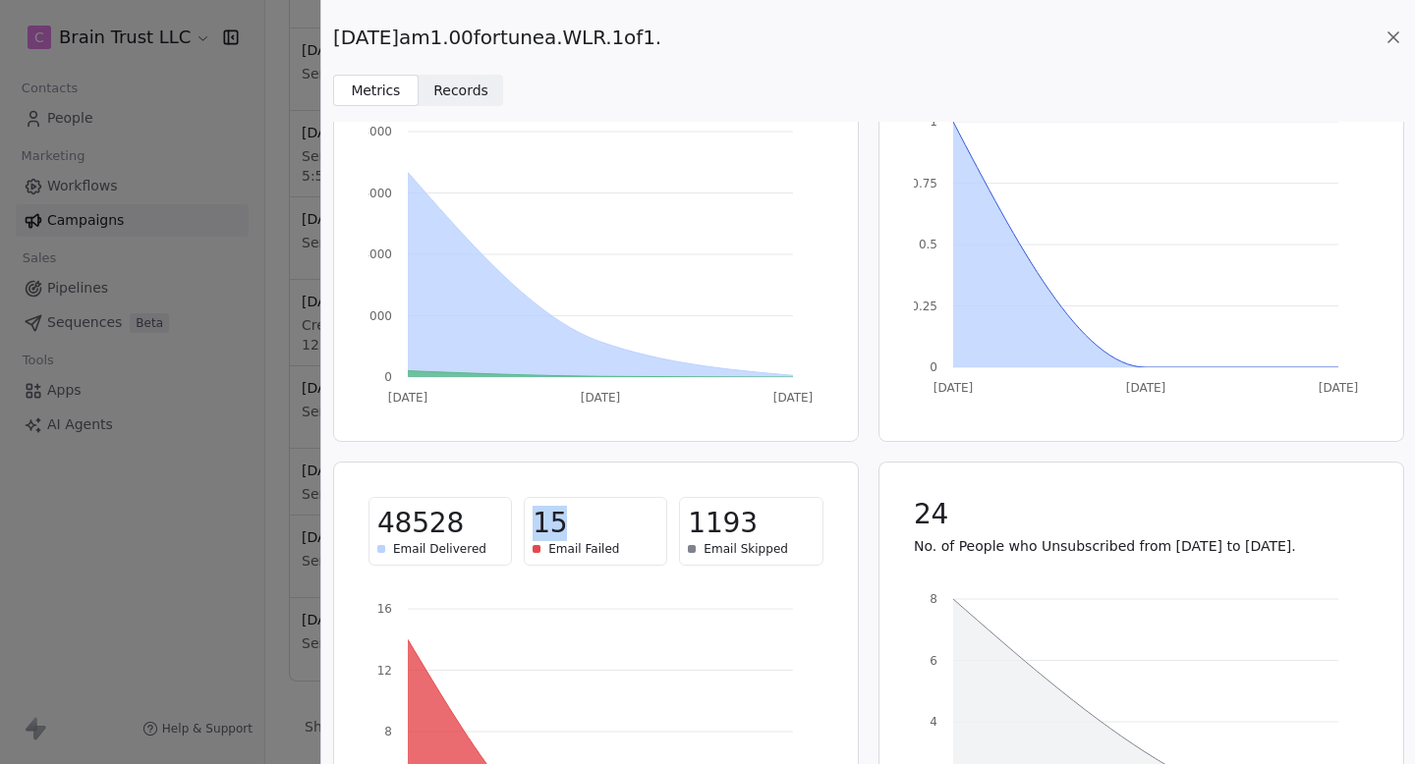
click at [587, 305] on div "15" at bounding box center [595, 523] width 126 height 35
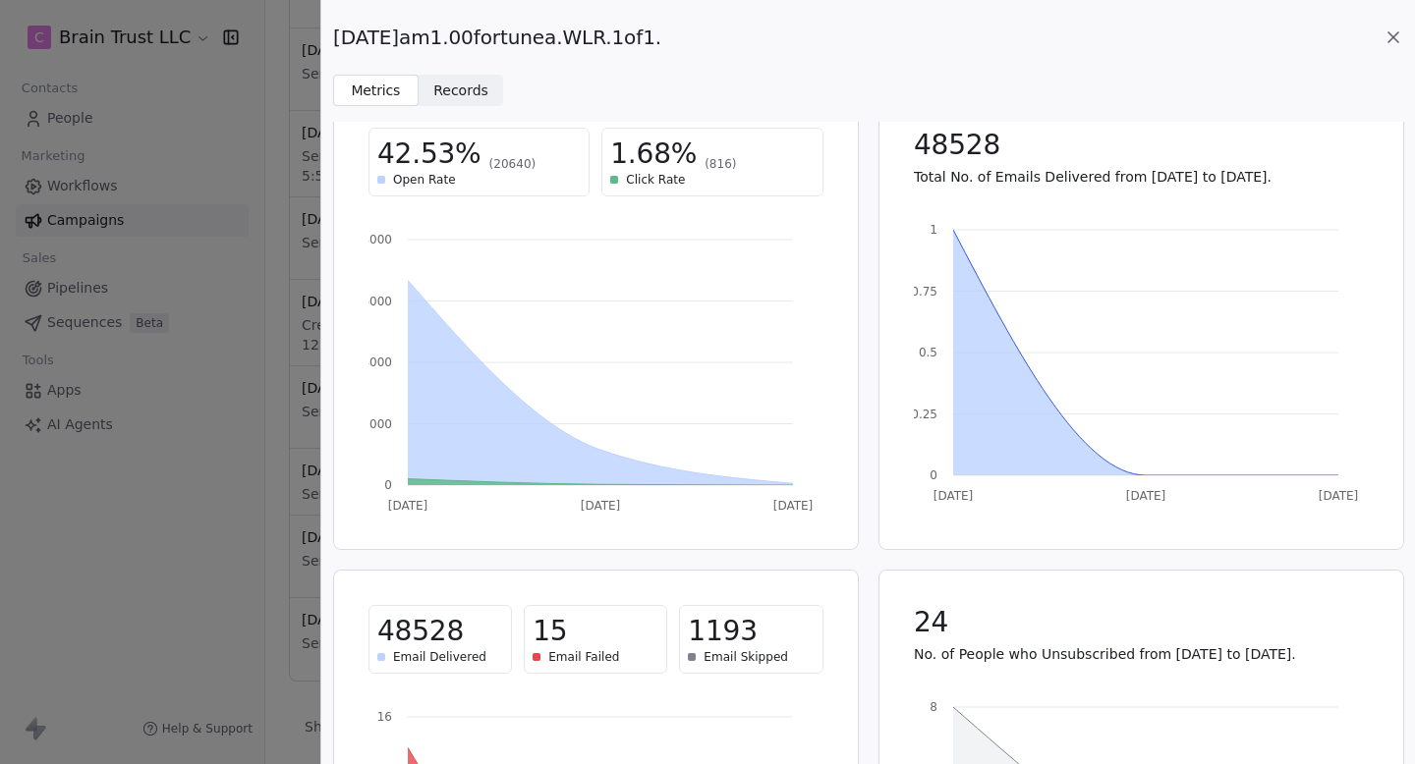
scroll to position [49, 0]
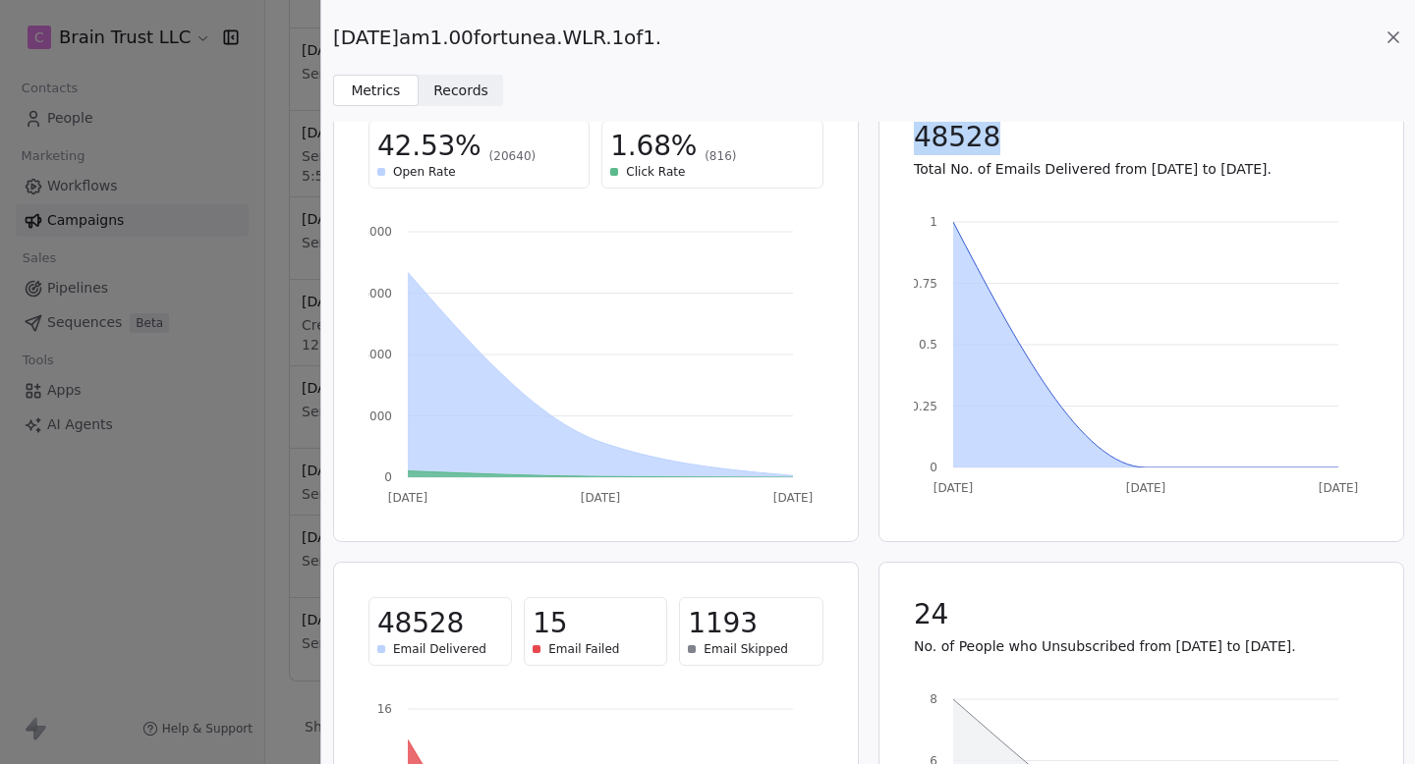
drag, startPoint x: 905, startPoint y: 136, endPoint x: 1009, endPoint y: 139, distance: 104.2
click at [1009, 139] on div "48528 Total No. of Emails Delivered from [DATE] to [DATE]." at bounding box center [1141, 149] width 502 height 106
click at [1009, 139] on div "48528" at bounding box center [1141, 137] width 455 height 35
drag, startPoint x: 1009, startPoint y: 139, endPoint x: 923, endPoint y: 139, distance: 85.5
click at [923, 139] on div "48528" at bounding box center [1141, 137] width 455 height 35
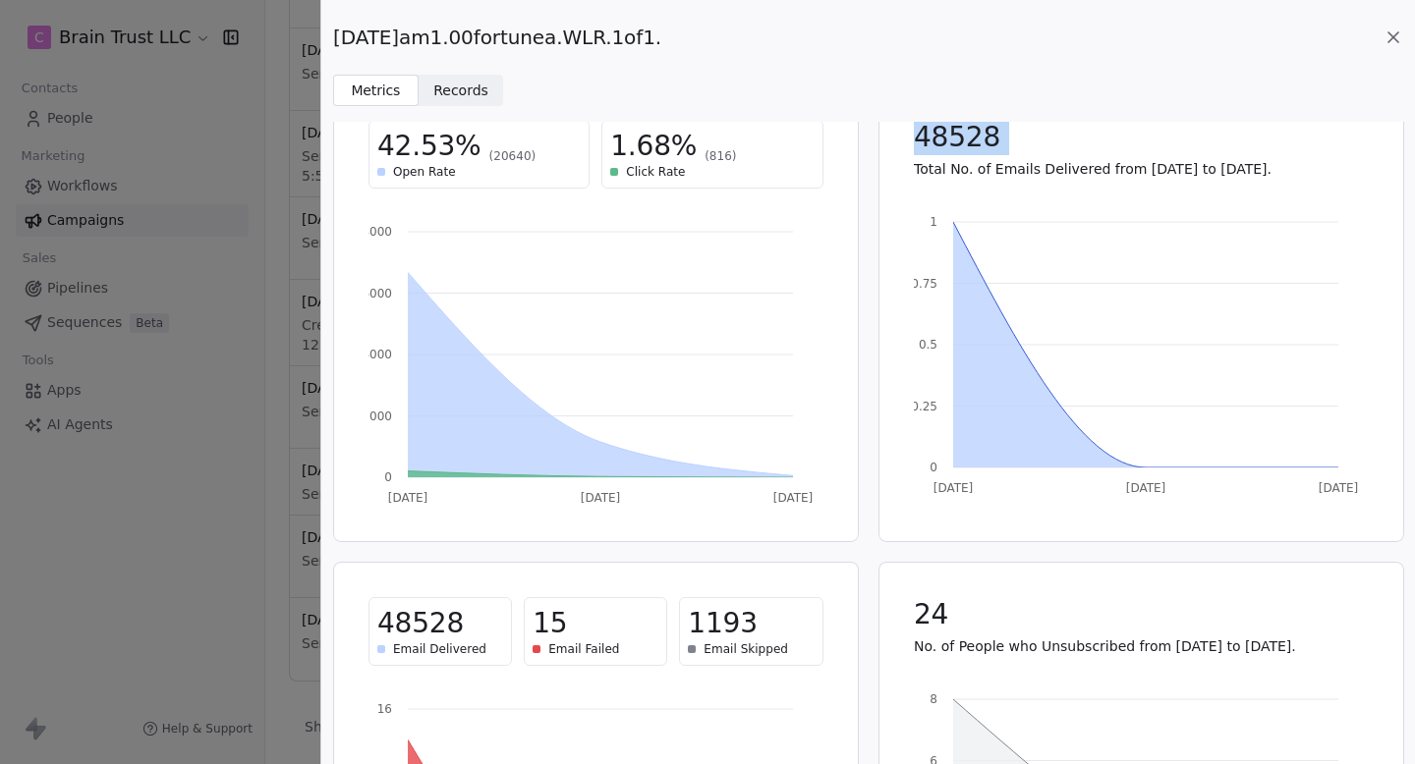
click at [923, 139] on span "48528" at bounding box center [957, 137] width 86 height 35
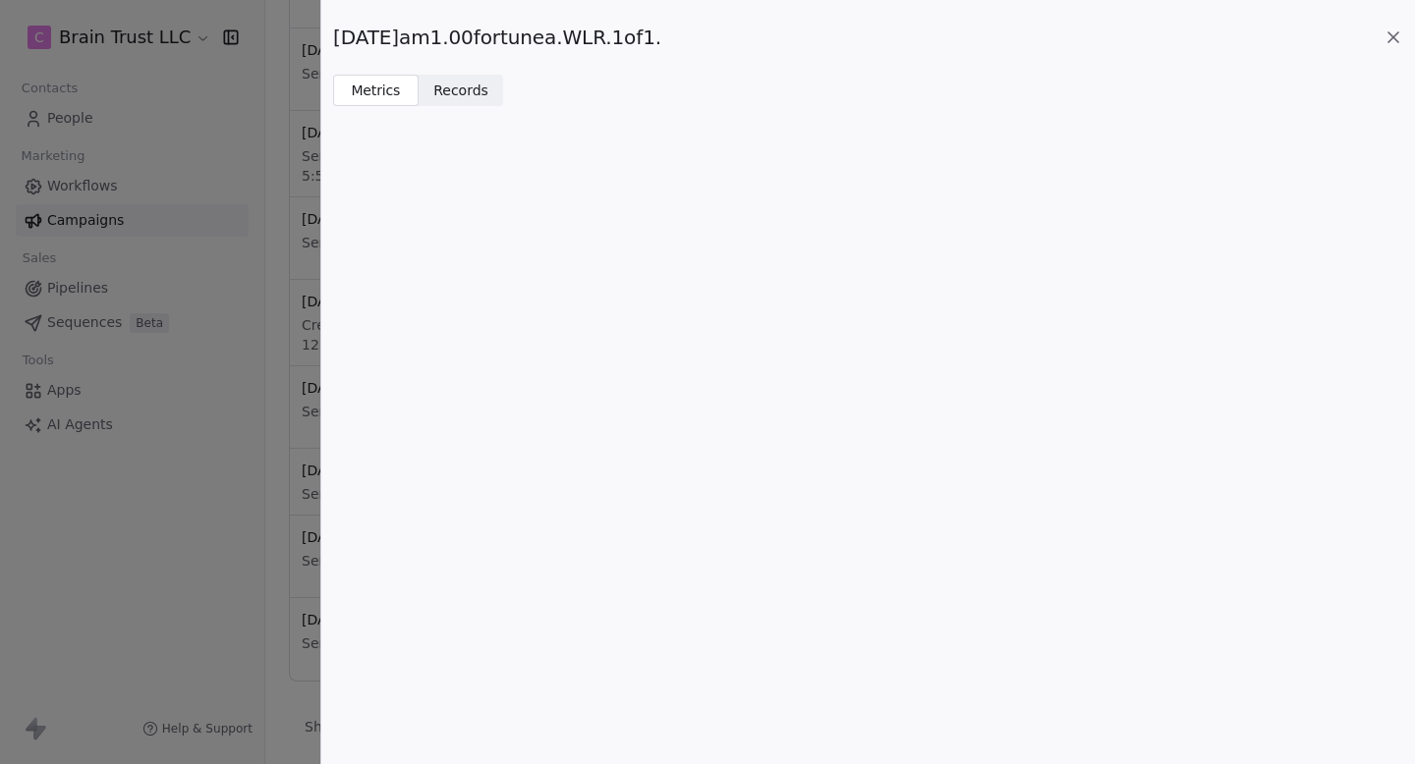
scroll to position [0, 0]
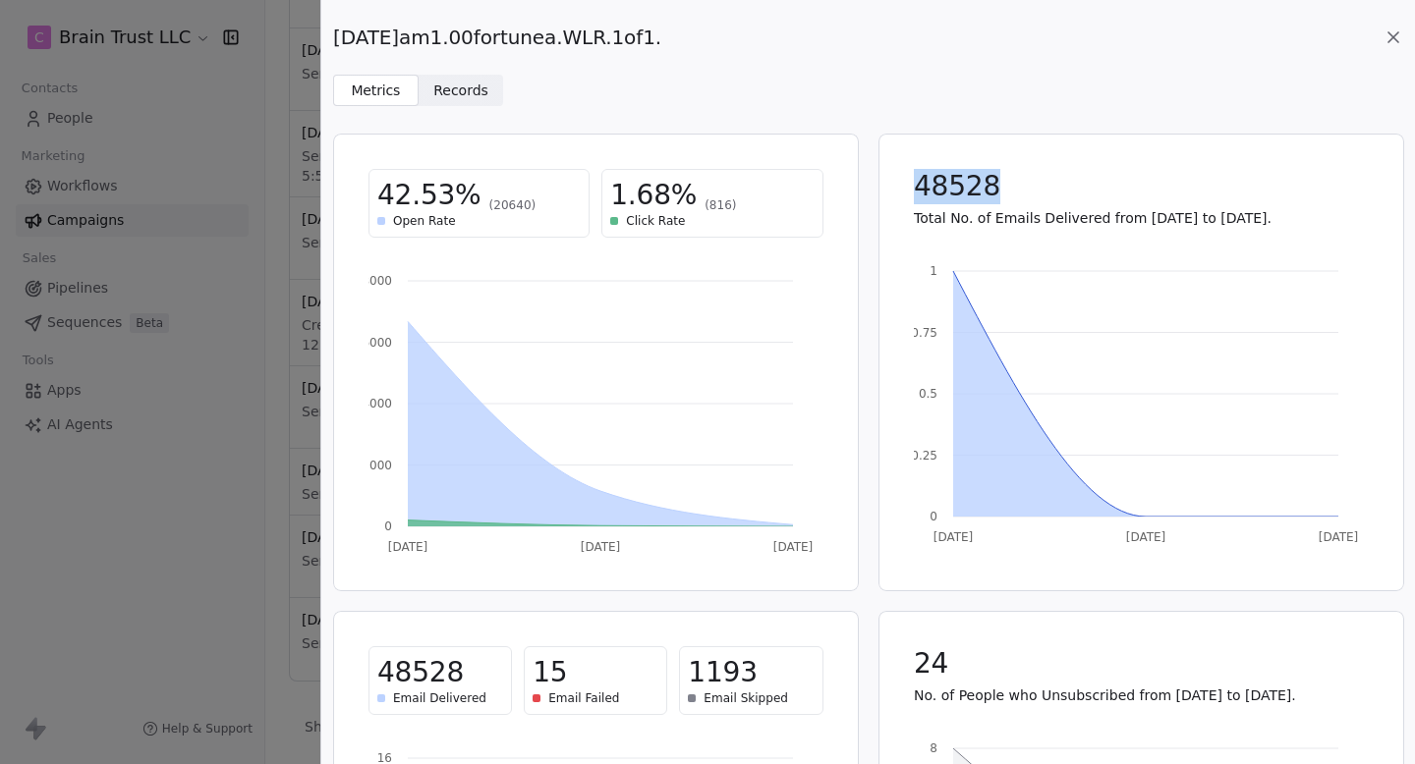
drag, startPoint x: 916, startPoint y: 188, endPoint x: 1009, endPoint y: 188, distance: 93.3
click at [1009, 188] on div "48528" at bounding box center [1141, 186] width 455 height 35
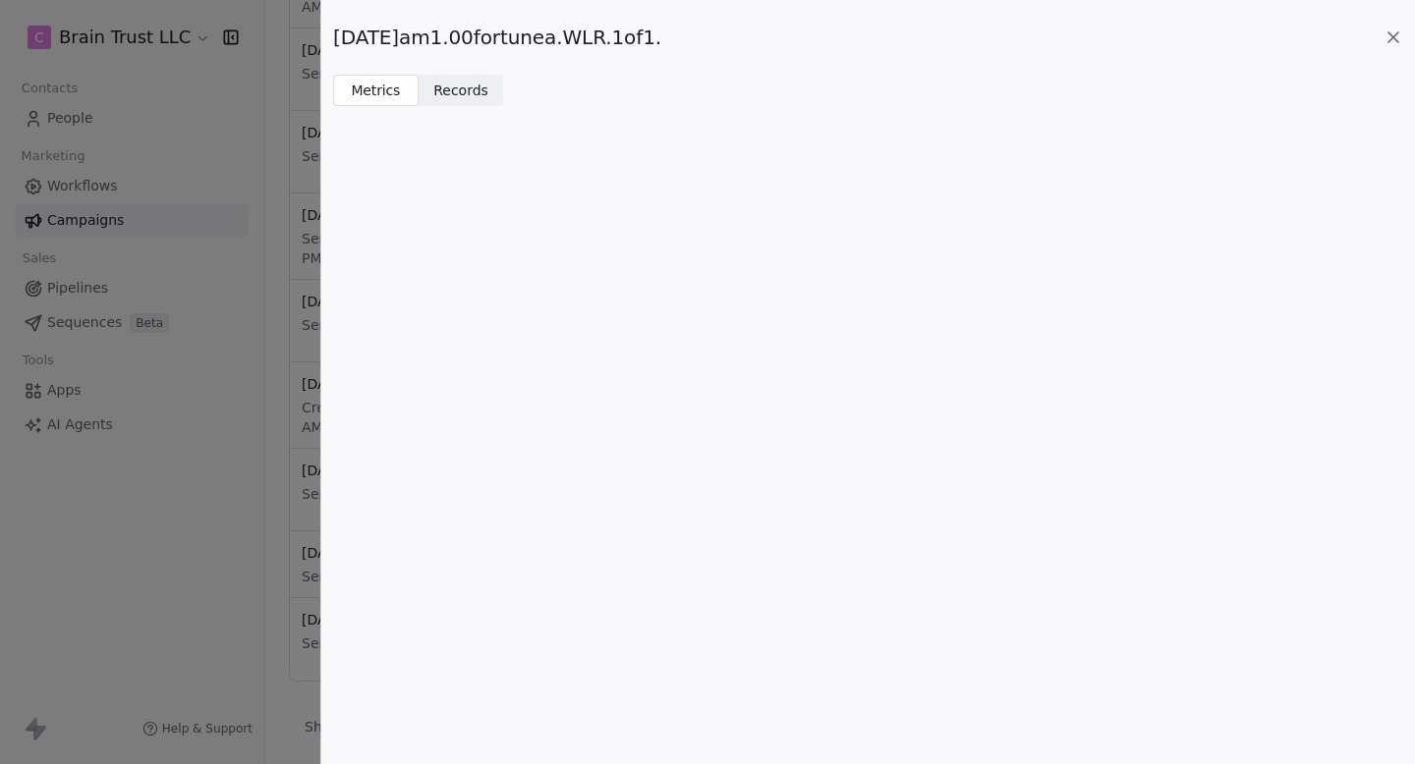
click at [272, 305] on div "[DATE]am1.00fortunea.WLR.1of1. Metrics Metrics Records Records" at bounding box center [707, 382] width 1415 height 764
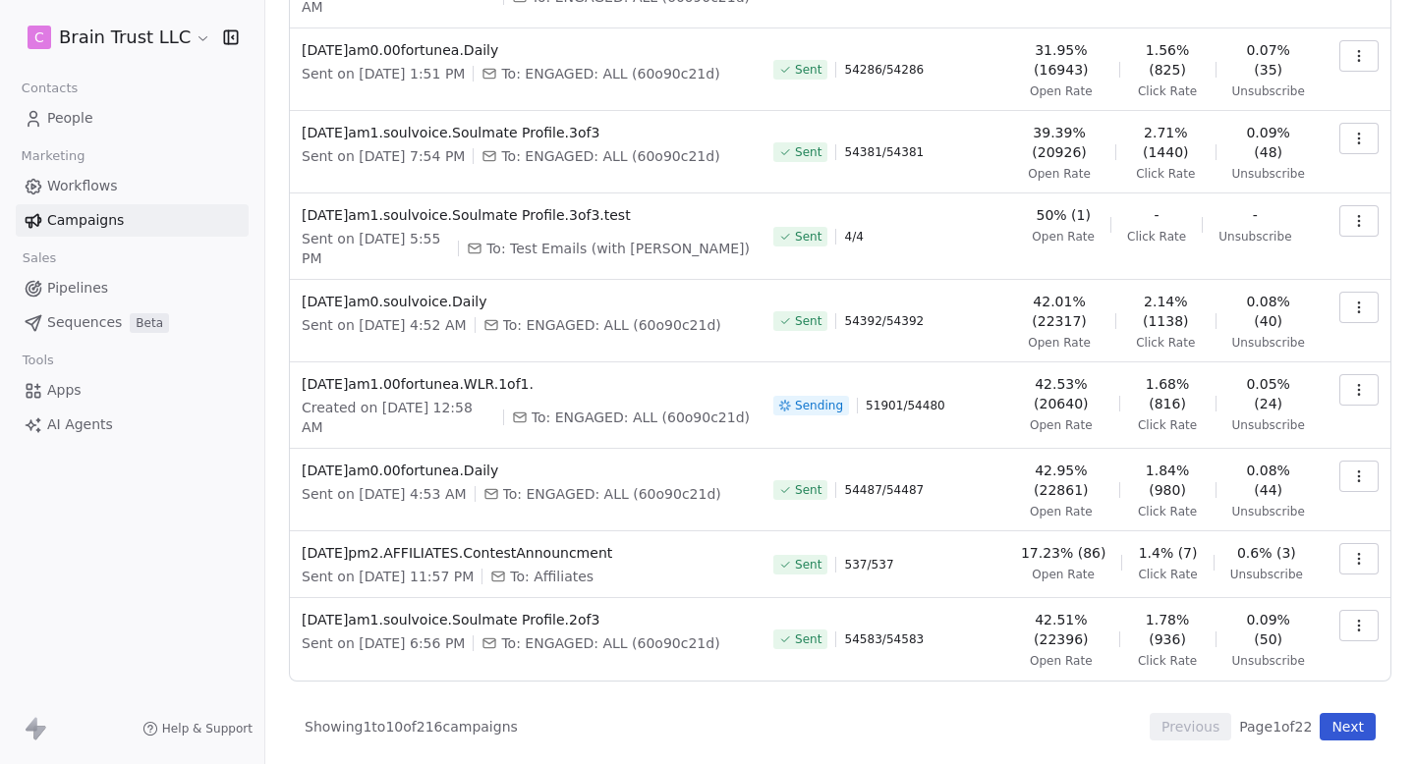
click at [1363, 305] on icon "button" at bounding box center [1359, 390] width 16 height 16
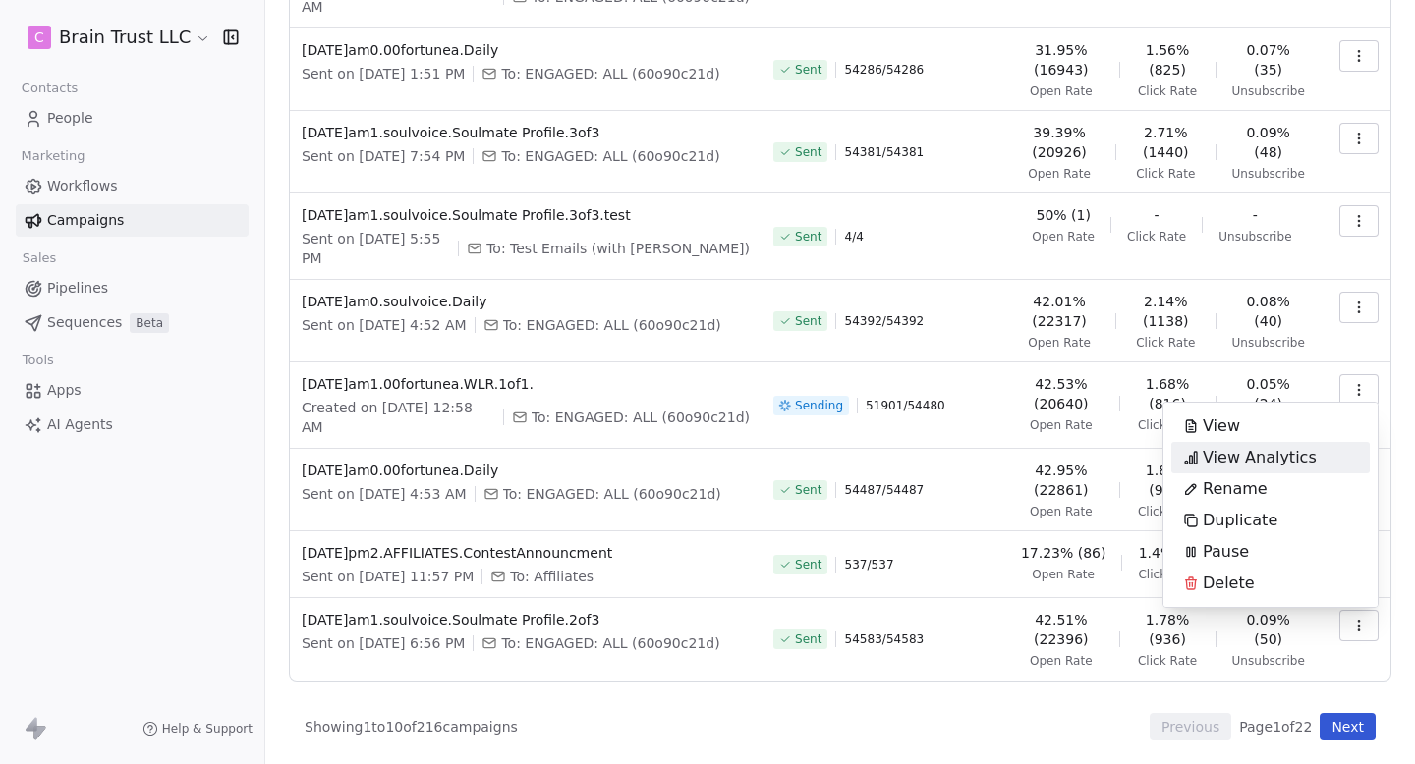
click at [1262, 305] on span "View Analytics" at bounding box center [1259, 458] width 114 height 24
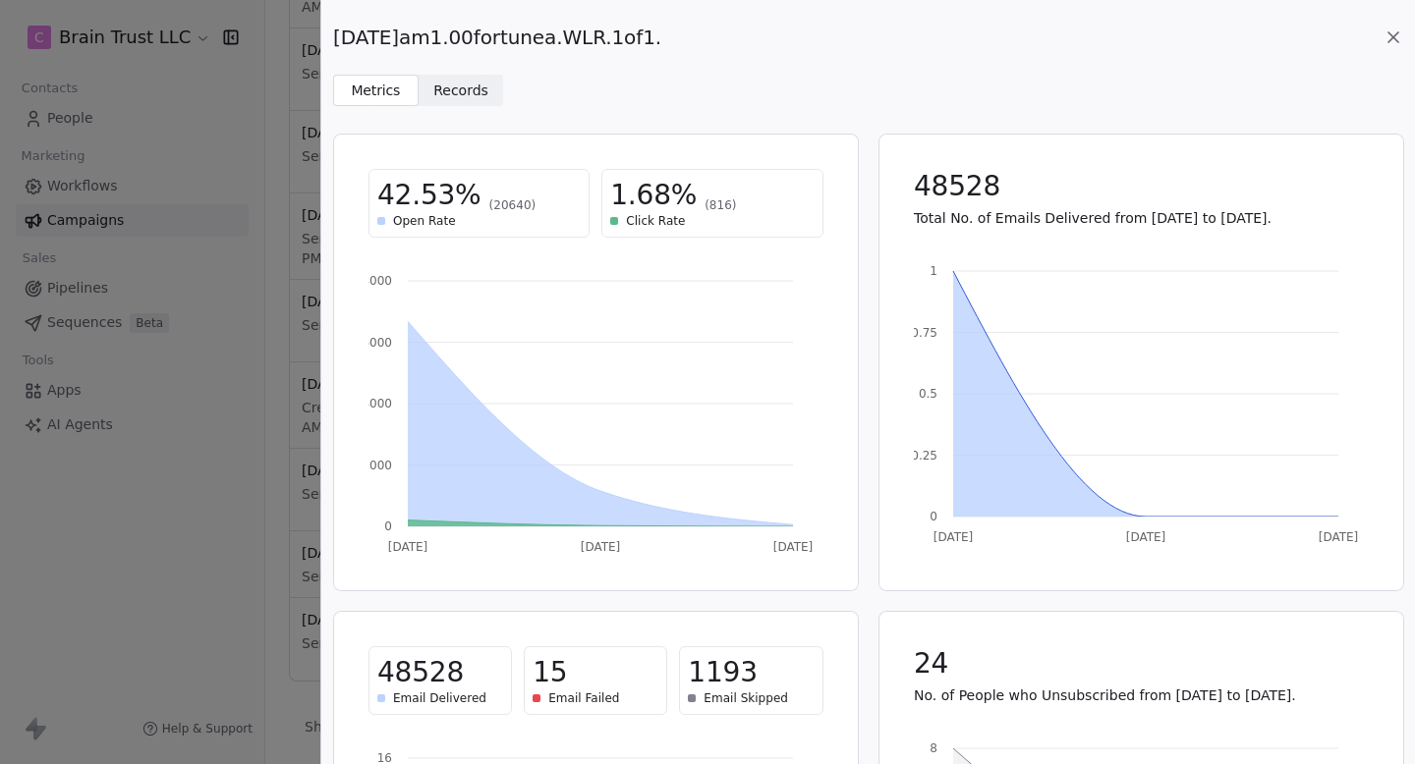
click at [1388, 32] on icon at bounding box center [1393, 37] width 10 height 10
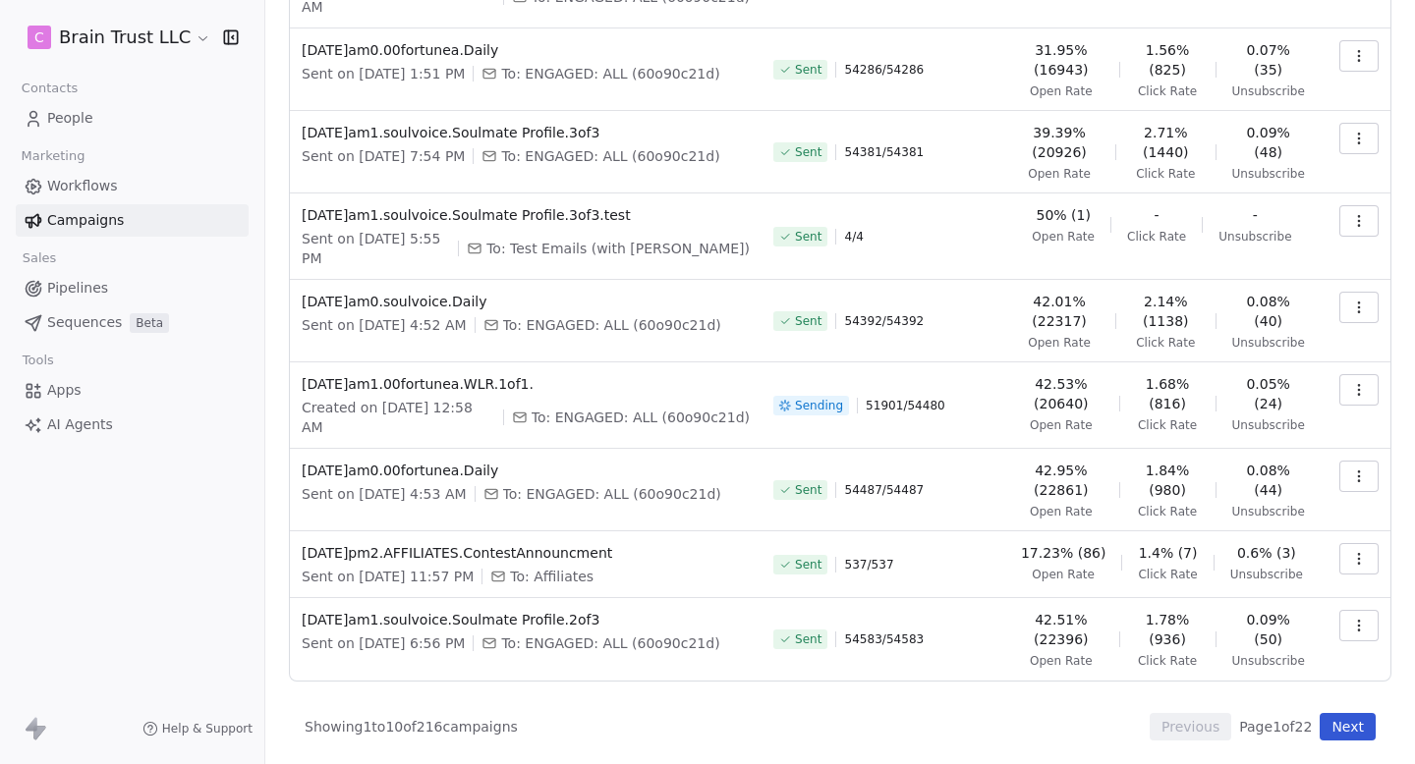
click at [1354, 305] on icon "button" at bounding box center [1359, 390] width 16 height 16
drag, startPoint x: 841, startPoint y: 396, endPoint x: 916, endPoint y: 396, distance: 74.7
click at [916, 305] on html "C Brain Trust LLC Contacts People Marketing Workflows Campaigns Sales Pipelines…" at bounding box center [707, 382] width 1415 height 764
drag, startPoint x: 916, startPoint y: 396, endPoint x: 808, endPoint y: 393, distance: 108.1
click at [807, 305] on div "Sending 51901 / 54480" at bounding box center [884, 405] width 222 height 63
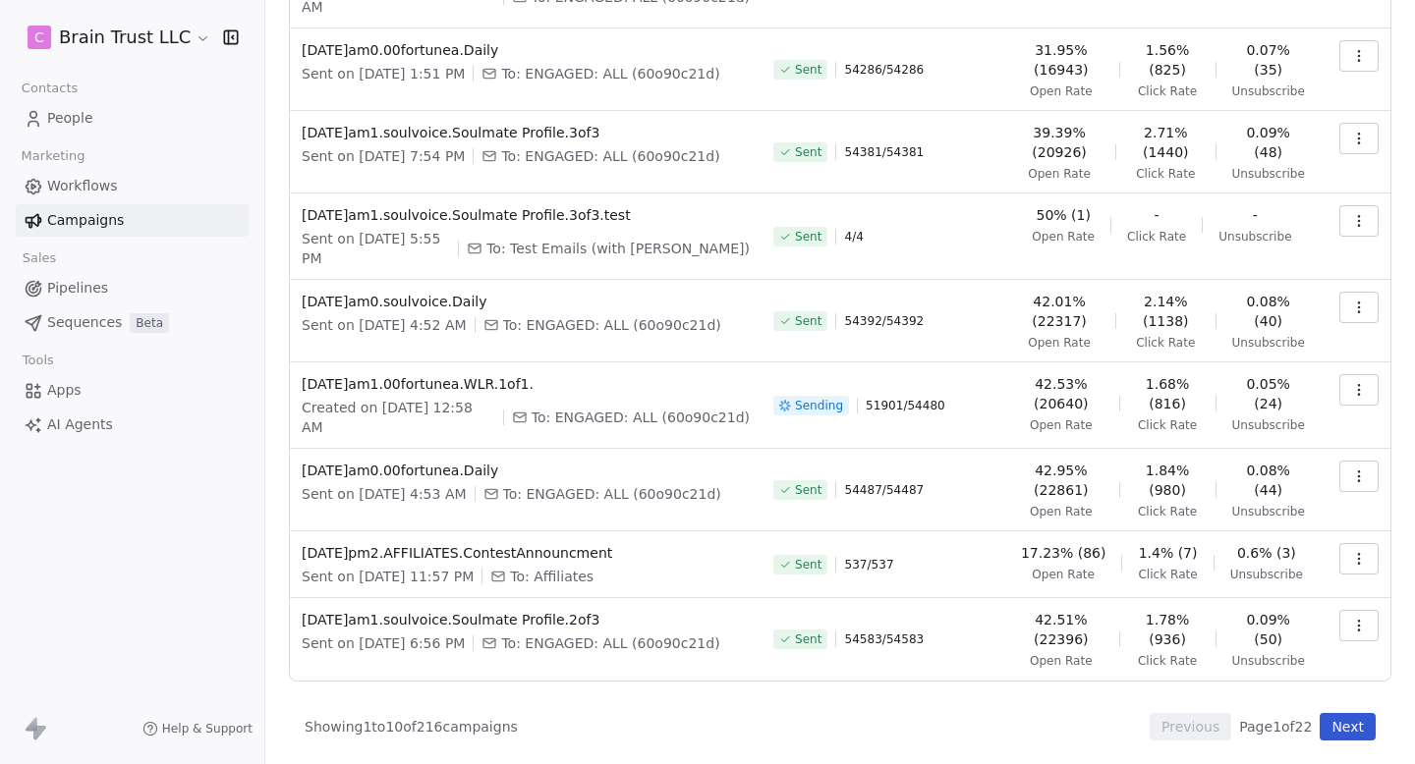
click at [837, 305] on div "Sending 51901 / 54480" at bounding box center [884, 405] width 222 height 63
drag, startPoint x: 852, startPoint y: 396, endPoint x: 971, endPoint y: 396, distance: 118.9
click at [964, 305] on div "Sending 51901 / 54480" at bounding box center [884, 405] width 222 height 63
click at [971, 305] on div "Sending 51901 / 54480" at bounding box center [884, 405] width 222 height 63
click at [1347, 305] on button "button" at bounding box center [1358, 389] width 39 height 31
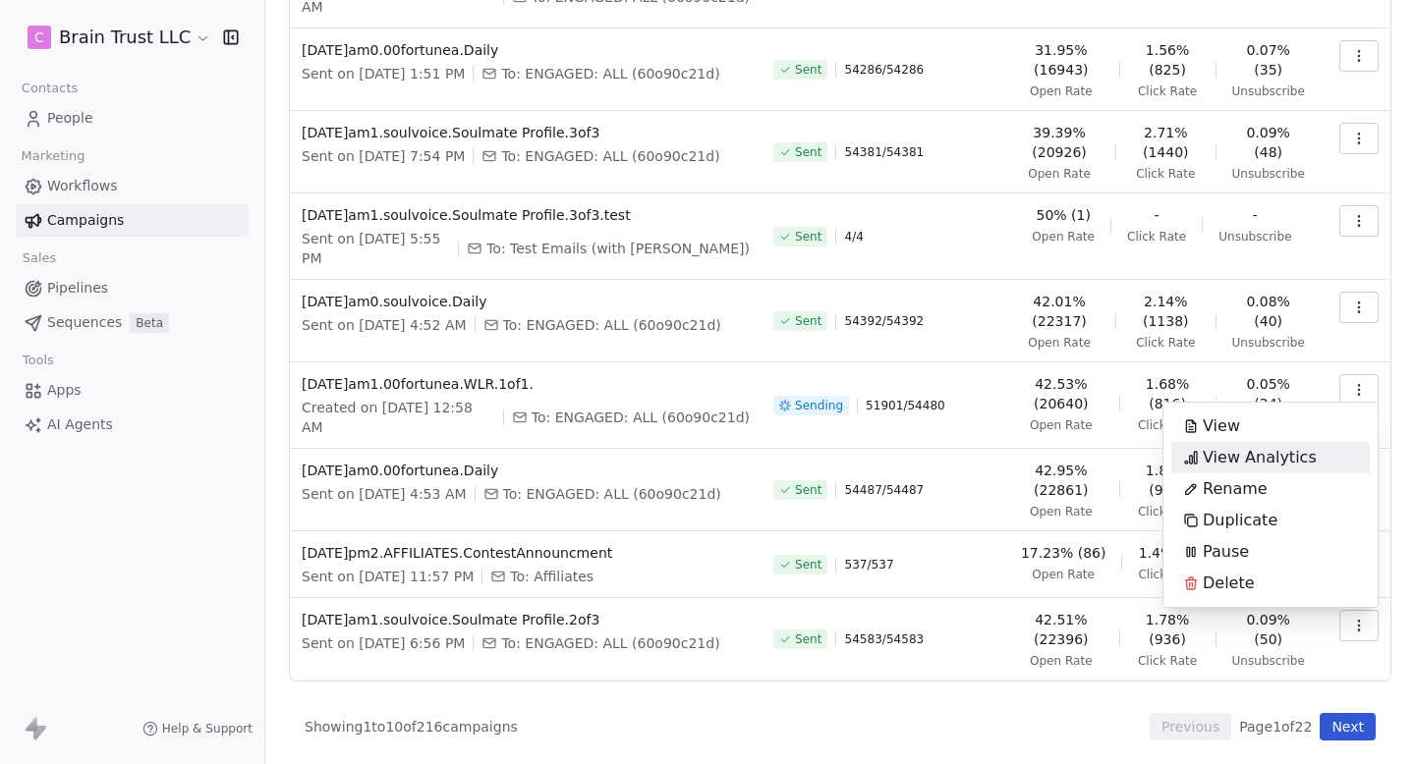
click at [1275, 305] on span "View Analytics" at bounding box center [1259, 458] width 114 height 24
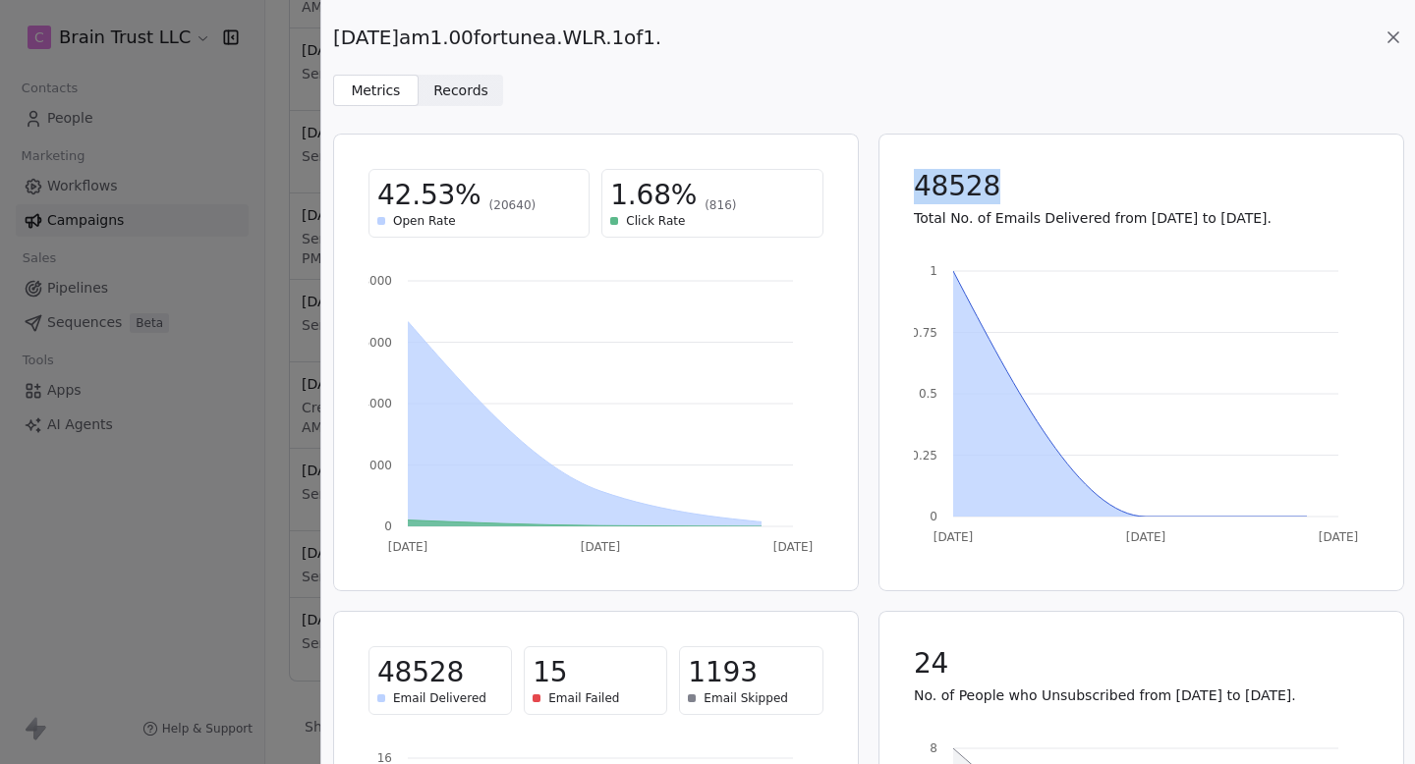
drag, startPoint x: 909, startPoint y: 179, endPoint x: 1061, endPoint y: 179, distance: 152.3
click at [1061, 179] on div "48528 Total No. of Emails Delivered from [DATE] to [DATE]." at bounding box center [1141, 198] width 502 height 106
copy span "48528"
drag, startPoint x: 937, startPoint y: 188, endPoint x: 1058, endPoint y: 188, distance: 120.8
click at [1055, 188] on div "48528" at bounding box center [1141, 186] width 455 height 35
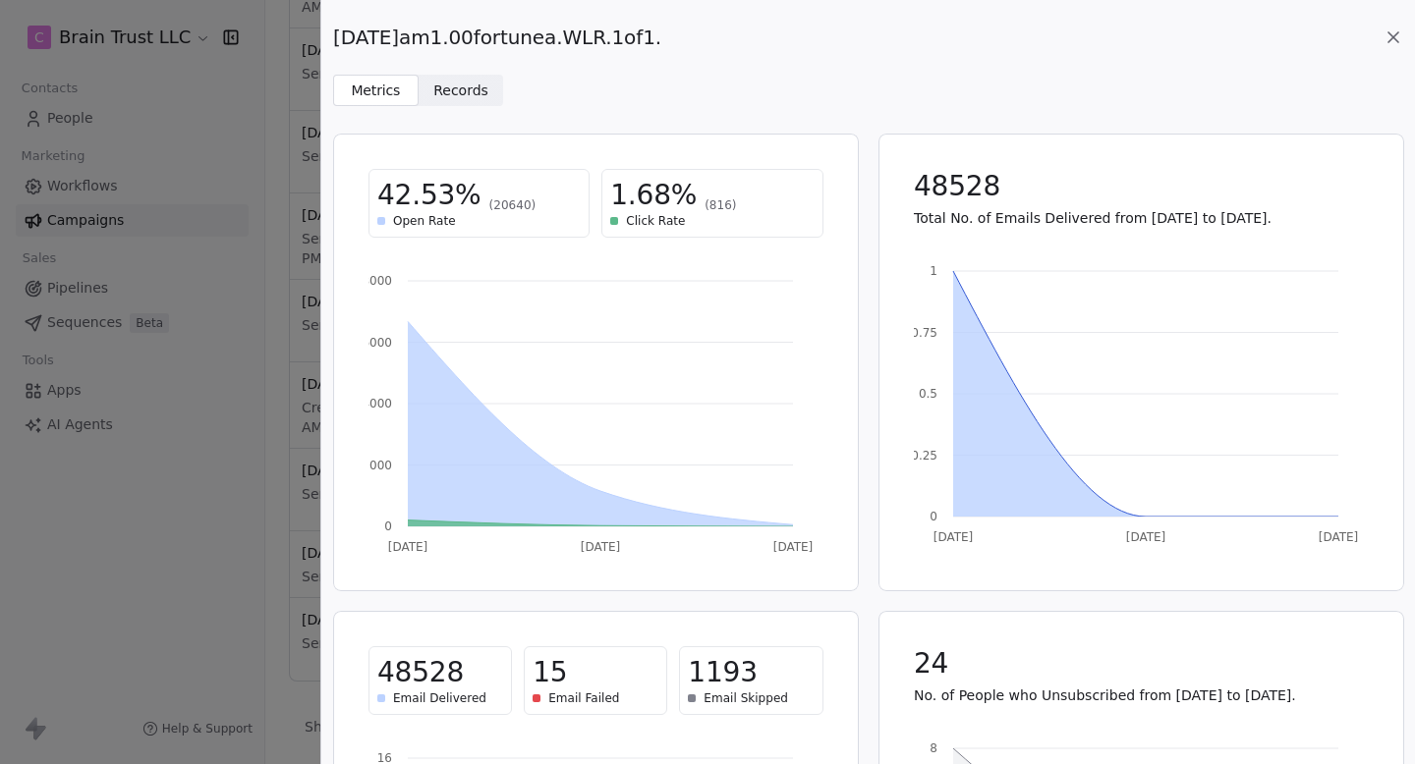
click at [1058, 188] on div "48528" at bounding box center [1141, 186] width 455 height 35
drag, startPoint x: 916, startPoint y: 183, endPoint x: 1008, endPoint y: 187, distance: 92.4
click at [1008, 187] on div "48528" at bounding box center [1141, 186] width 455 height 35
click at [1009, 187] on div "48528" at bounding box center [1141, 186] width 455 height 35
click at [1394, 36] on icon at bounding box center [1393, 37] width 10 height 10
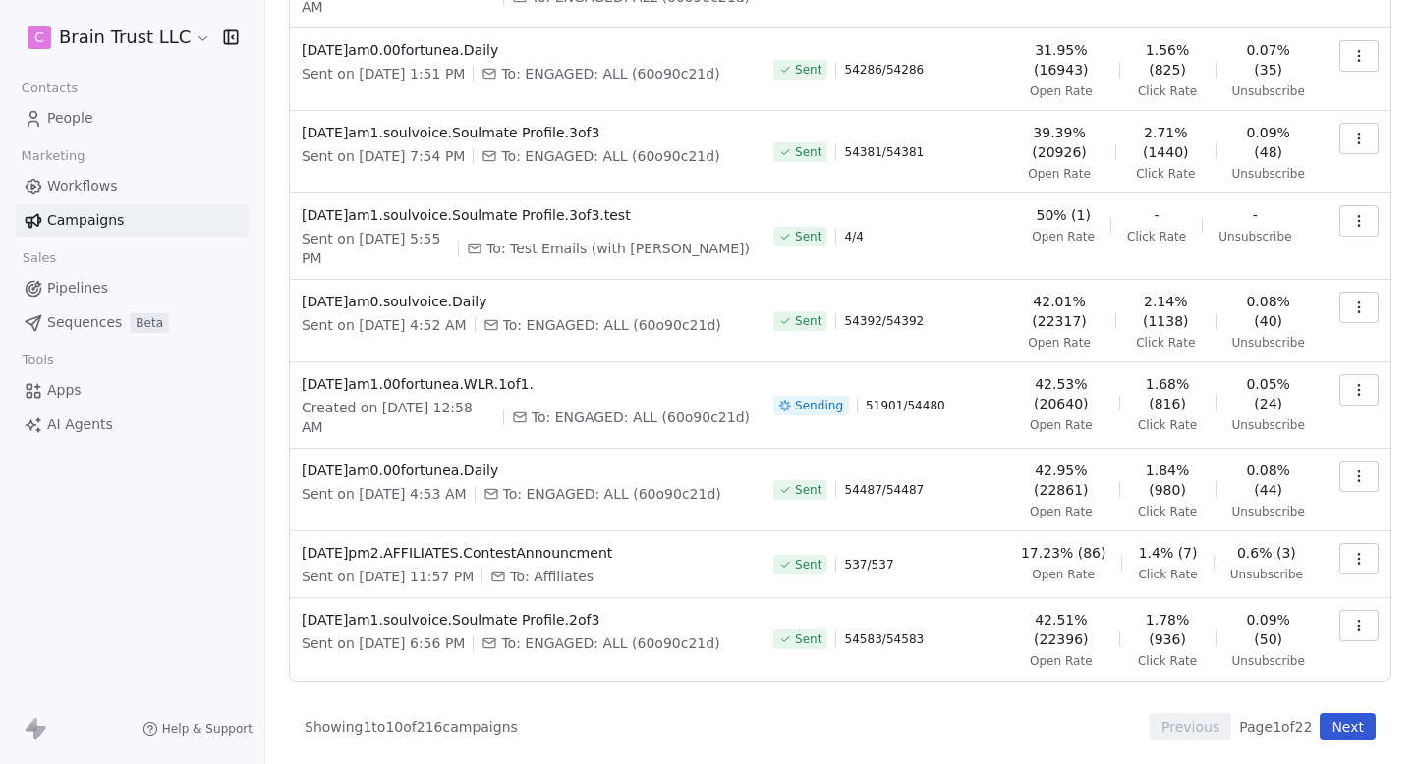
click at [866, 305] on span "51901 / 54480" at bounding box center [906, 406] width 80 height 16
click at [1344, 137] on button "button" at bounding box center [1358, 138] width 39 height 31
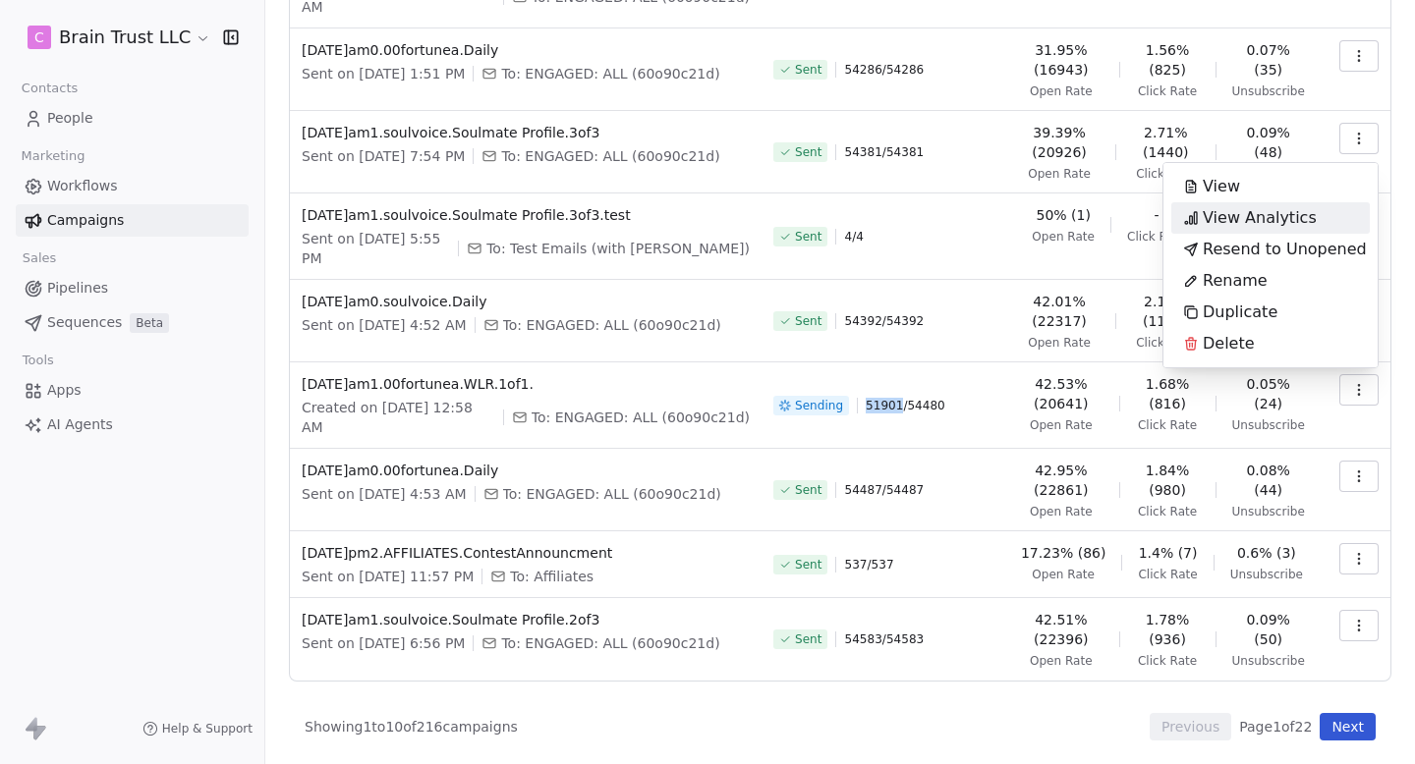
click at [1267, 209] on span "View Analytics" at bounding box center [1259, 218] width 114 height 24
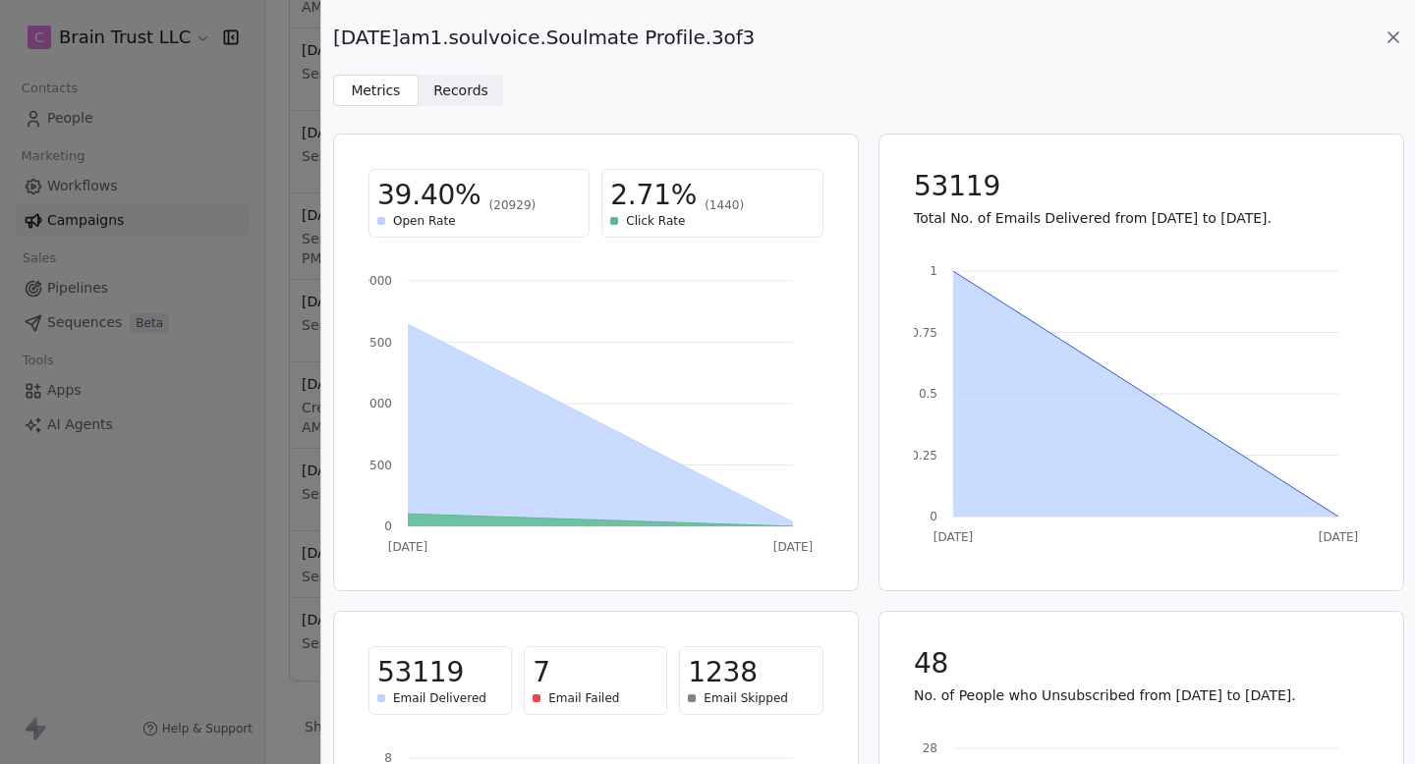
click at [1394, 38] on icon at bounding box center [1393, 37] width 10 height 10
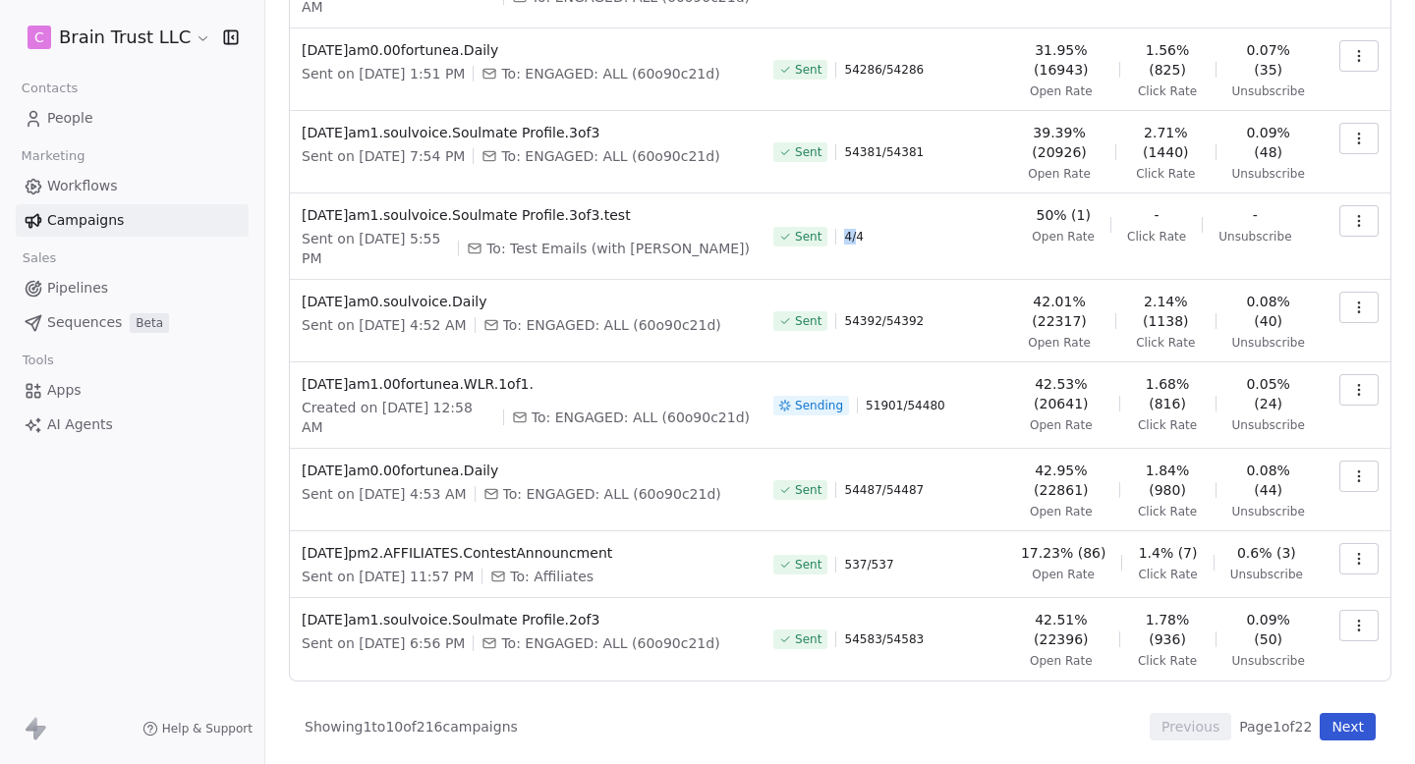
drag, startPoint x: 817, startPoint y: 237, endPoint x: 850, endPoint y: 237, distance: 32.4
click at [846, 237] on div "Sent 4 / 4" at bounding box center [884, 236] width 222 height 63
click at [850, 237] on div "Sent 4 / 4" at bounding box center [884, 236] width 222 height 63
drag, startPoint x: 845, startPoint y: 397, endPoint x: 975, endPoint y: 397, distance: 129.7
click at [972, 305] on div "Sending 51901 / 54480" at bounding box center [884, 405] width 222 height 63
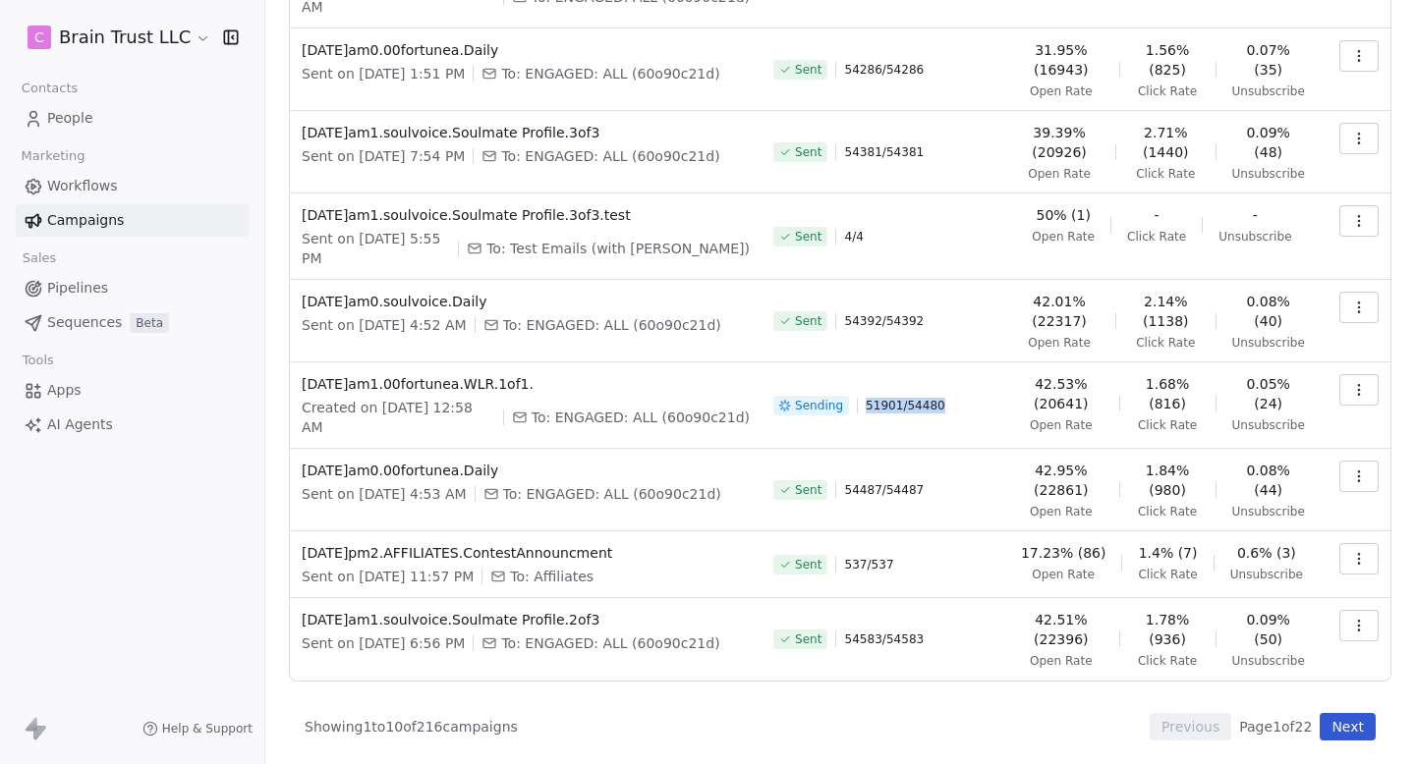
click at [975, 305] on div "Sending 51901 / 54480" at bounding box center [884, 405] width 222 height 63
drag, startPoint x: 975, startPoint y: 397, endPoint x: 841, endPoint y: 396, distance: 133.6
click at [841, 305] on div "Sending 51901 / 54480" at bounding box center [884, 405] width 222 height 63
drag, startPoint x: 841, startPoint y: 396, endPoint x: 916, endPoint y: 396, distance: 74.7
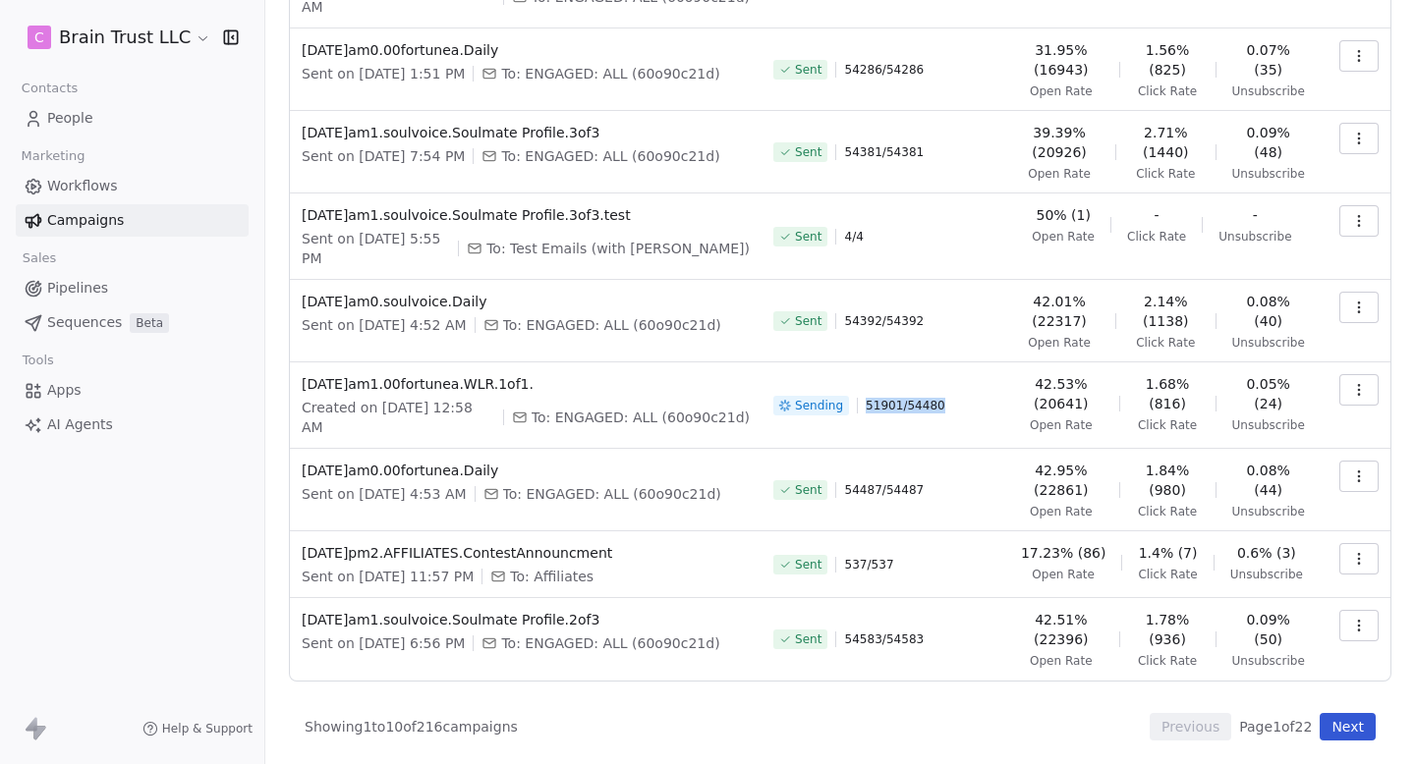
click at [913, 305] on div "Sending 51901 / 54480" at bounding box center [884, 405] width 222 height 63
click at [916, 305] on span "51901 / 54480" at bounding box center [906, 406] width 80 height 16
drag, startPoint x: 846, startPoint y: 392, endPoint x: 982, endPoint y: 393, distance: 136.6
click at [981, 305] on td "Sending 51901 / 54480" at bounding box center [884, 406] width 246 height 86
click at [982, 305] on td "Sending 51901 / 54480" at bounding box center [884, 406] width 246 height 86
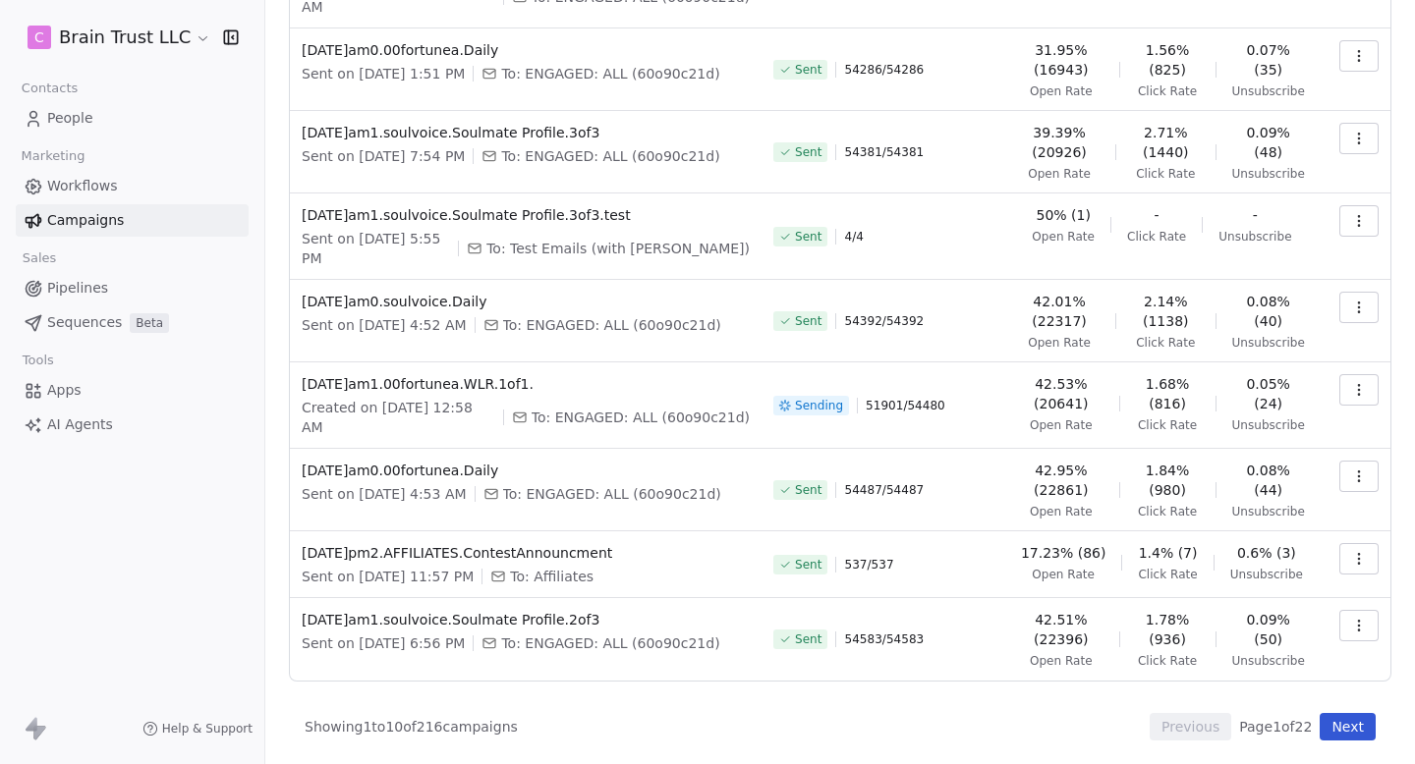
click at [1356, 304] on button "button" at bounding box center [1358, 307] width 39 height 31
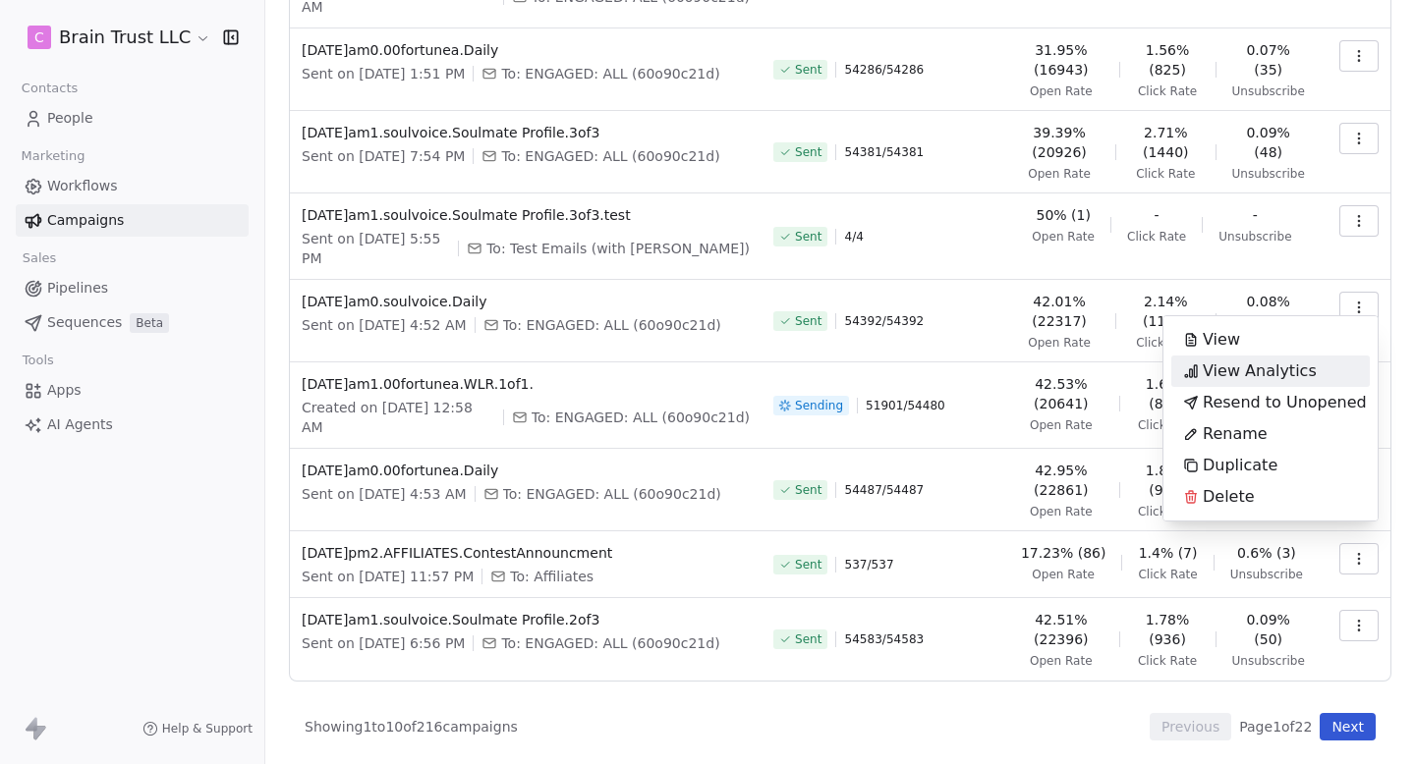
click at [1270, 305] on div "View Analytics" at bounding box center [1249, 371] width 157 height 31
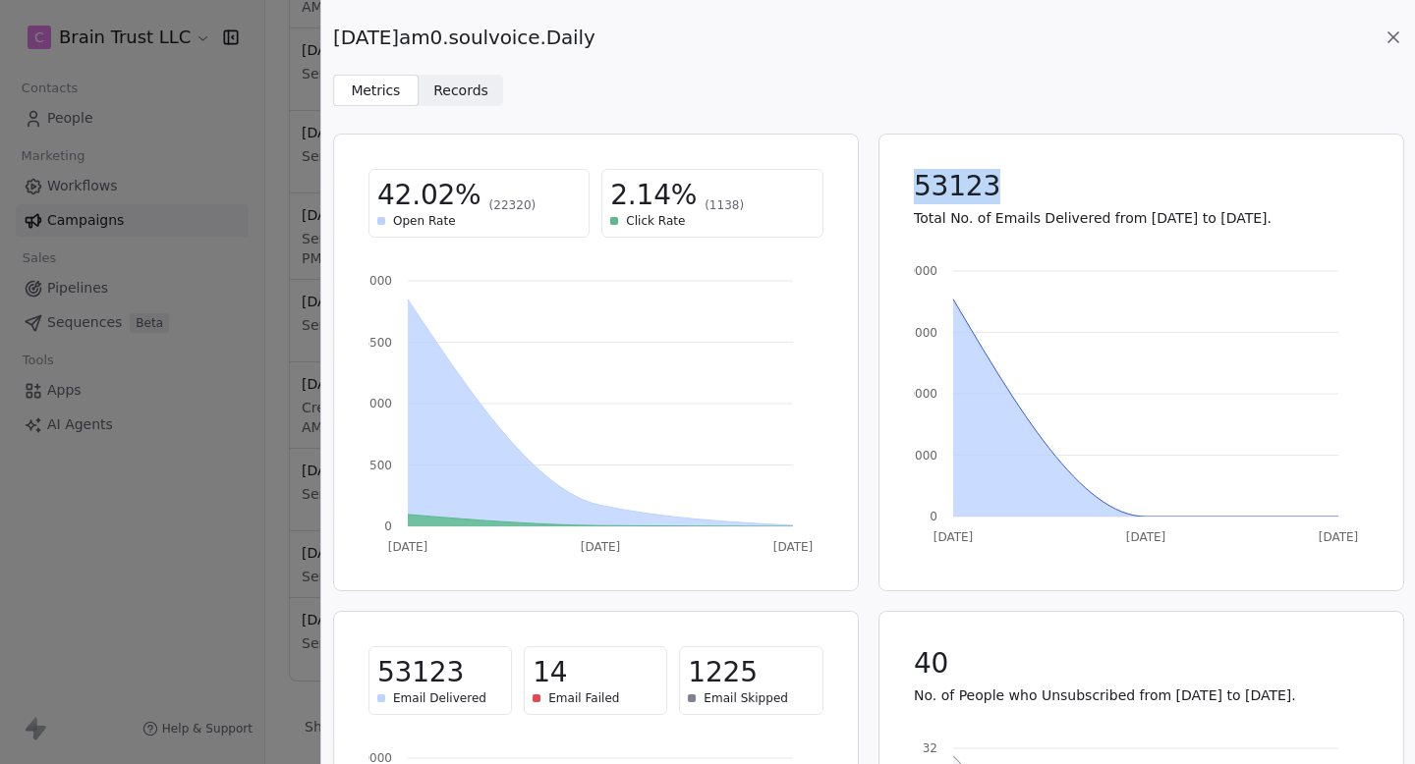
drag, startPoint x: 908, startPoint y: 181, endPoint x: 1093, endPoint y: 181, distance: 185.7
click at [1092, 181] on div "53123 Total No. of Emails Delivered from [DATE] to [DATE]." at bounding box center [1141, 198] width 502 height 106
click at [1391, 32] on icon at bounding box center [1393, 38] width 20 height 20
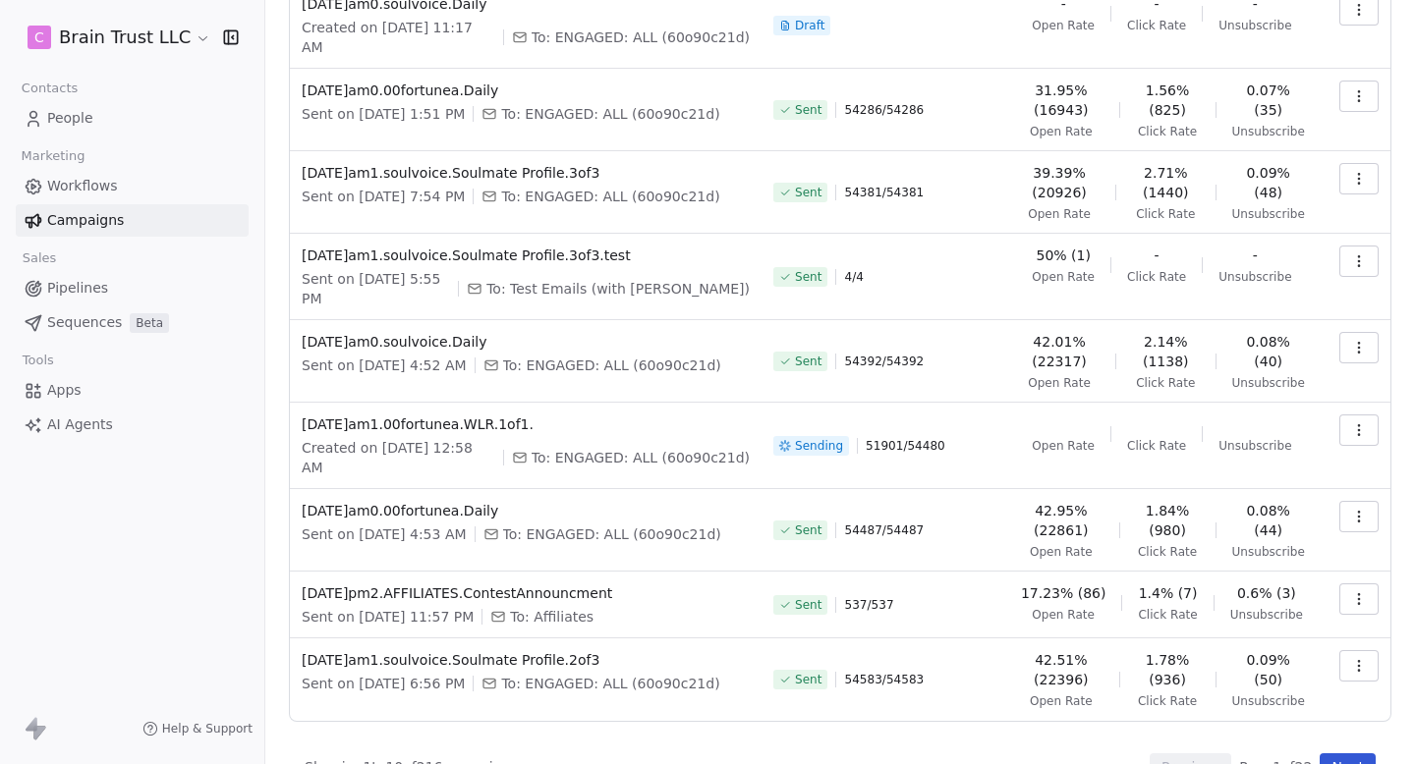
scroll to position [261, 0]
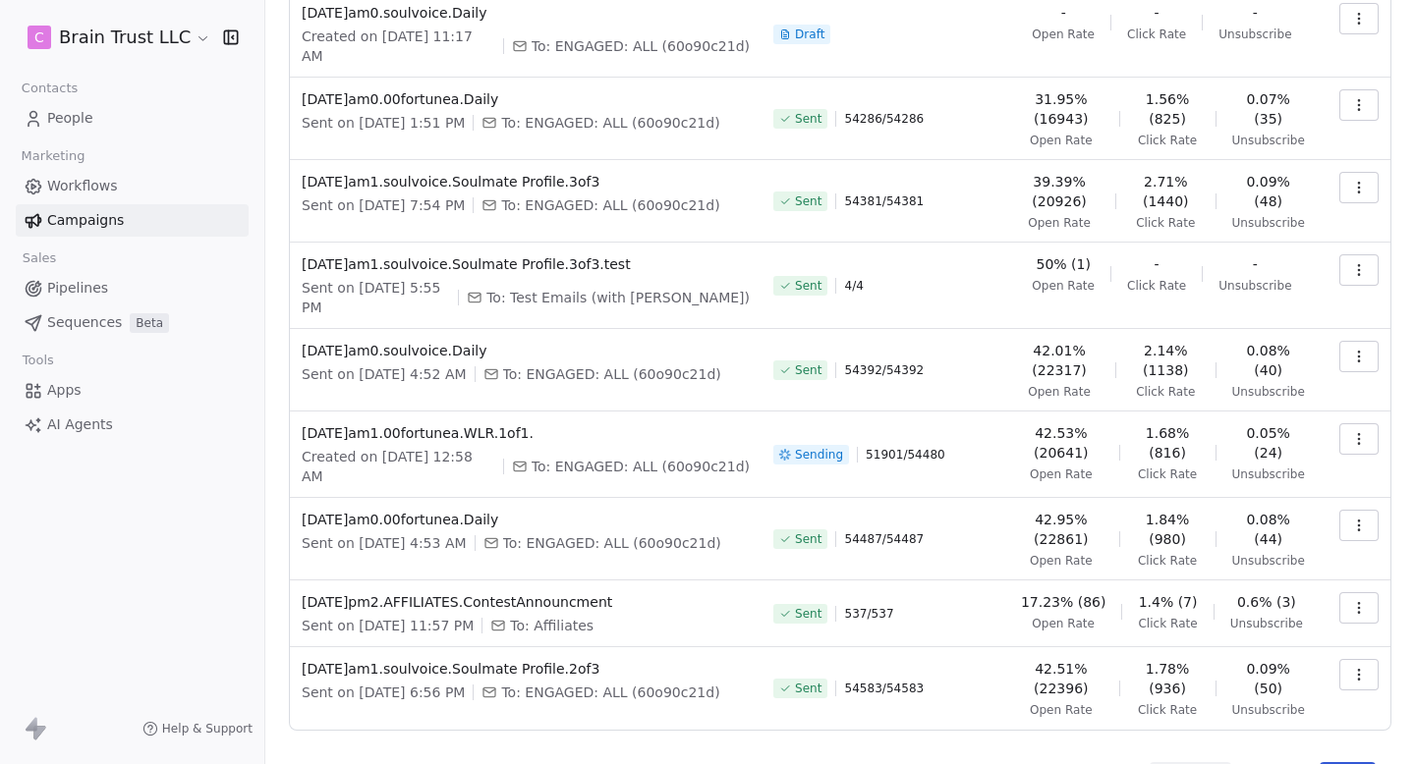
click at [1355, 187] on icon "button" at bounding box center [1359, 188] width 16 height 16
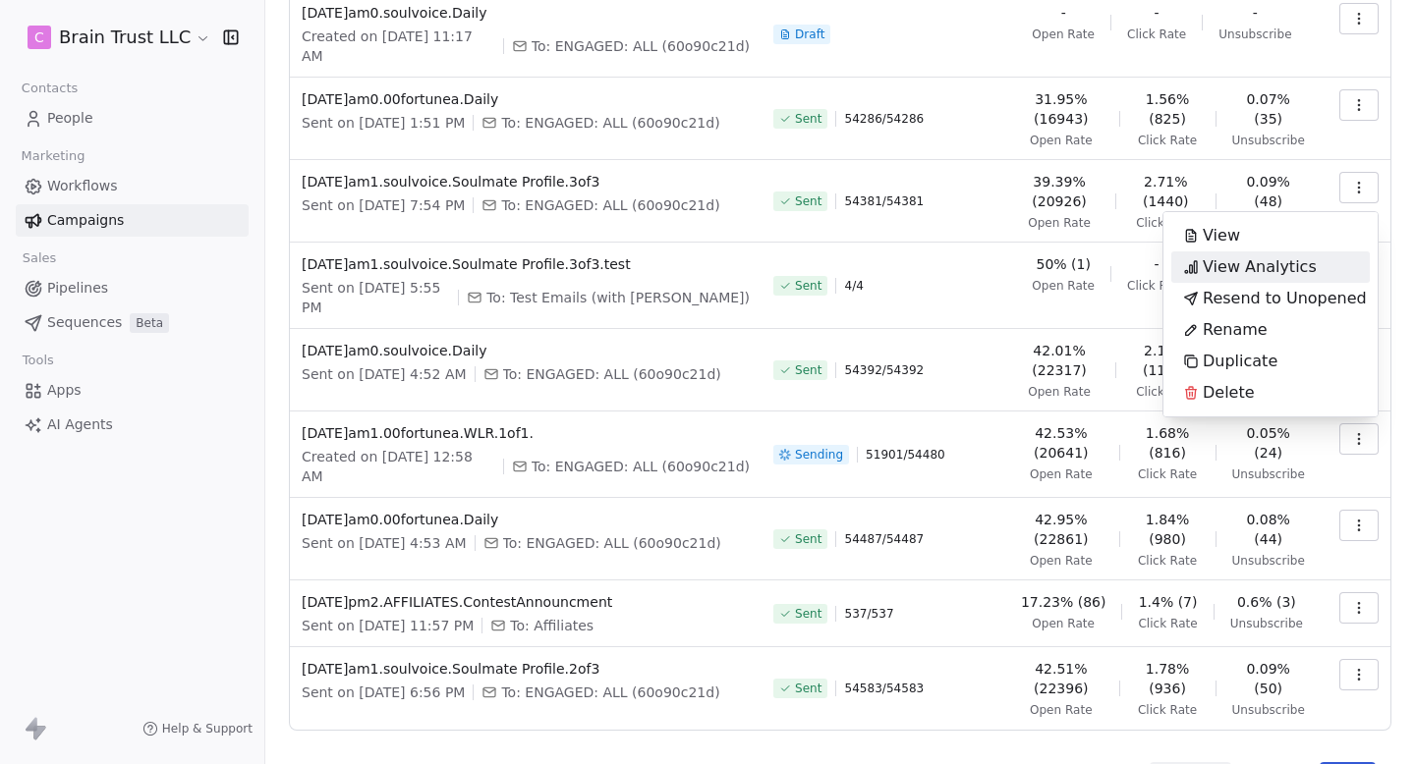
click at [1267, 257] on span "View Analytics" at bounding box center [1259, 267] width 114 height 24
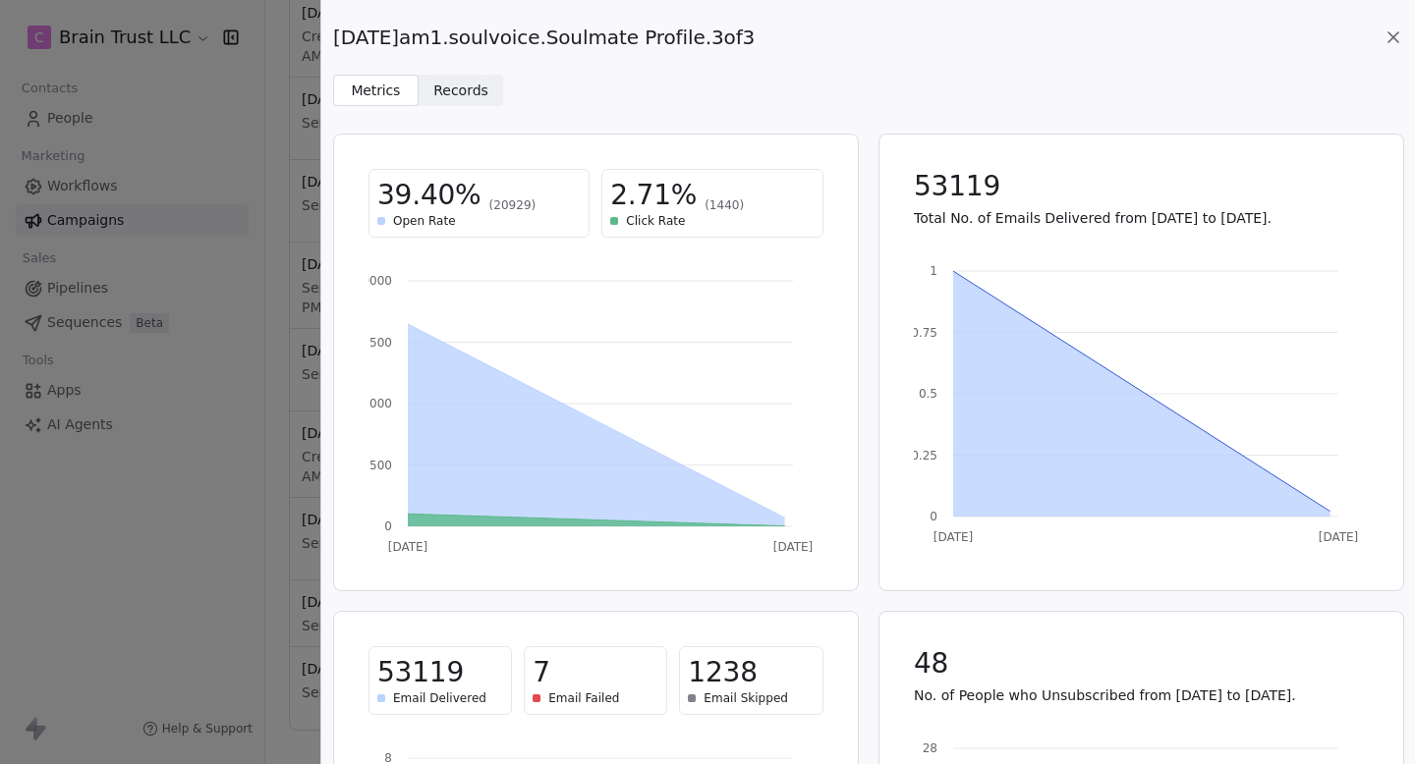
click at [1382, 24] on div "[DATE]am1.soulvoice.Soulmate Profile.3of3" at bounding box center [868, 38] width 1070 height 28
click at [1393, 37] on icon at bounding box center [1393, 37] width 10 height 10
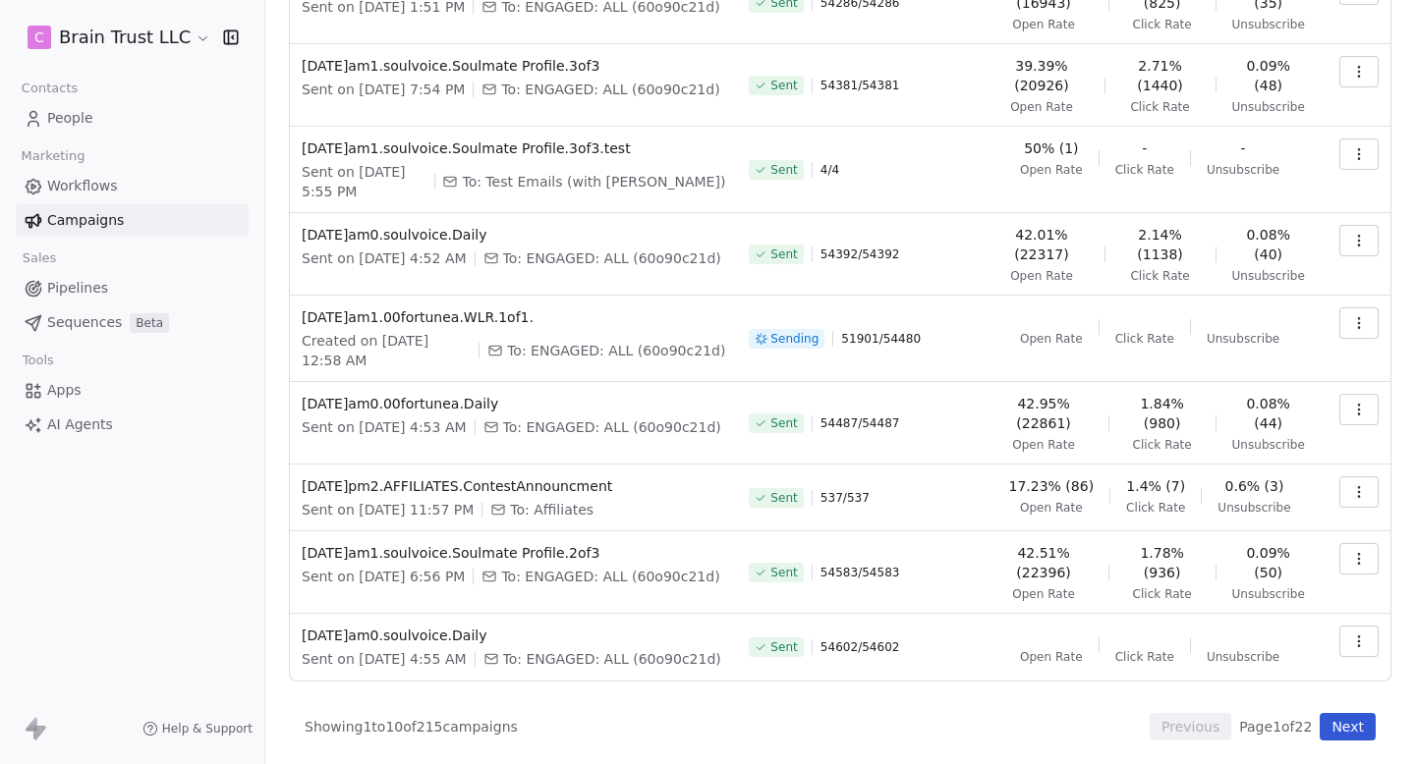
scroll to position [199, 0]
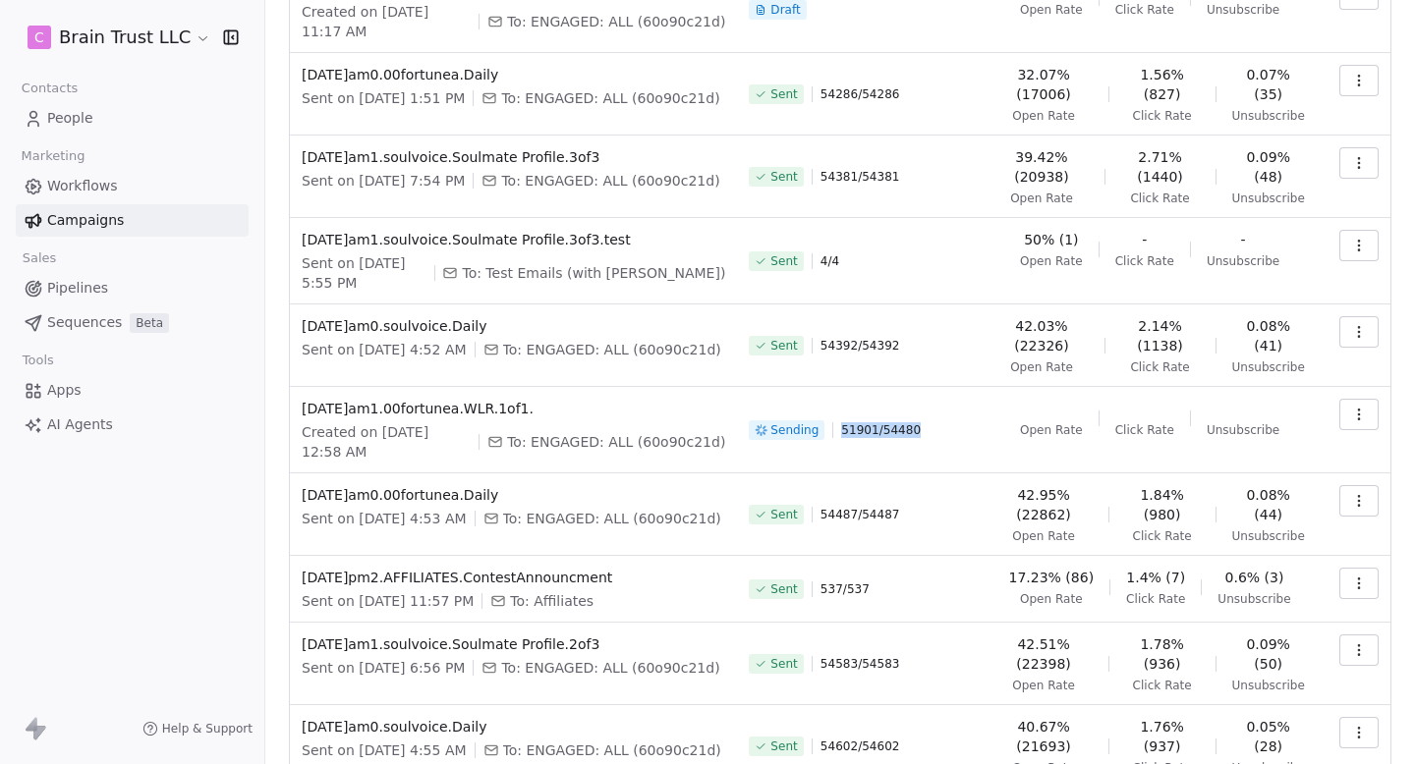
drag, startPoint x: 847, startPoint y: 421, endPoint x: 937, endPoint y: 420, distance: 90.4
click at [937, 305] on div "Sending 51901 / 54480" at bounding box center [860, 430] width 222 height 63
drag, startPoint x: 937, startPoint y: 420, endPoint x: 839, endPoint y: 420, distance: 98.2
click at [839, 305] on div "Sending 51901 / 54480" at bounding box center [860, 430] width 222 height 63
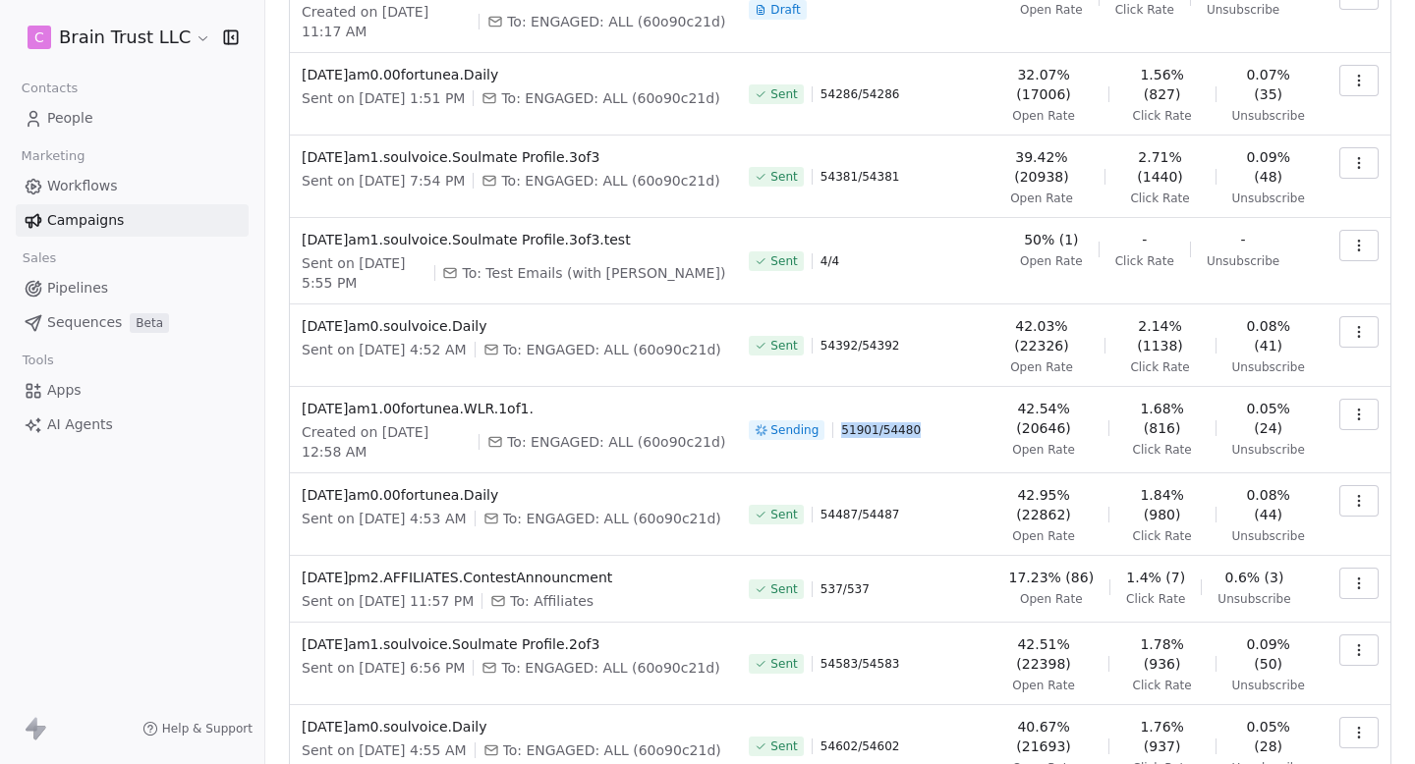
click at [839, 305] on div "Sending 51901 / 54480" at bounding box center [860, 430] width 222 height 63
drag, startPoint x: 839, startPoint y: 420, endPoint x: 914, endPoint y: 420, distance: 74.7
click at [912, 305] on div "Sending 51901 / 54480" at bounding box center [860, 430] width 222 height 63
click at [914, 305] on span "51901 / 54480" at bounding box center [881, 430] width 80 height 16
